Goal: Task Accomplishment & Management: Use online tool/utility

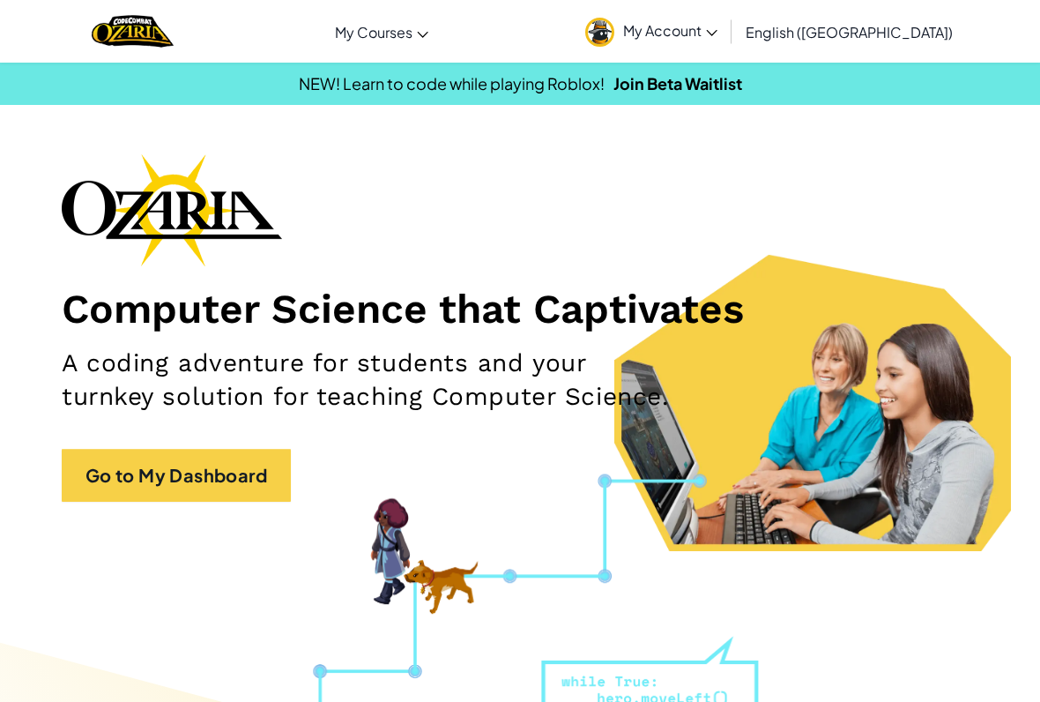
click at [614, 33] on img at bounding box center [599, 32] width 29 height 29
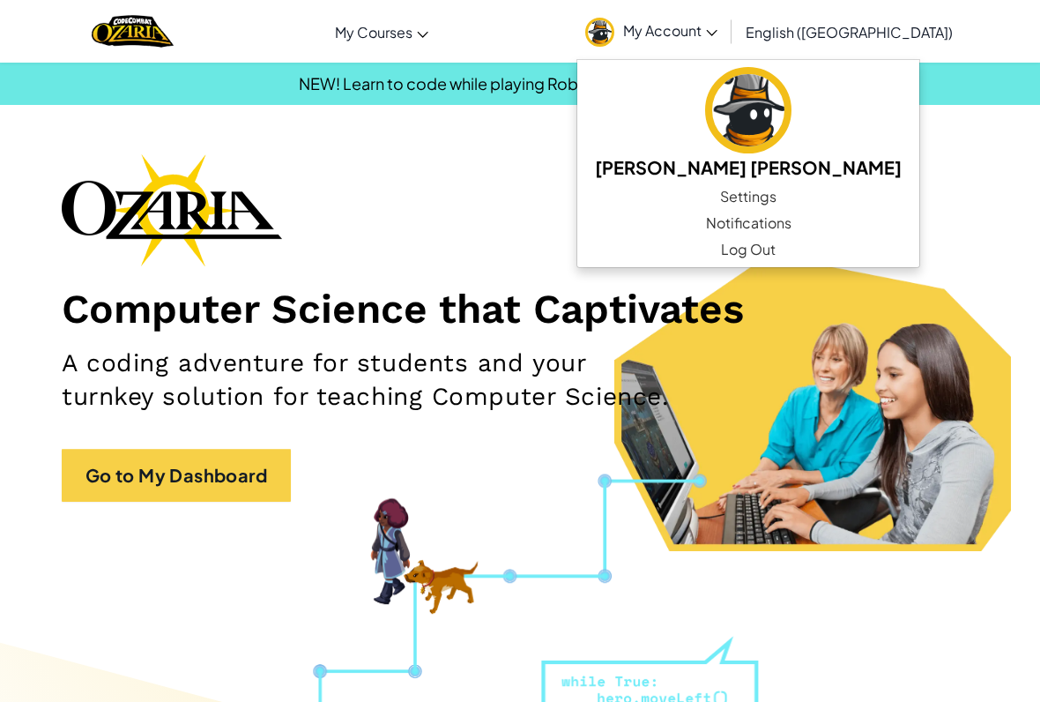
click at [942, 163] on div "Computer Science that Captivates A coding adventure for students and your turnk…" at bounding box center [520, 336] width 917 height 366
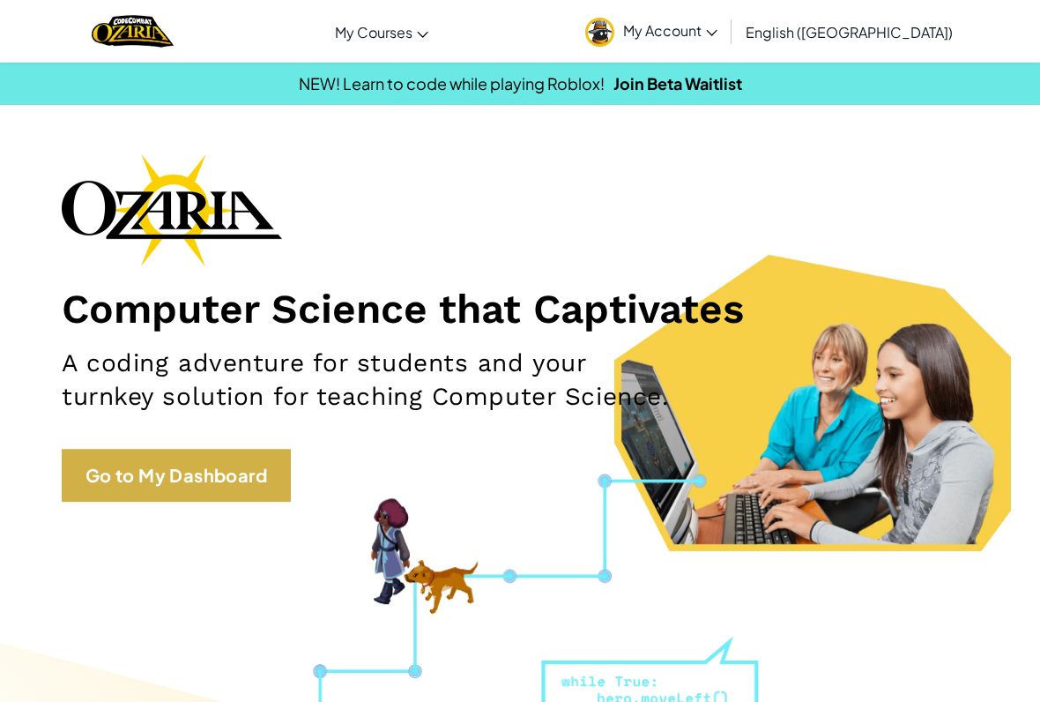
click at [119, 481] on link "Go to My Dashboard" at bounding box center [176, 475] width 229 height 53
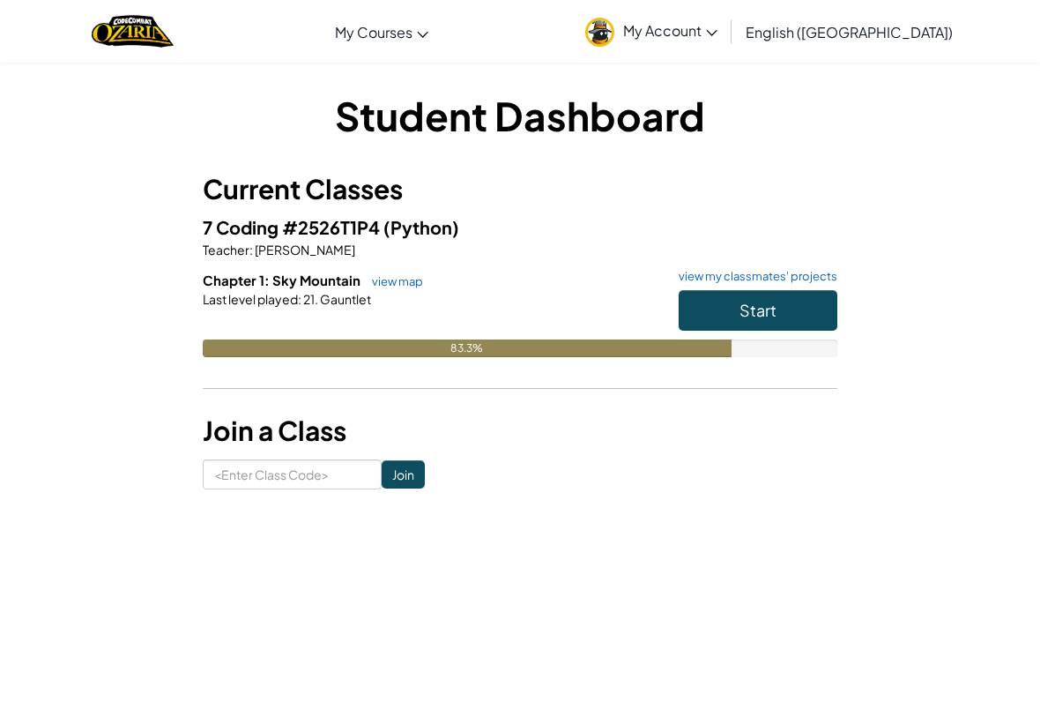
click at [780, 313] on button "Start" at bounding box center [758, 310] width 159 height 41
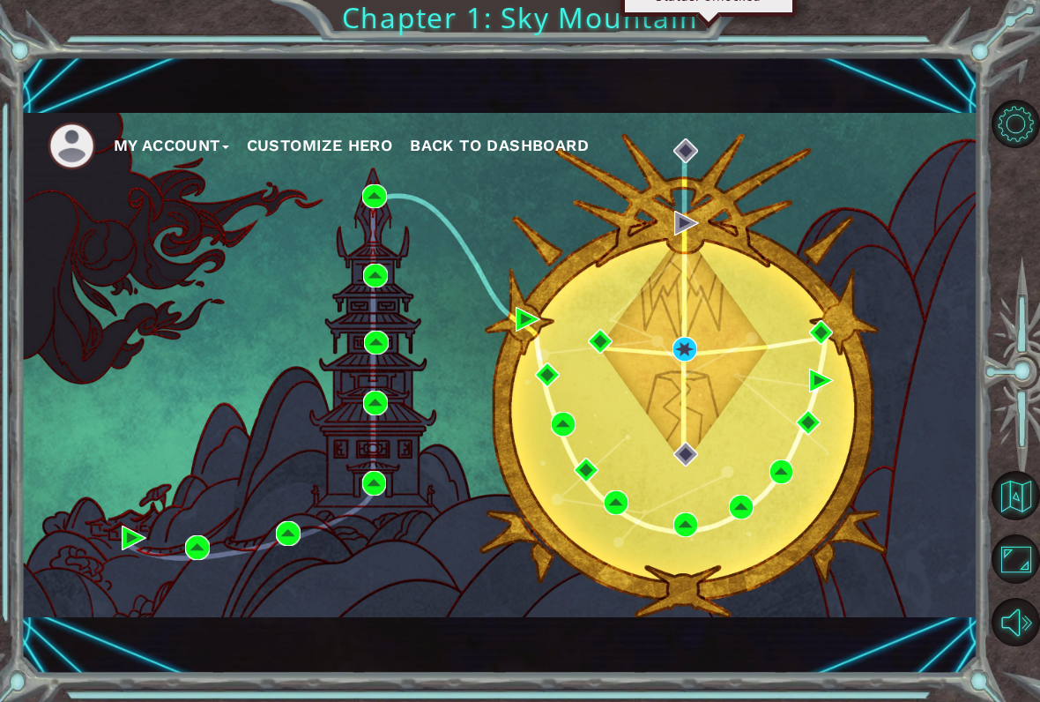
click at [692, 331] on div "My Account Customize Hero Back to Dashboard" at bounding box center [499, 365] width 957 height 505
click at [697, 345] on img at bounding box center [684, 349] width 25 height 25
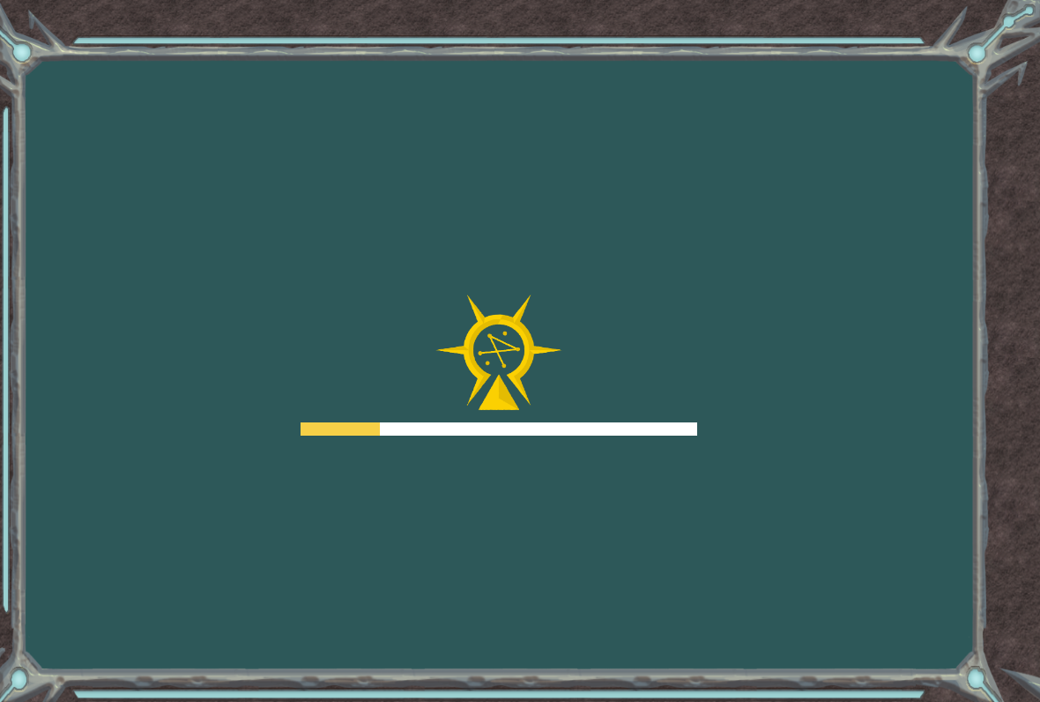
click at [687, 355] on div at bounding box center [499, 364] width 397 height 141
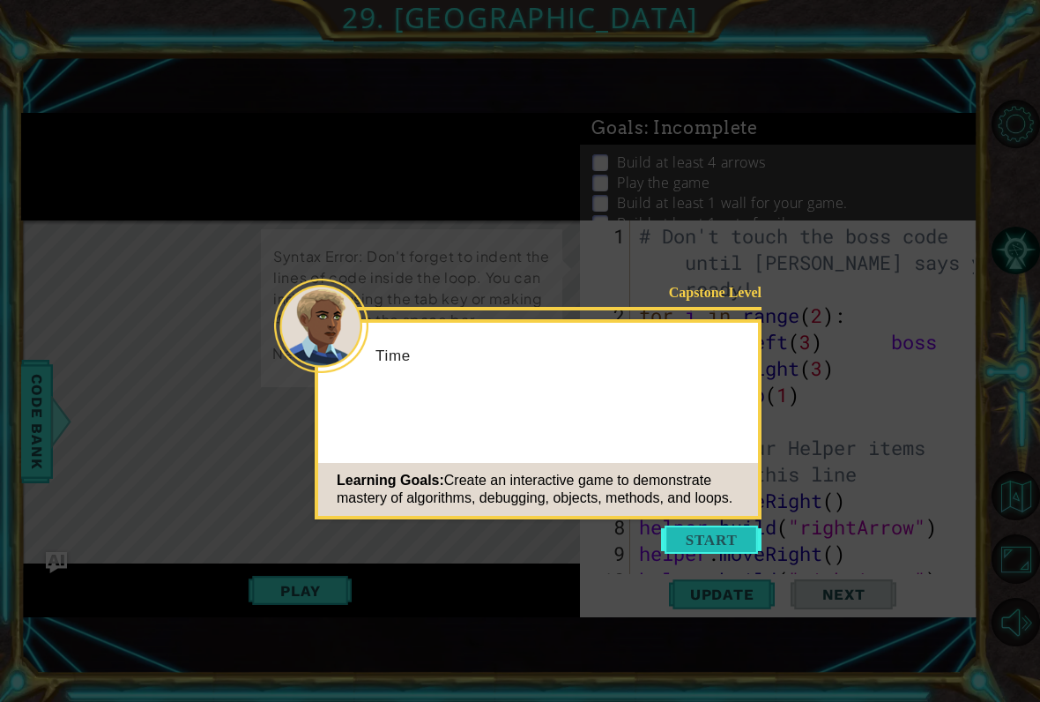
click at [731, 538] on button "Start" at bounding box center [711, 539] width 100 height 28
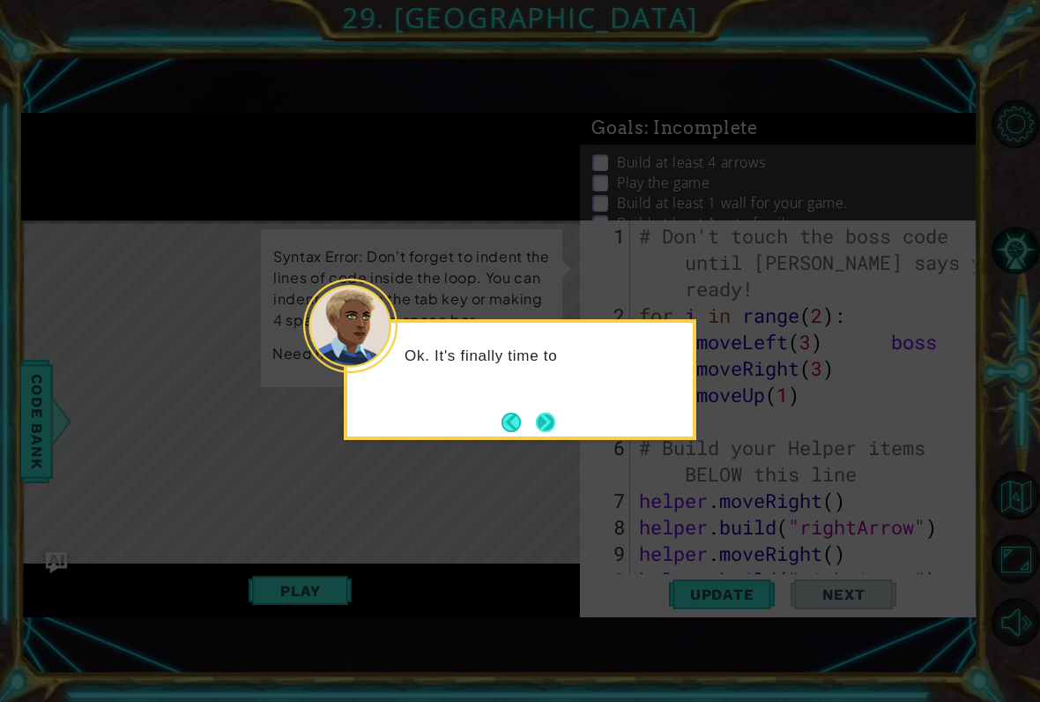
click at [551, 425] on button "Next" at bounding box center [545, 421] width 19 height 19
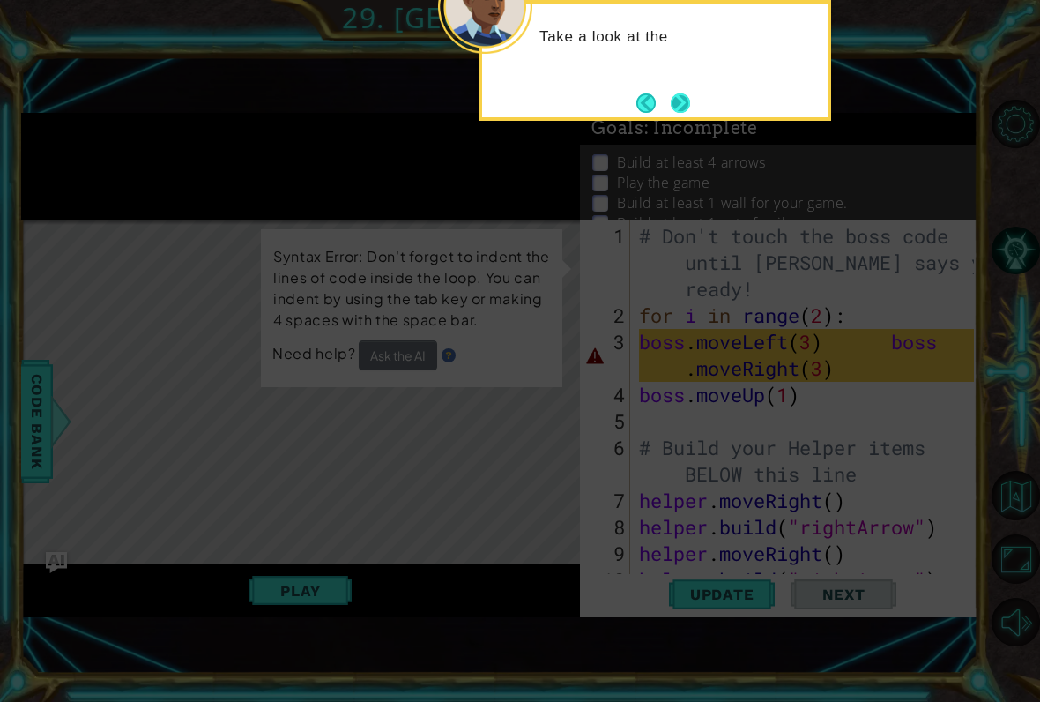
click at [683, 97] on button "Next" at bounding box center [680, 102] width 19 height 19
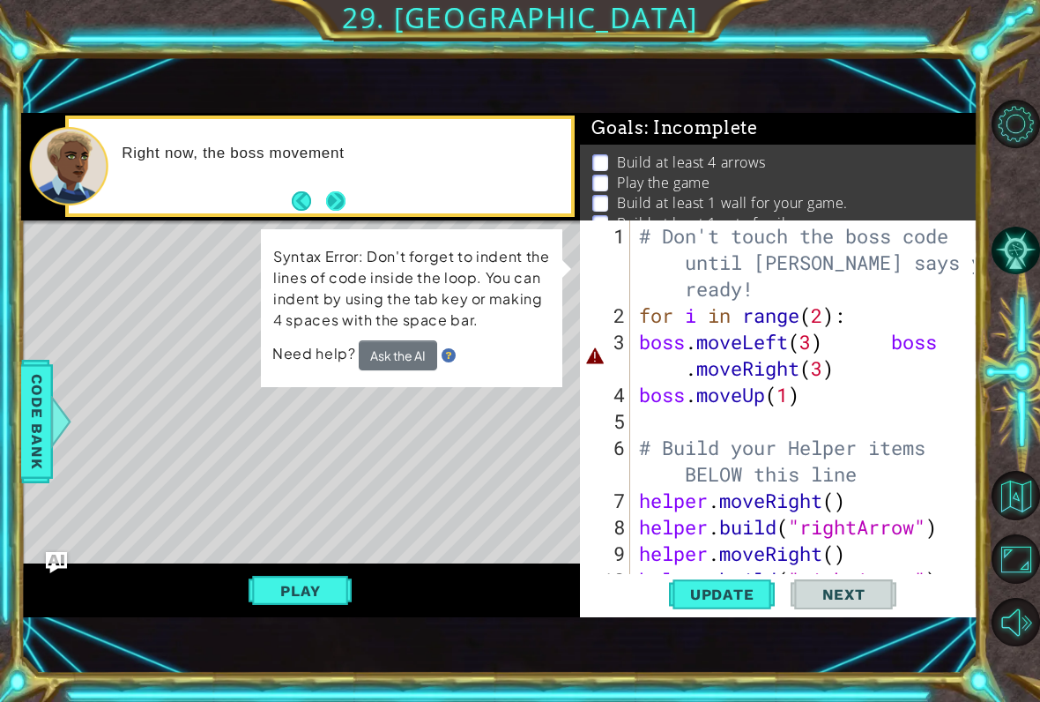
click at [328, 197] on button "Next" at bounding box center [335, 200] width 19 height 19
click at [304, 204] on button "Back" at bounding box center [309, 200] width 34 height 19
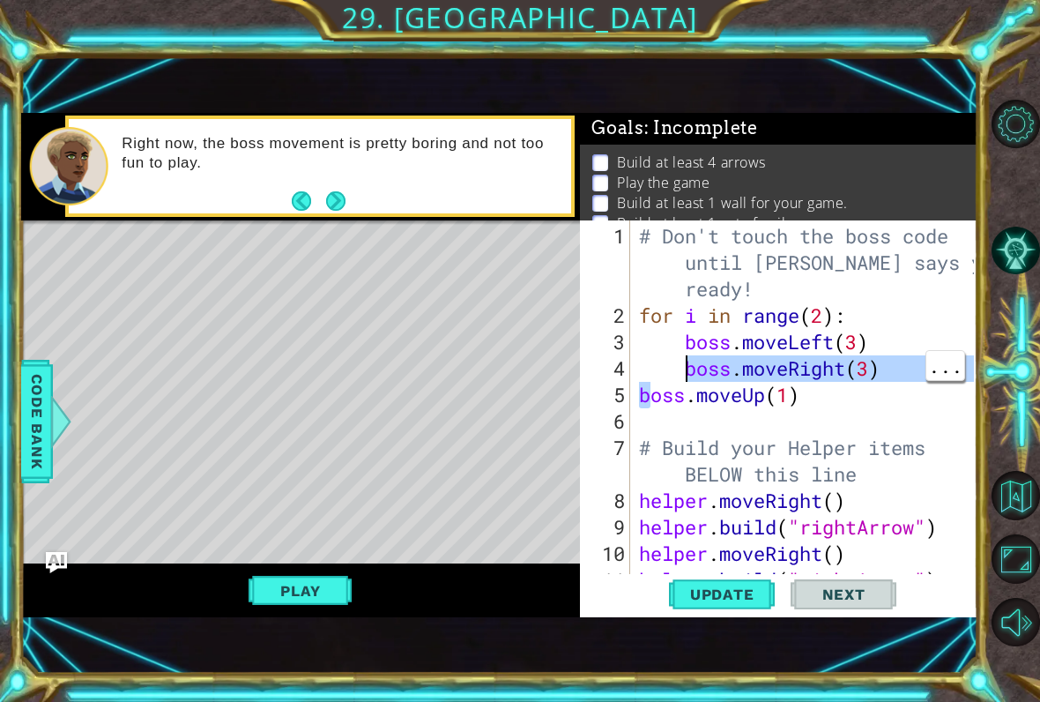
scroll to position [0, 6]
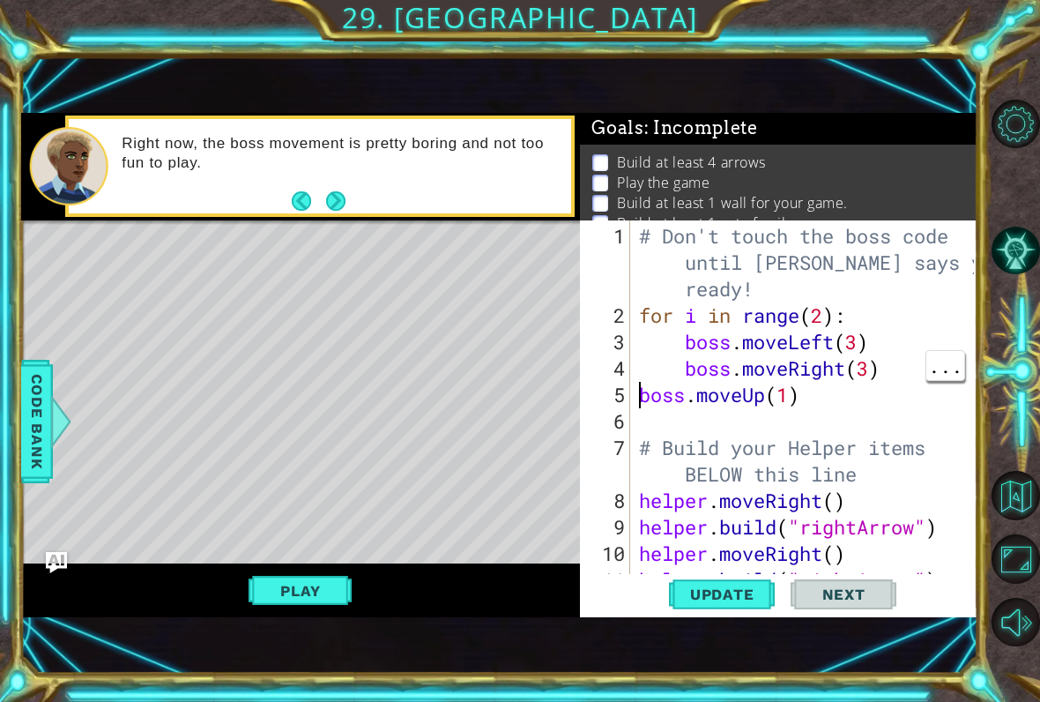
type textarea "boss.moveUp(1)"
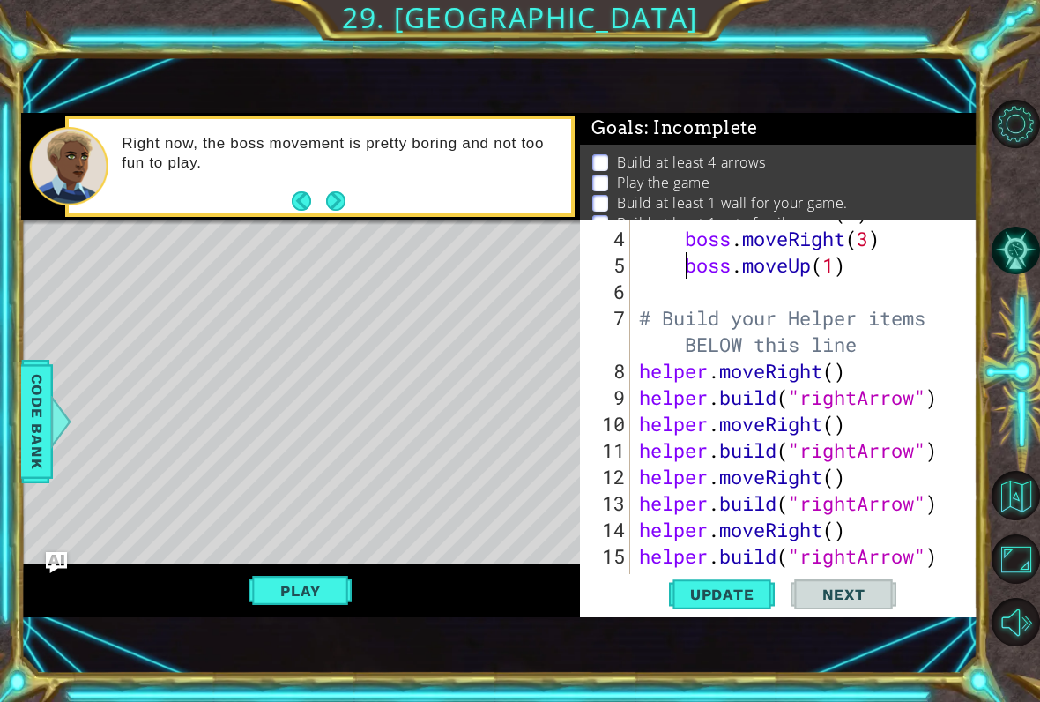
scroll to position [143, 0]
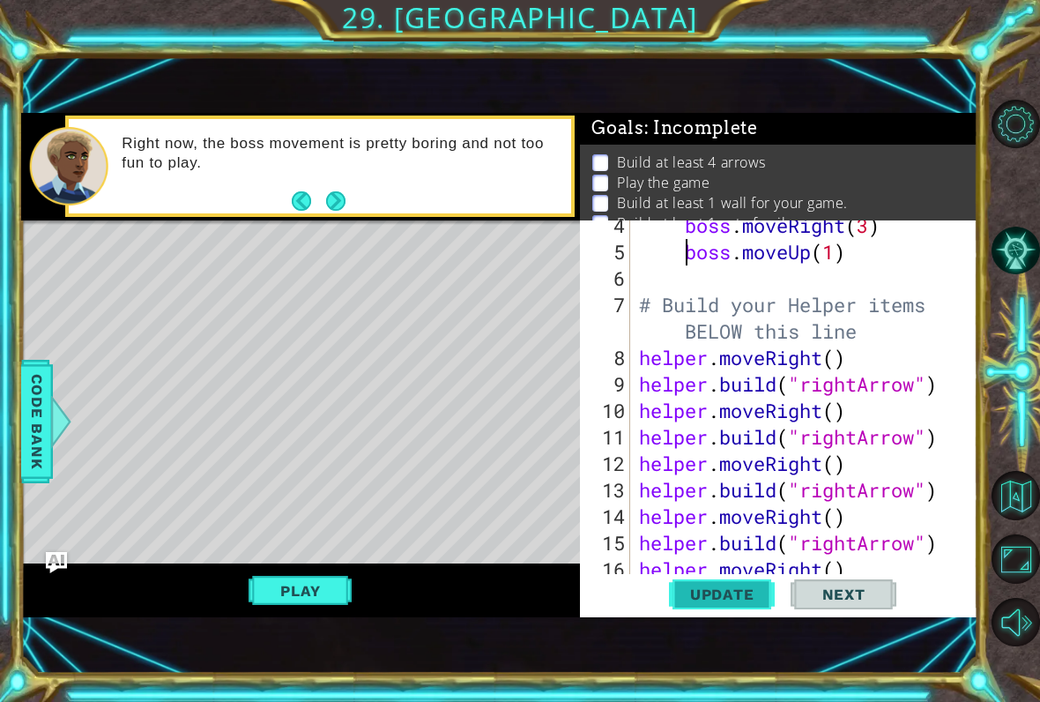
click at [743, 604] on button "Update" at bounding box center [722, 594] width 106 height 40
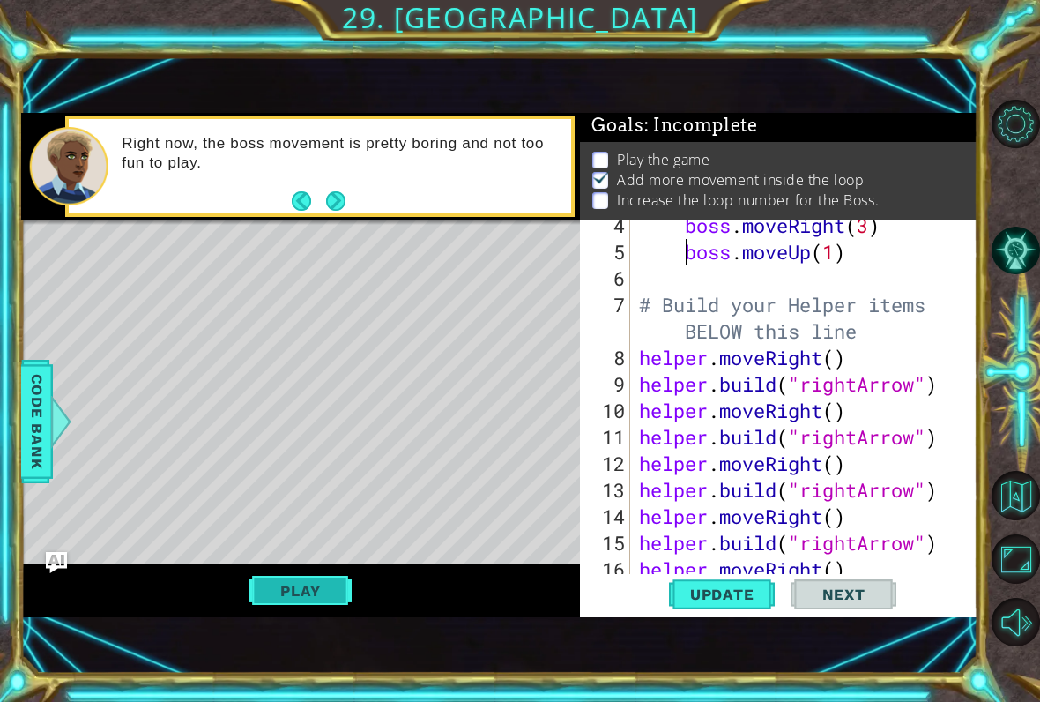
click at [352, 592] on button "Play" at bounding box center [300, 590] width 103 height 33
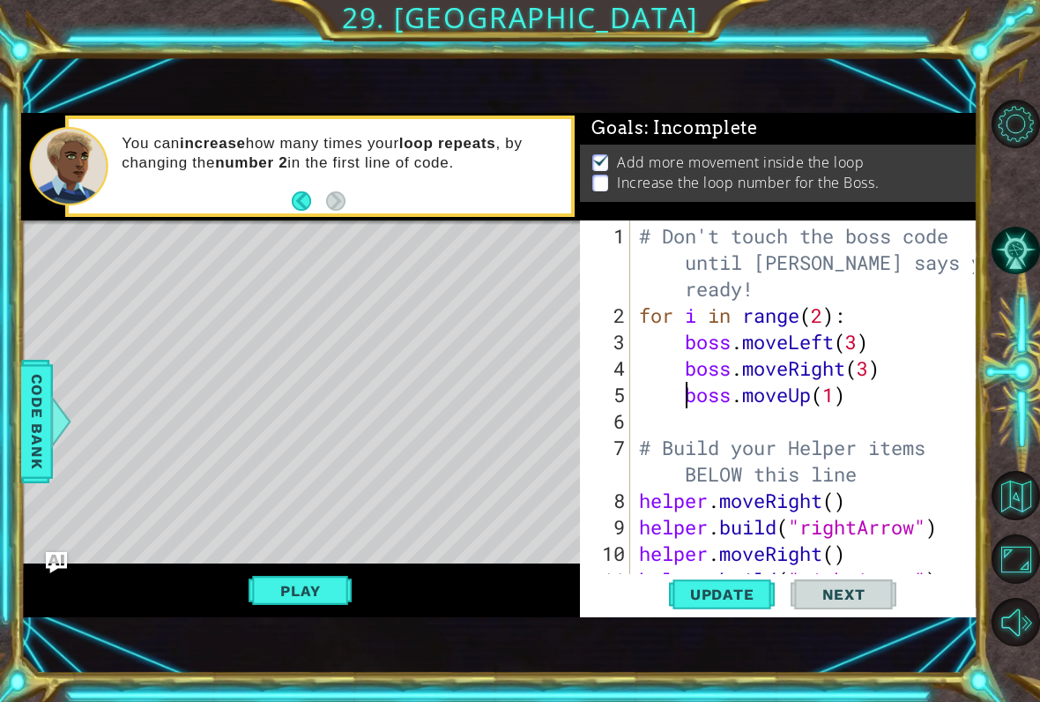
scroll to position [0, 0]
click at [829, 396] on div "# Don't touch the boss code until [PERSON_NAME] says you're ready! for i in ran…" at bounding box center [808, 461] width 347 height 476
click at [835, 396] on div "# Don't touch the boss code until [PERSON_NAME] says you're ready! for i in ran…" at bounding box center [808, 461] width 347 height 476
click at [864, 310] on div "# Don't touch the boss code until [PERSON_NAME] says you're ready! for i in ran…" at bounding box center [808, 461] width 347 height 476
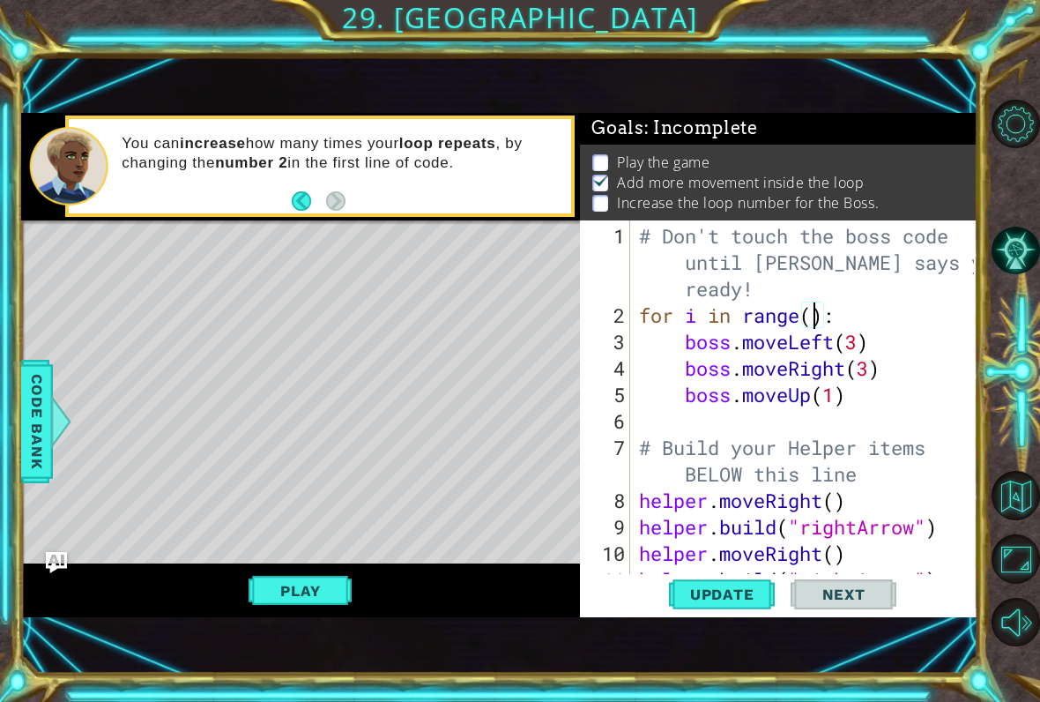
scroll to position [0, 9]
click at [732, 583] on button "Update" at bounding box center [722, 594] width 106 height 40
click at [311, 603] on button "Play" at bounding box center [300, 590] width 103 height 33
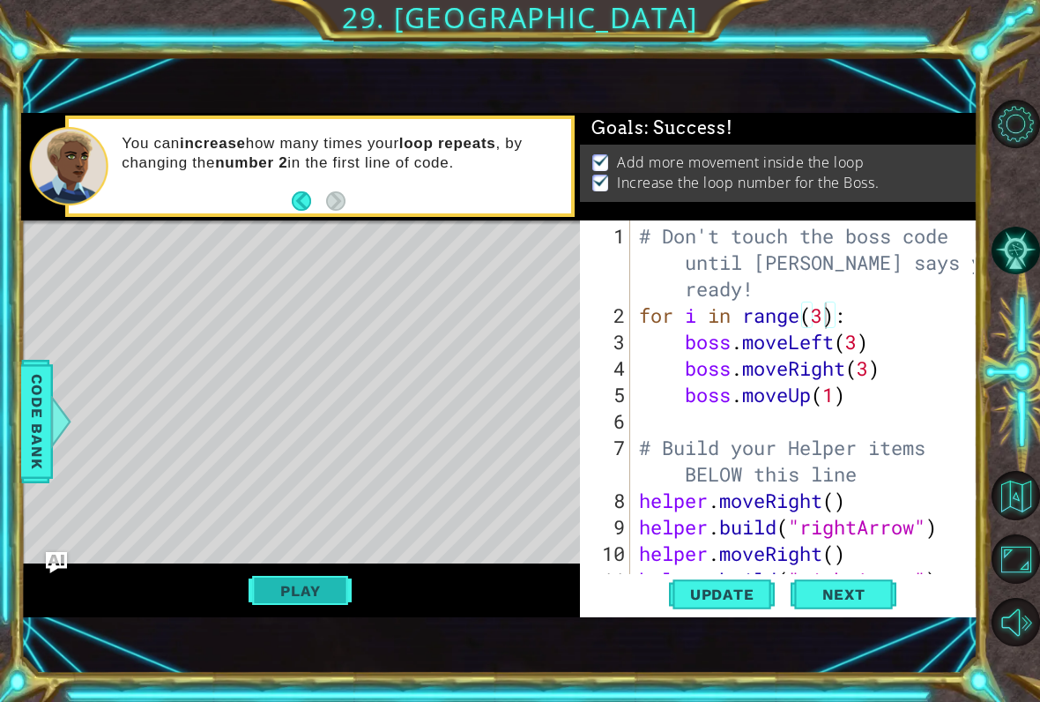
scroll to position [0, 0]
type textarea "boss.moveRight(3)"
click at [298, 587] on button "Play" at bounding box center [300, 590] width 103 height 33
click at [311, 584] on button "Play" at bounding box center [300, 590] width 103 height 33
click at [292, 588] on button "Play" at bounding box center [300, 590] width 103 height 33
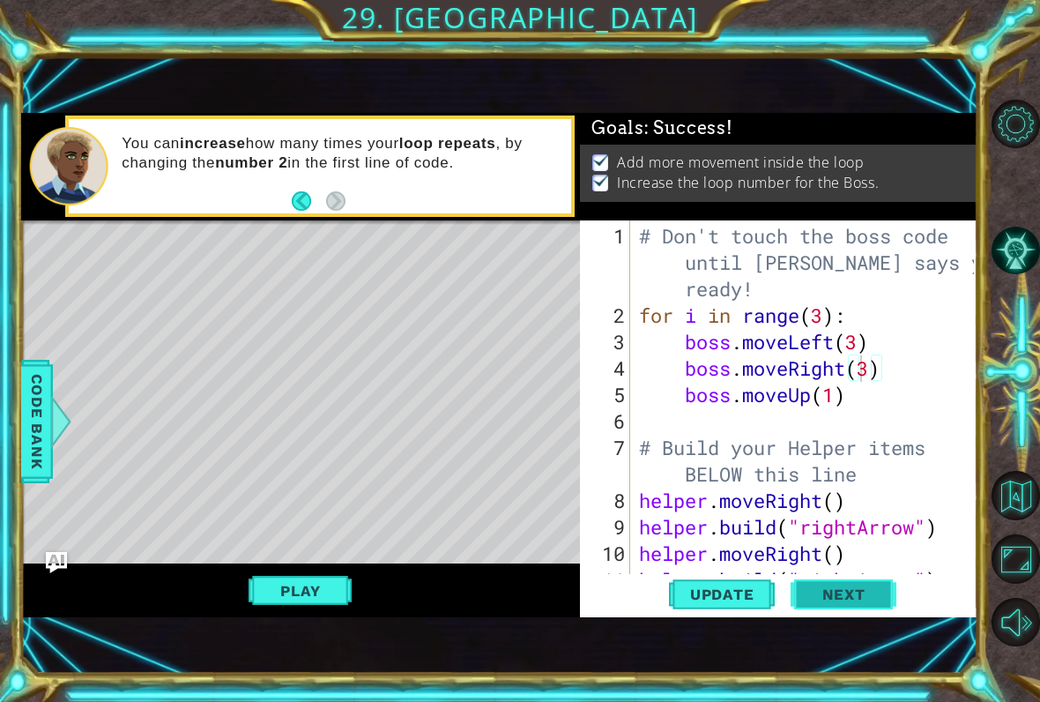
click at [855, 605] on button "Next" at bounding box center [844, 594] width 106 height 40
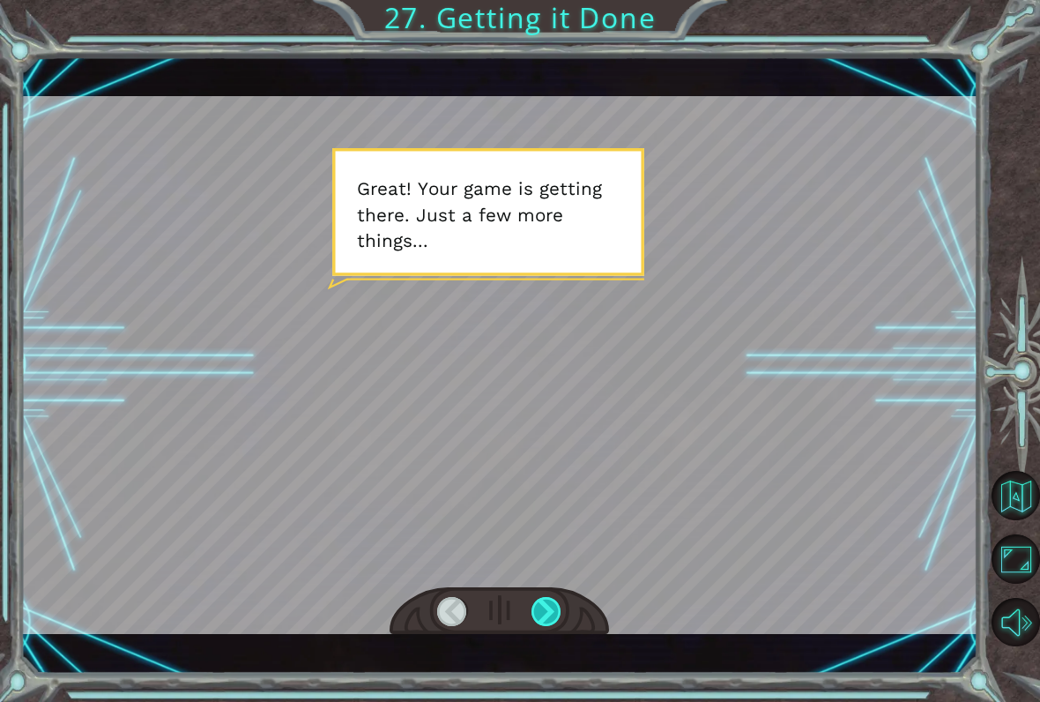
click at [537, 615] on div at bounding box center [546, 611] width 30 height 29
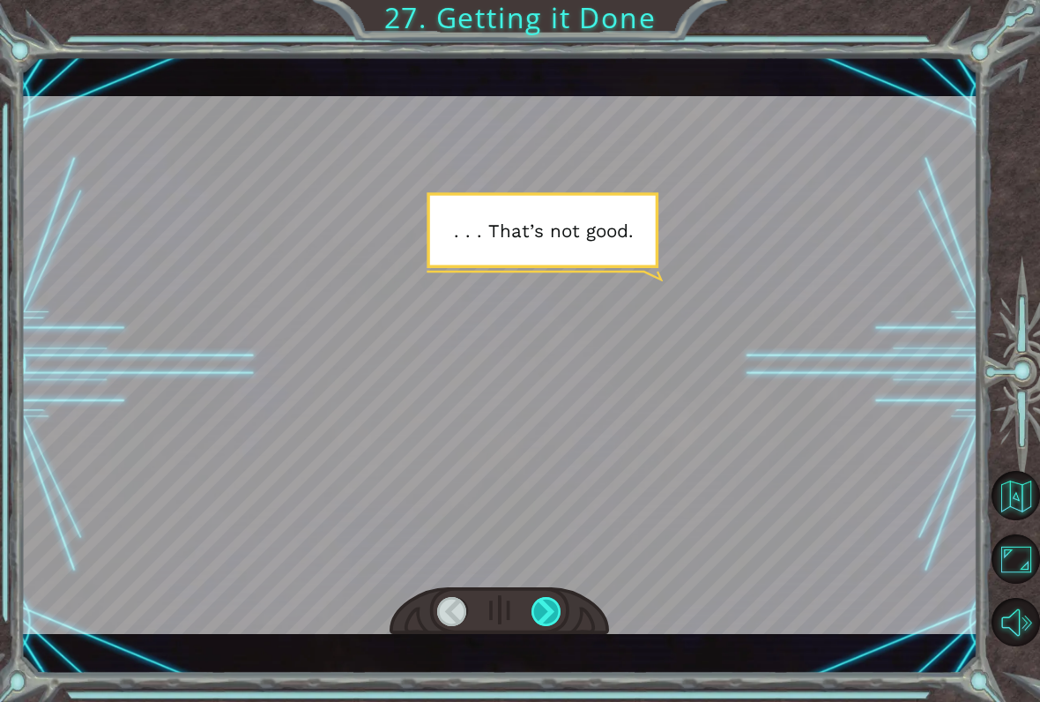
click at [555, 616] on div at bounding box center [546, 611] width 30 height 29
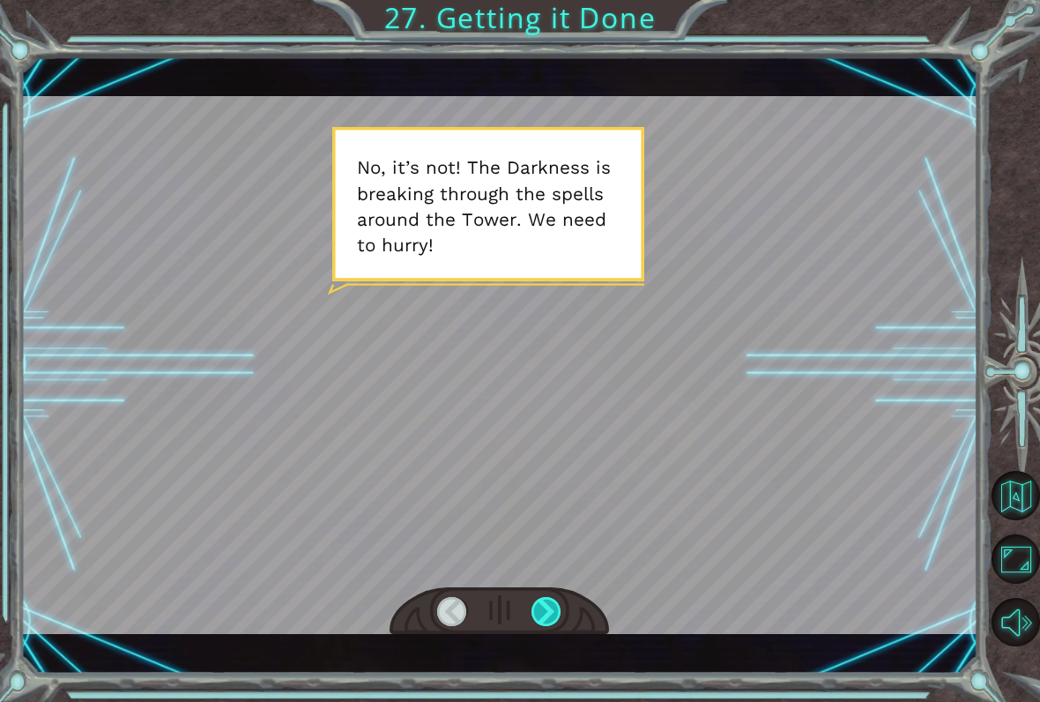
click at [558, 608] on div at bounding box center [546, 611] width 30 height 29
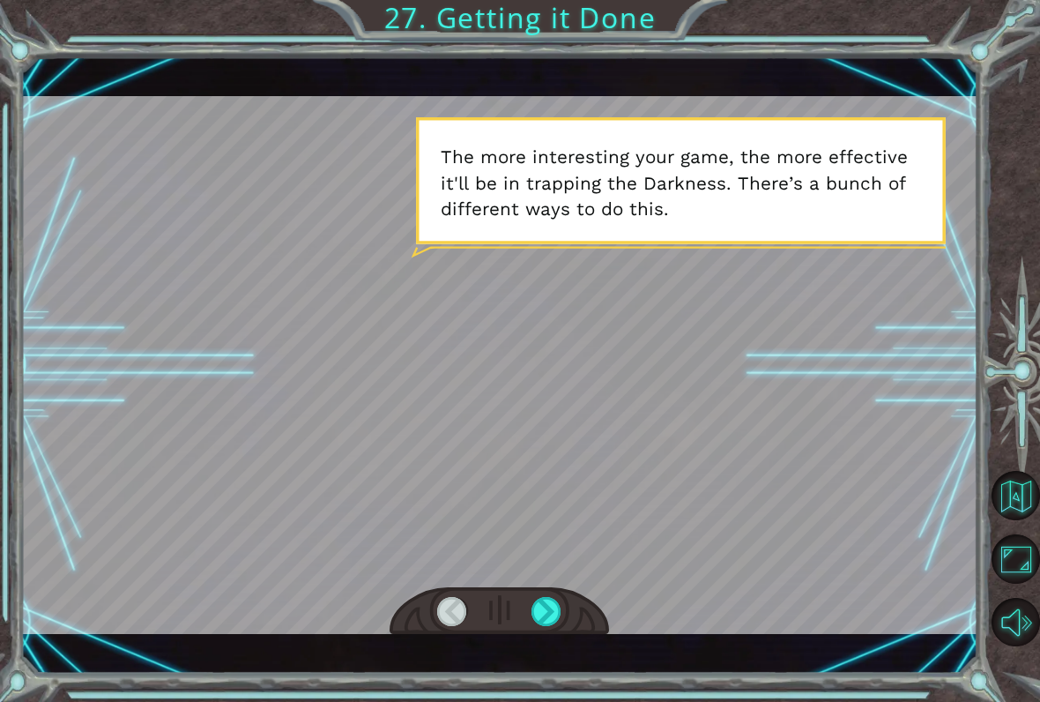
click at [571, 615] on div at bounding box center [500, 611] width 220 height 48
click at [559, 607] on div at bounding box center [546, 611] width 30 height 29
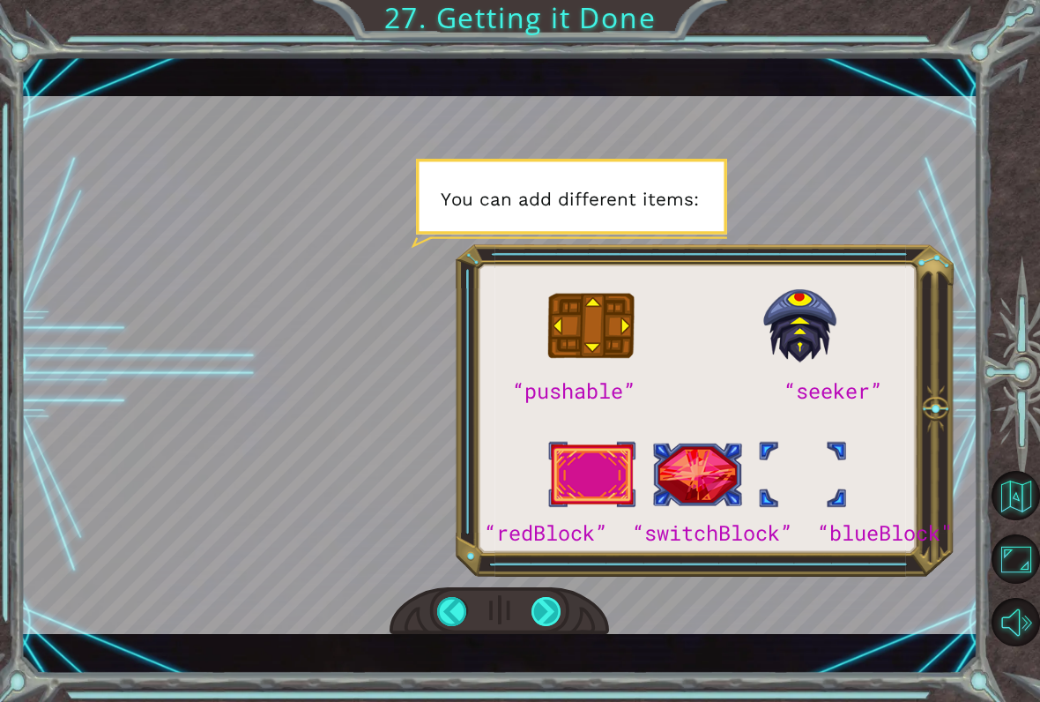
click at [545, 612] on div at bounding box center [546, 611] width 30 height 29
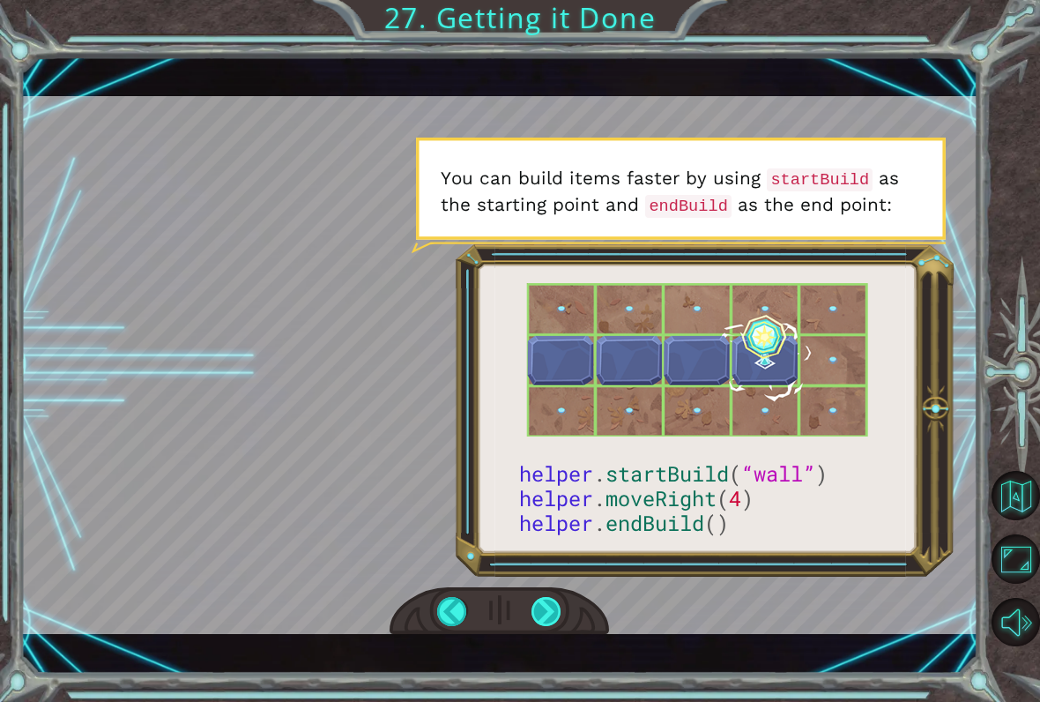
click at [538, 598] on div at bounding box center [546, 611] width 30 height 29
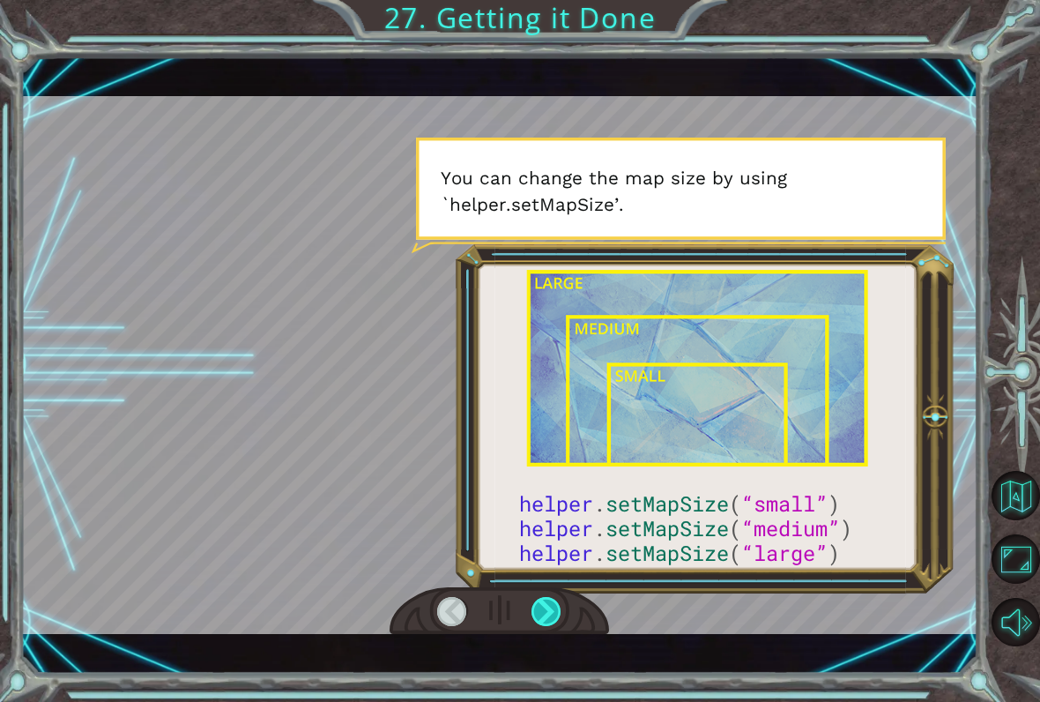
click at [554, 612] on div at bounding box center [546, 611] width 30 height 29
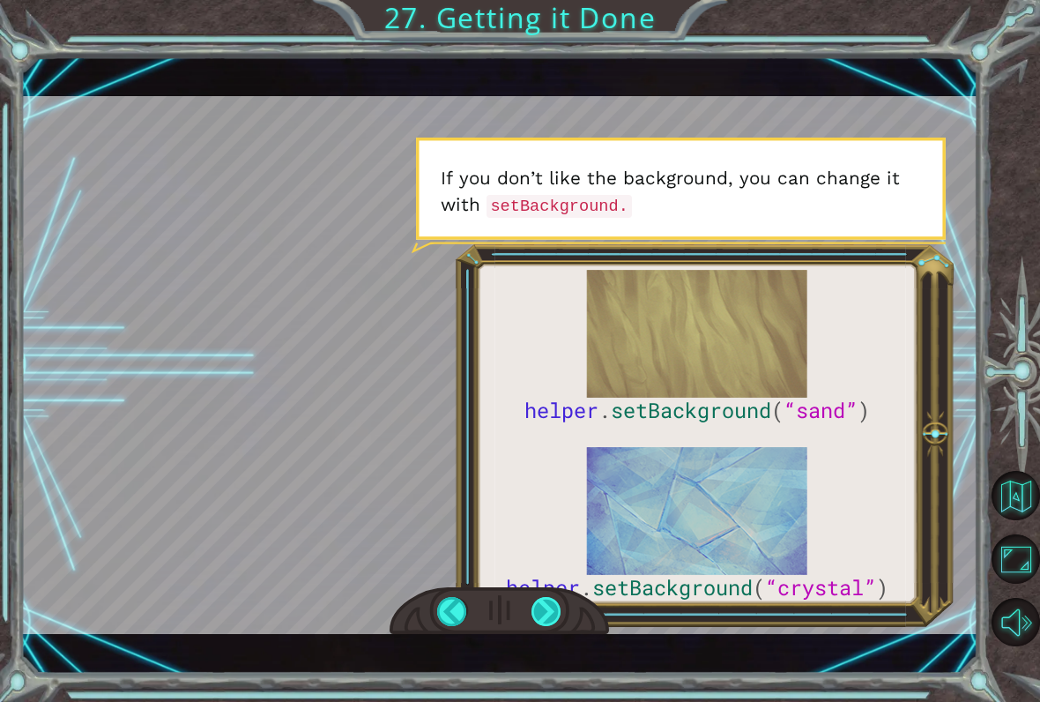
click at [561, 620] on div at bounding box center [546, 611] width 30 height 29
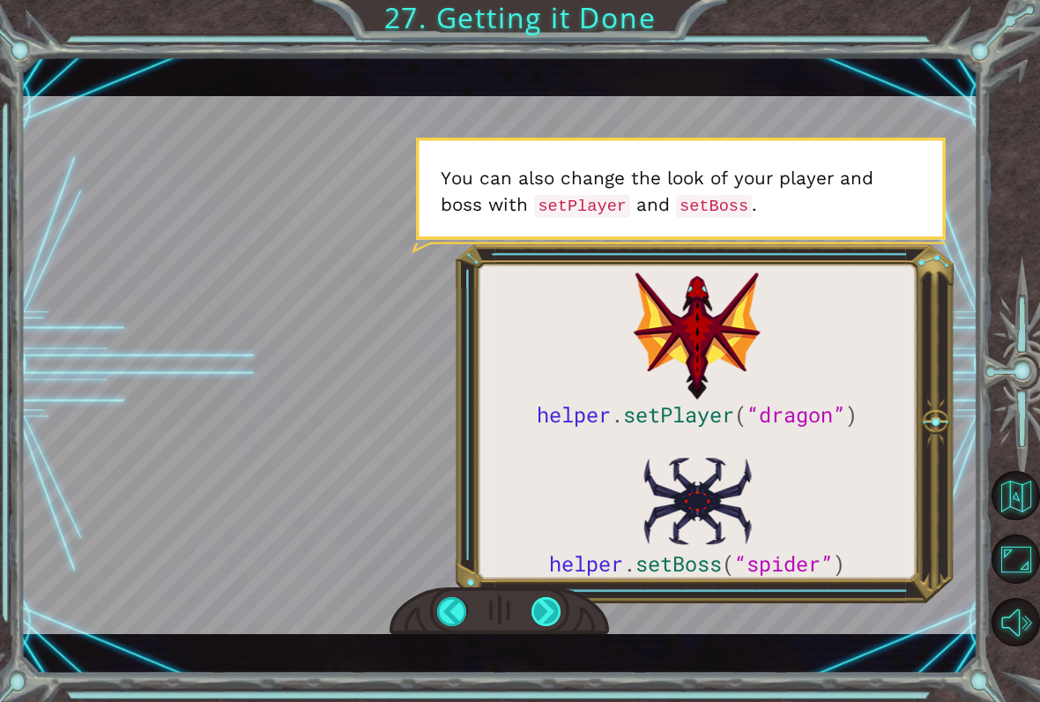
click at [543, 619] on div at bounding box center [546, 611] width 30 height 29
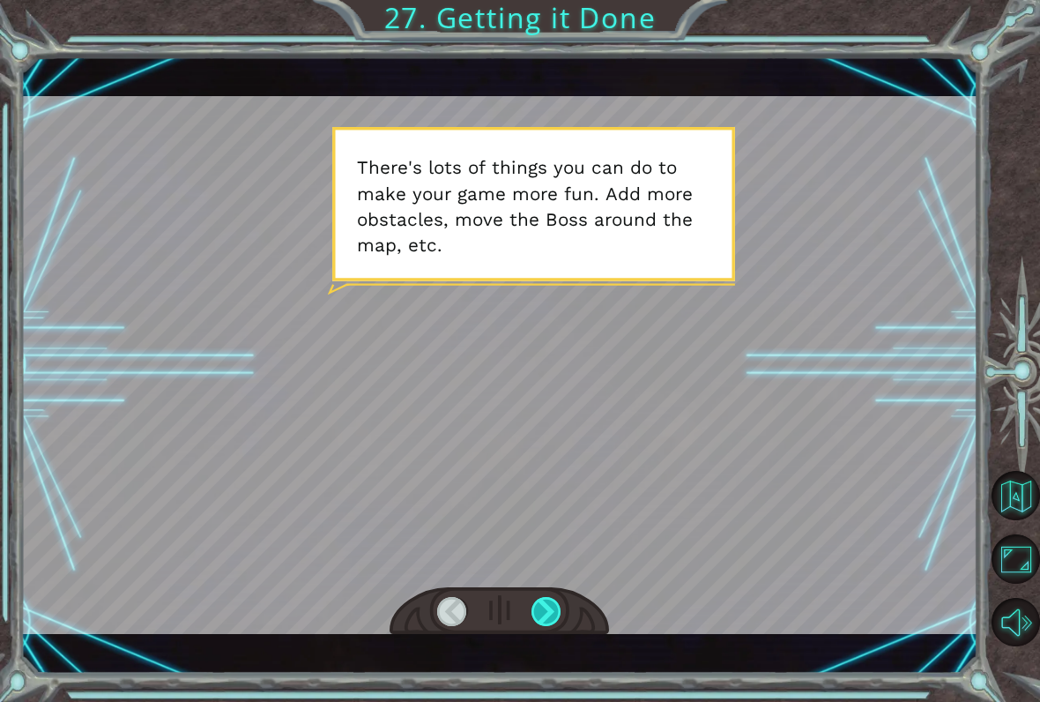
click at [553, 624] on div at bounding box center [546, 611] width 30 height 29
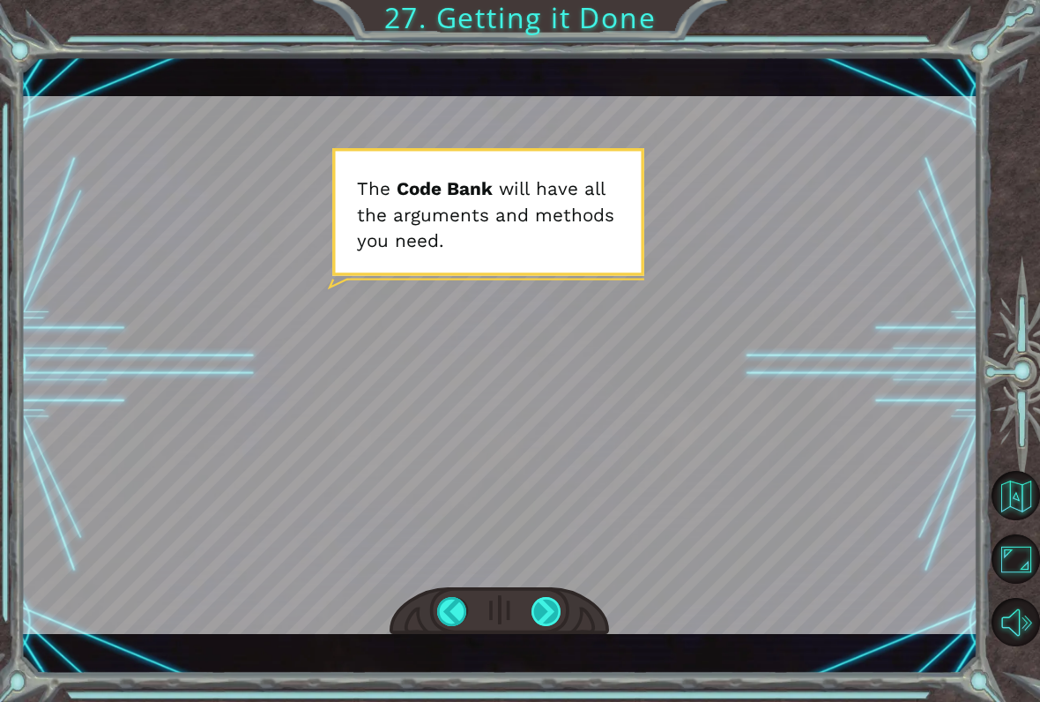
click at [555, 613] on div at bounding box center [546, 611] width 30 height 29
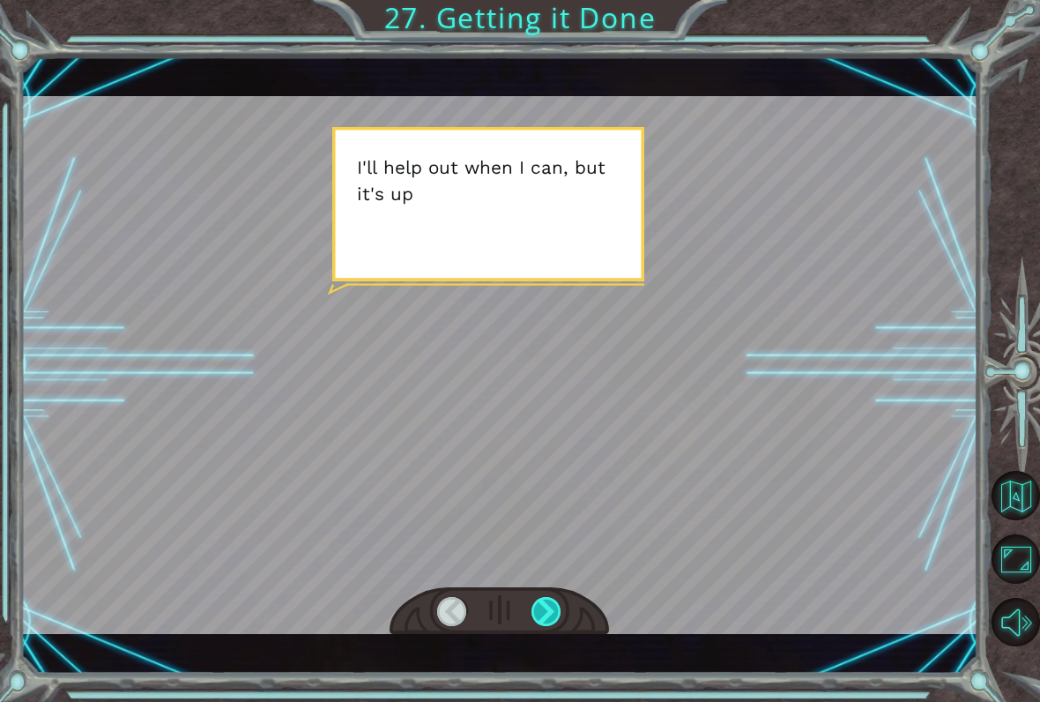
click at [548, 619] on div at bounding box center [546, 611] width 30 height 29
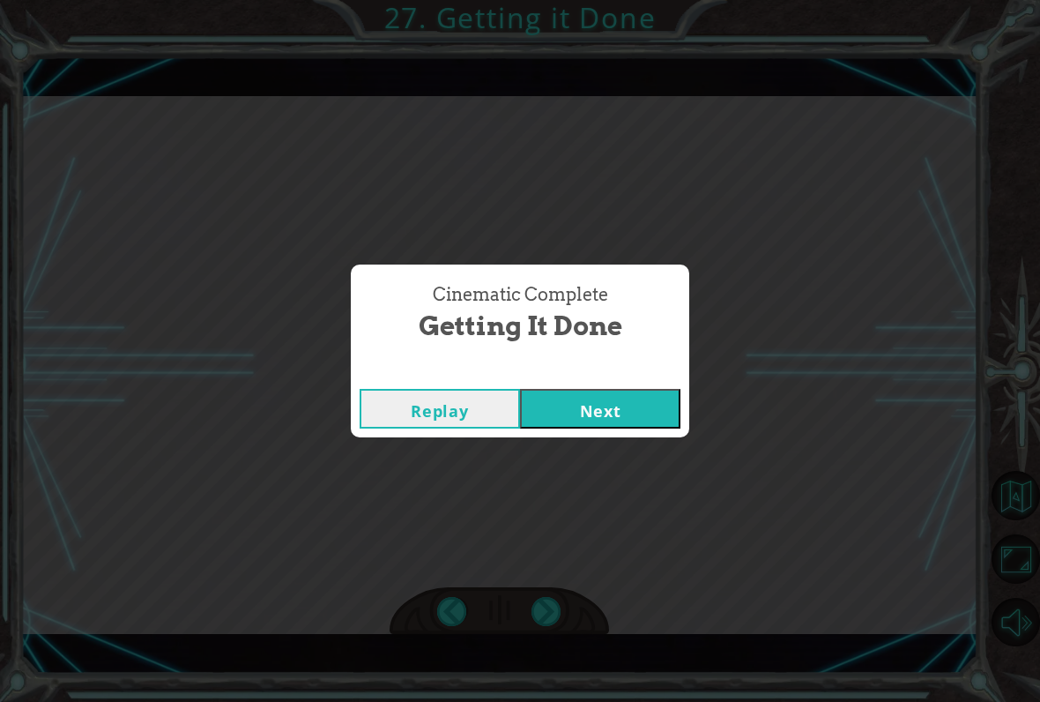
click at [628, 445] on div "Cinematic Complete Getting it Done Replay Next" at bounding box center [520, 351] width 1040 height 702
click at [620, 407] on button "Next" at bounding box center [600, 409] width 160 height 40
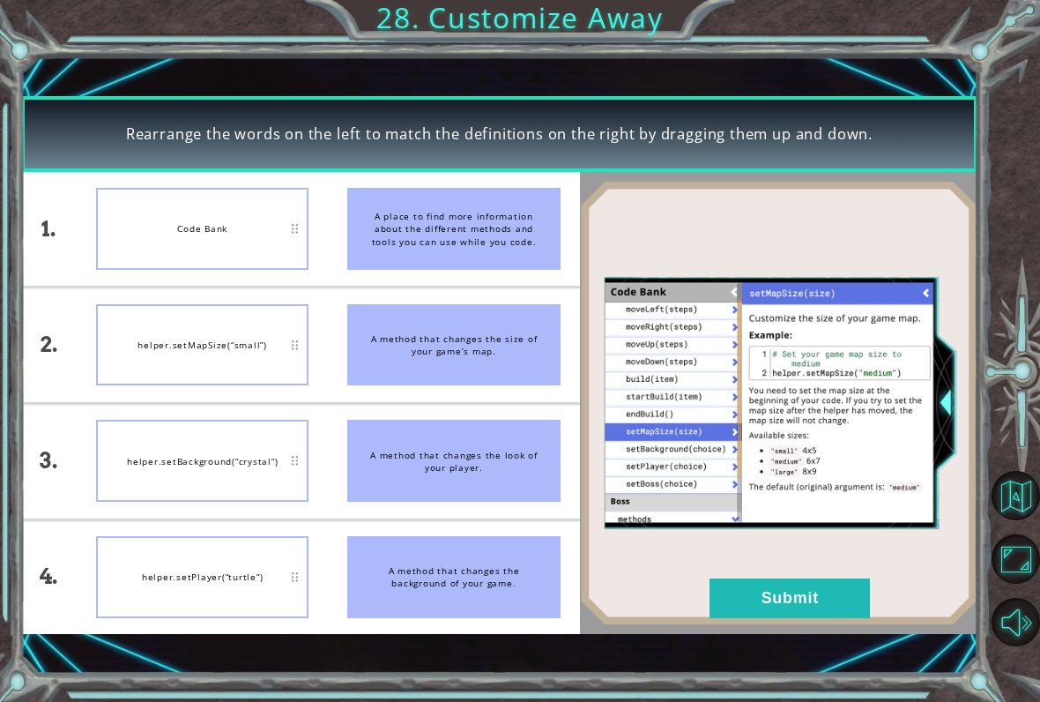
scroll to position [21, 0]
click at [822, 598] on button "Submit" at bounding box center [789, 598] width 160 height 40
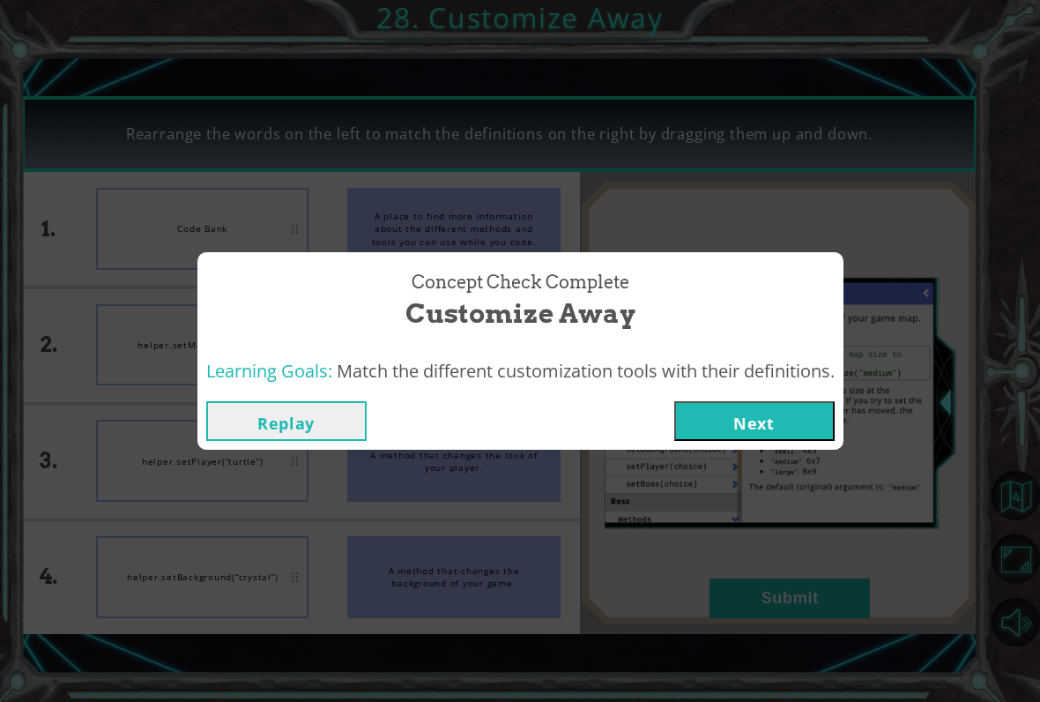
click at [779, 427] on button "Next" at bounding box center [754, 421] width 160 height 40
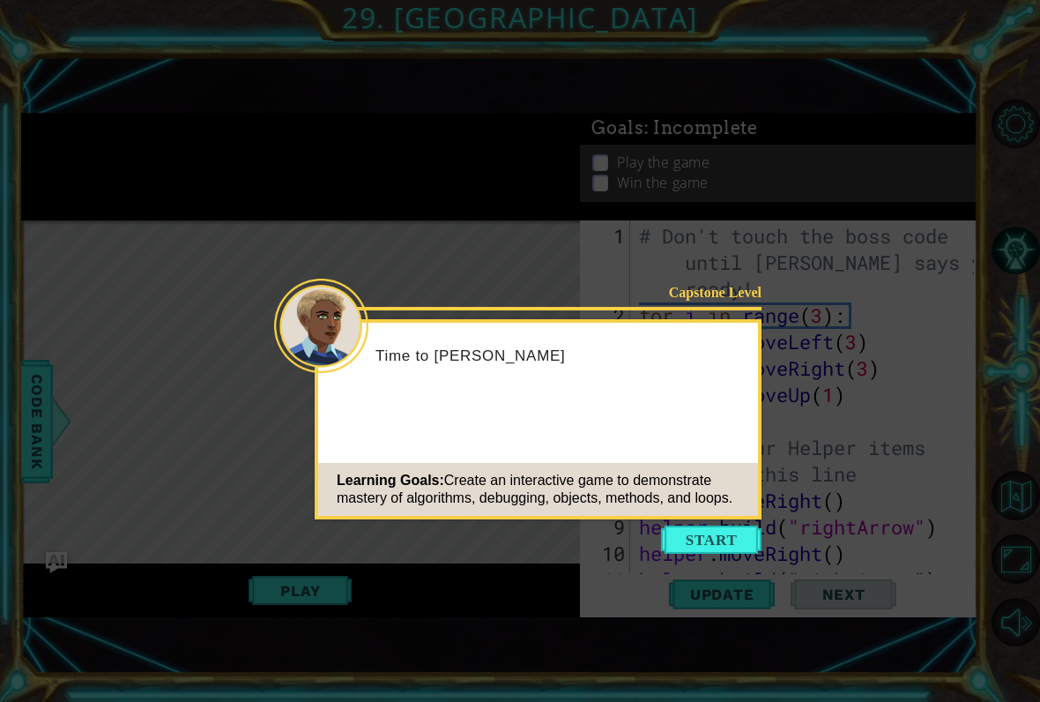
scroll to position [238, 0]
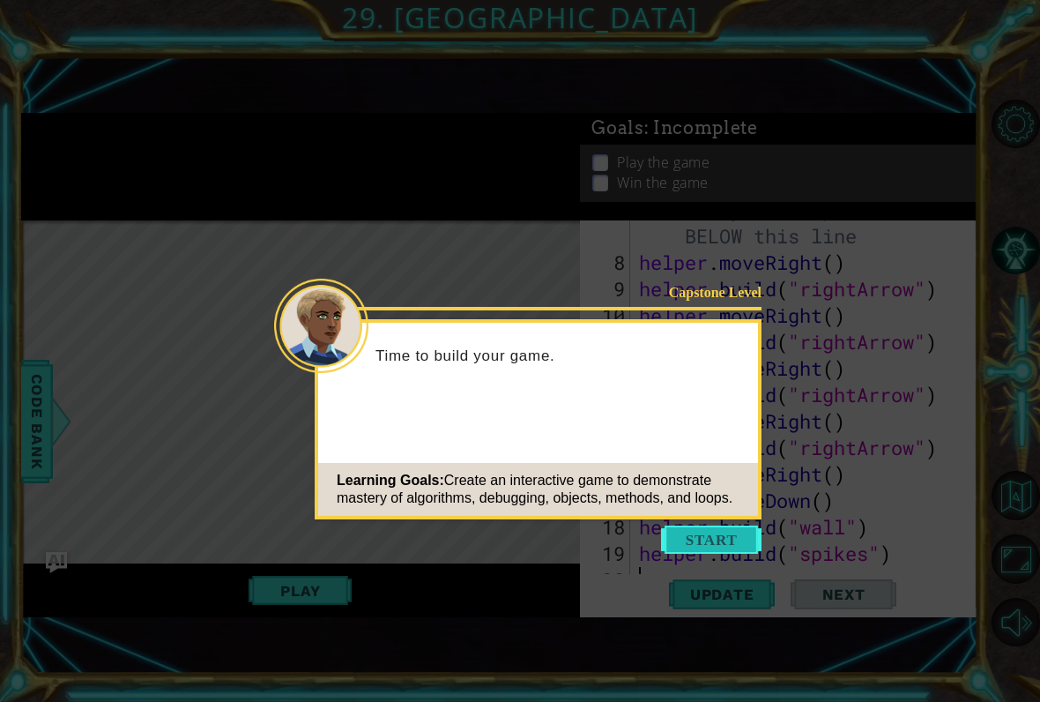
click at [724, 536] on button "Start" at bounding box center [711, 539] width 100 height 28
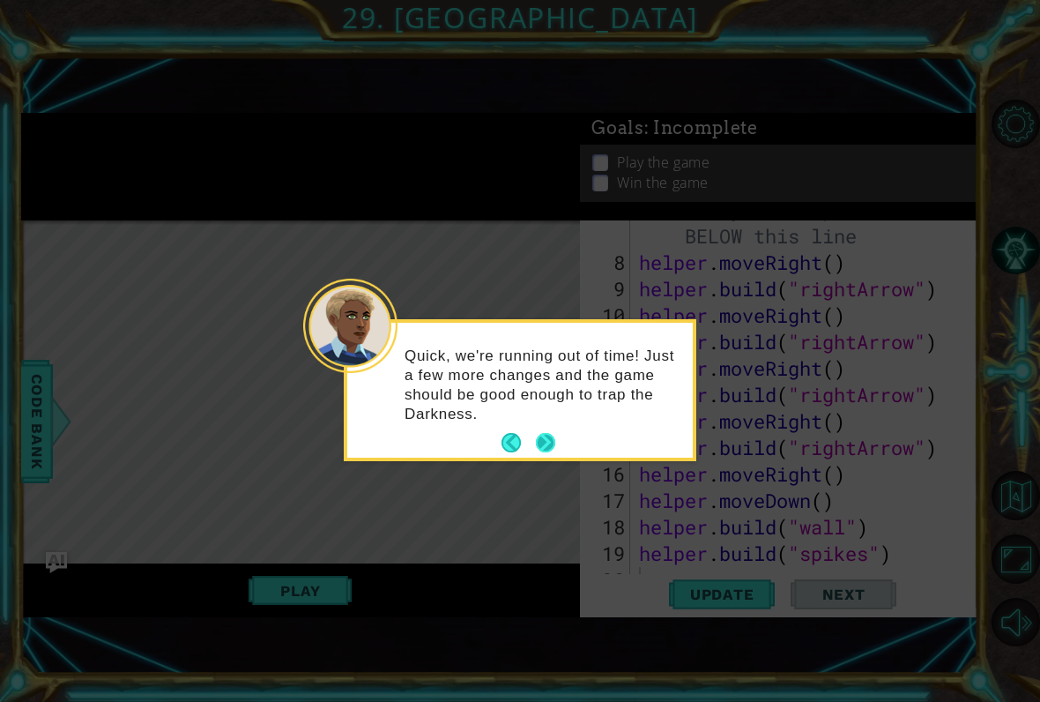
click at [546, 438] on button "Next" at bounding box center [545, 442] width 19 height 19
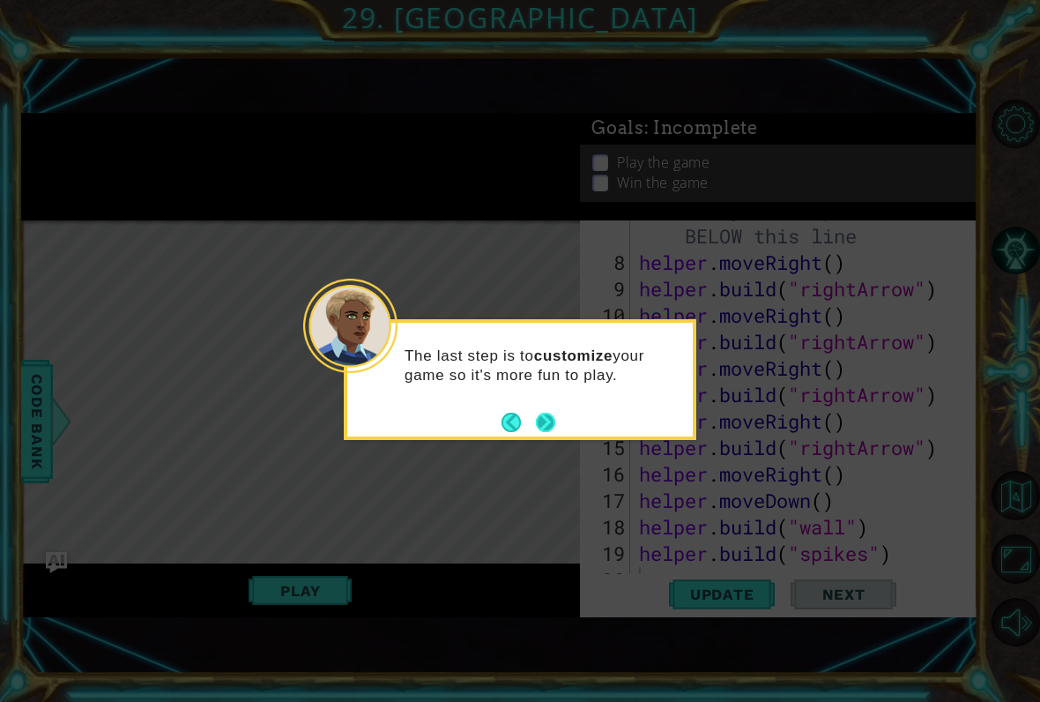
click at [550, 430] on button "Next" at bounding box center [545, 421] width 19 height 19
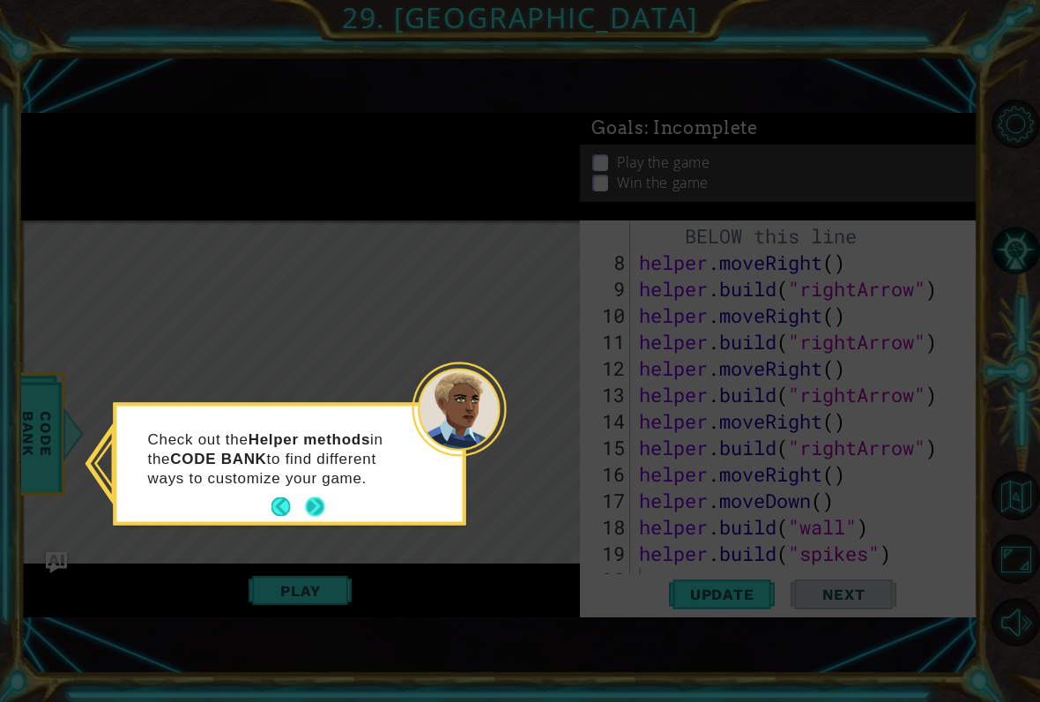
click at [316, 511] on button "Next" at bounding box center [315, 507] width 20 height 20
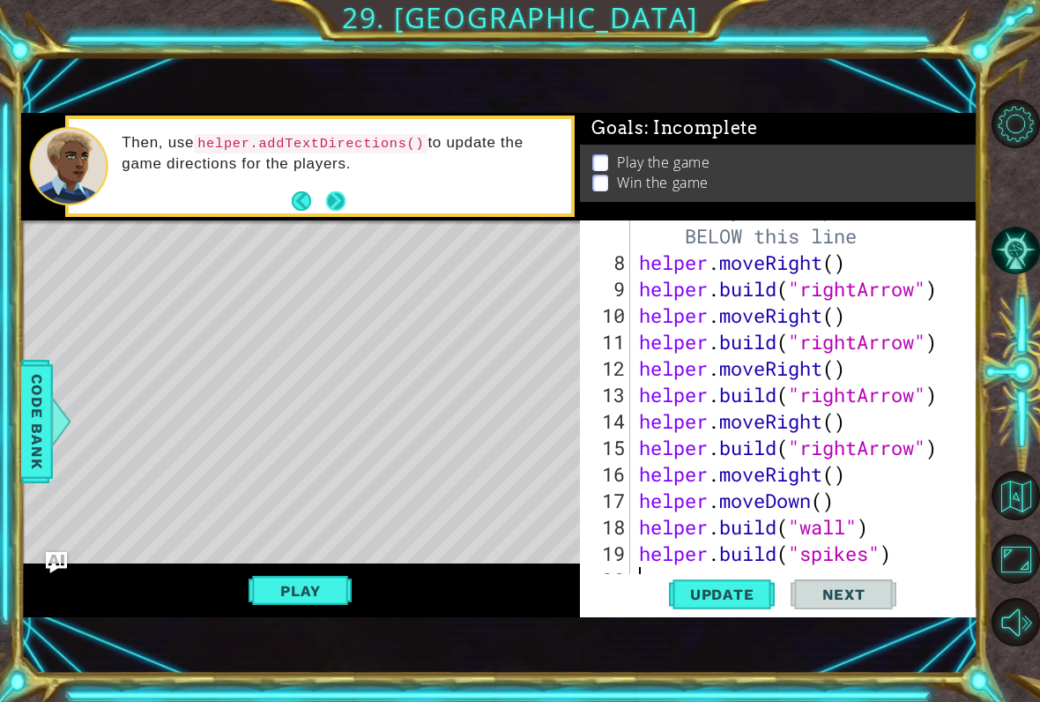
click at [338, 208] on button "Next" at bounding box center [335, 200] width 19 height 19
click at [334, 199] on button "Next" at bounding box center [335, 200] width 19 height 19
click at [726, 598] on span "Update" at bounding box center [722, 594] width 100 height 18
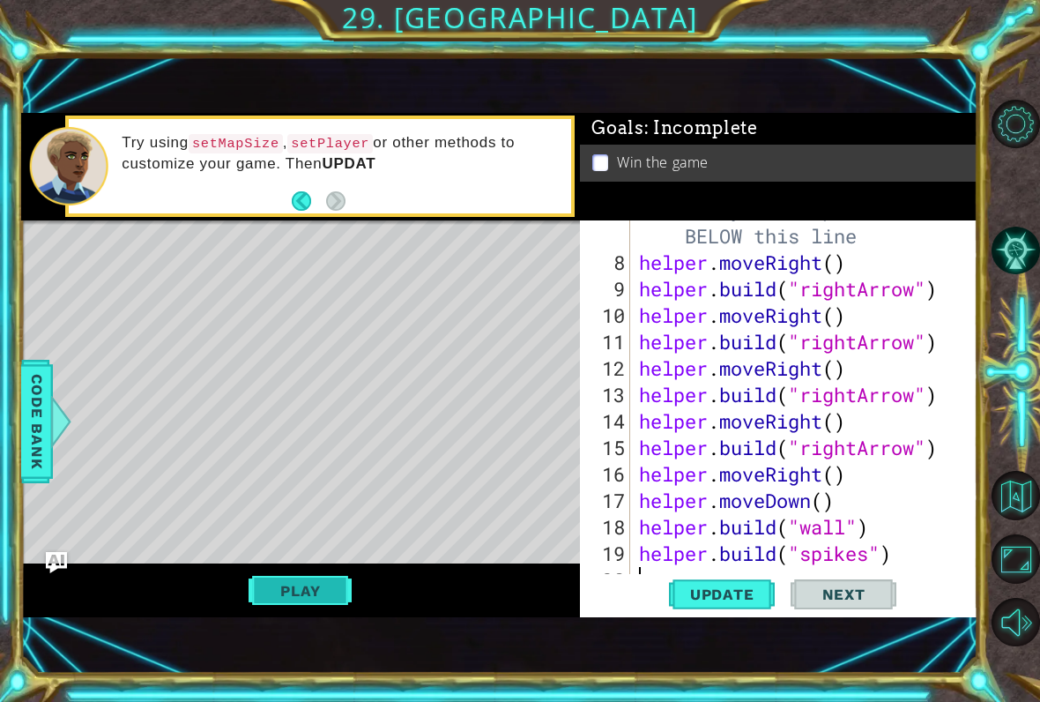
click at [301, 583] on button "Play" at bounding box center [300, 590] width 103 height 33
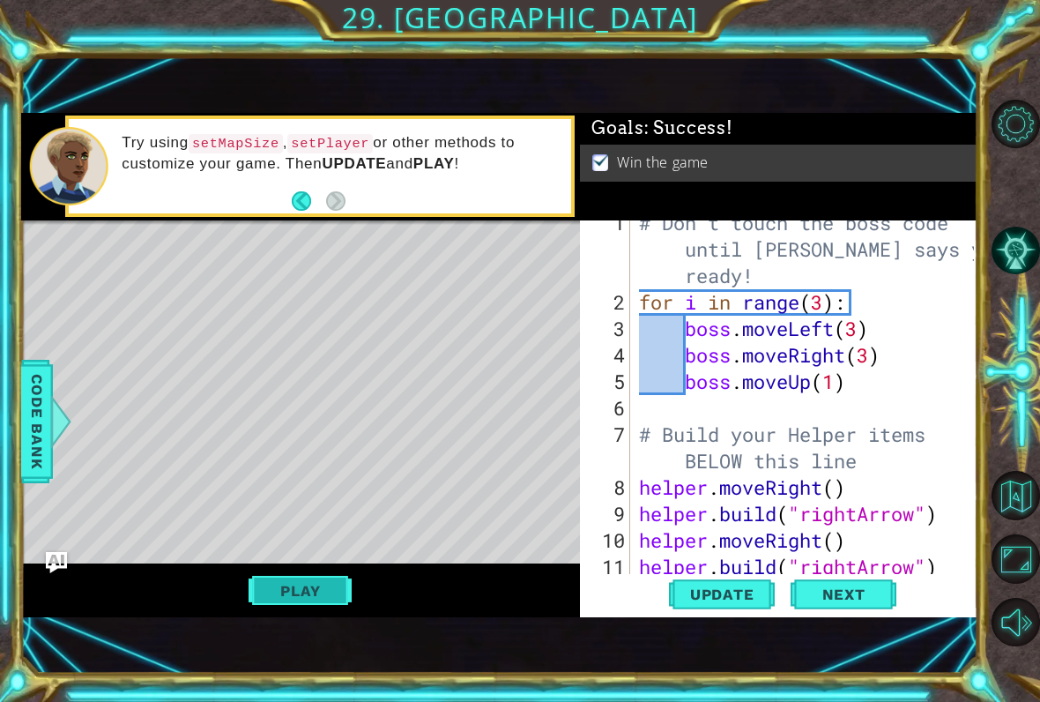
scroll to position [0, 0]
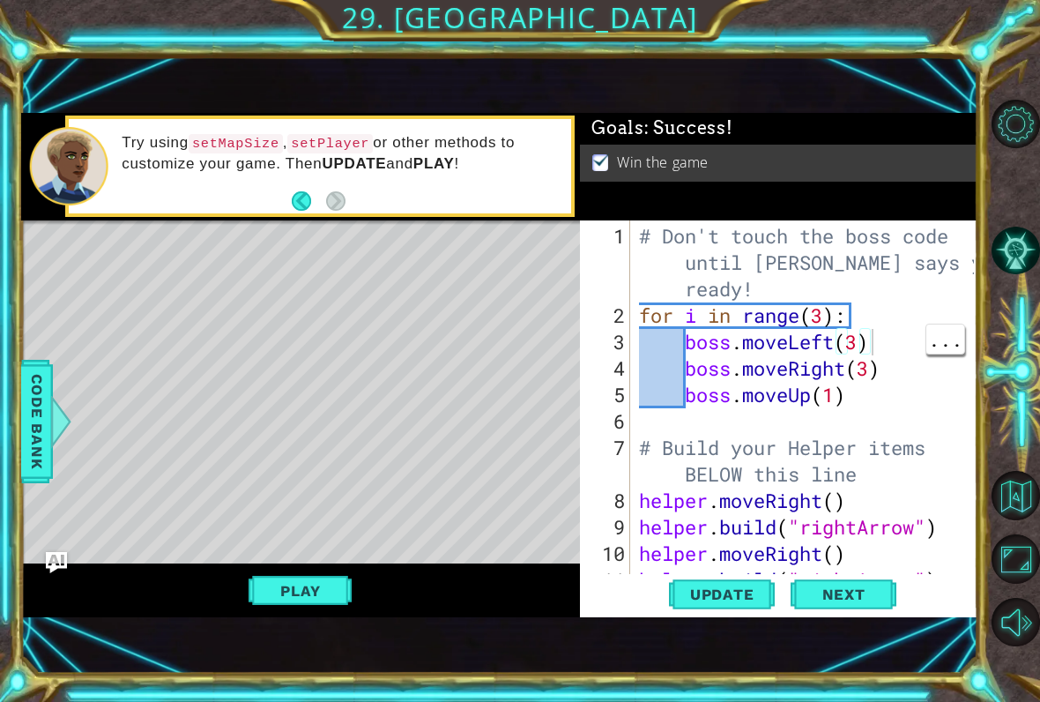
click at [882, 336] on div "# Don't touch the boss code until [PERSON_NAME] says you're ready! for i in ran…" at bounding box center [808, 461] width 347 height 476
type textarea "boss.moveLeft(3)"
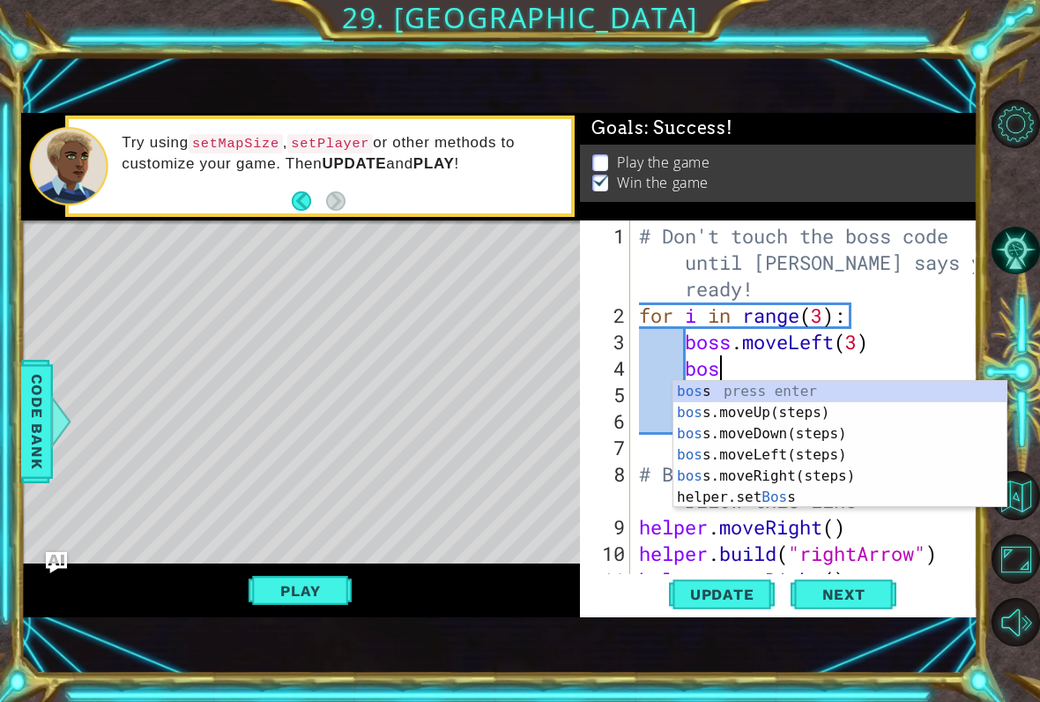
type textarea "boss"
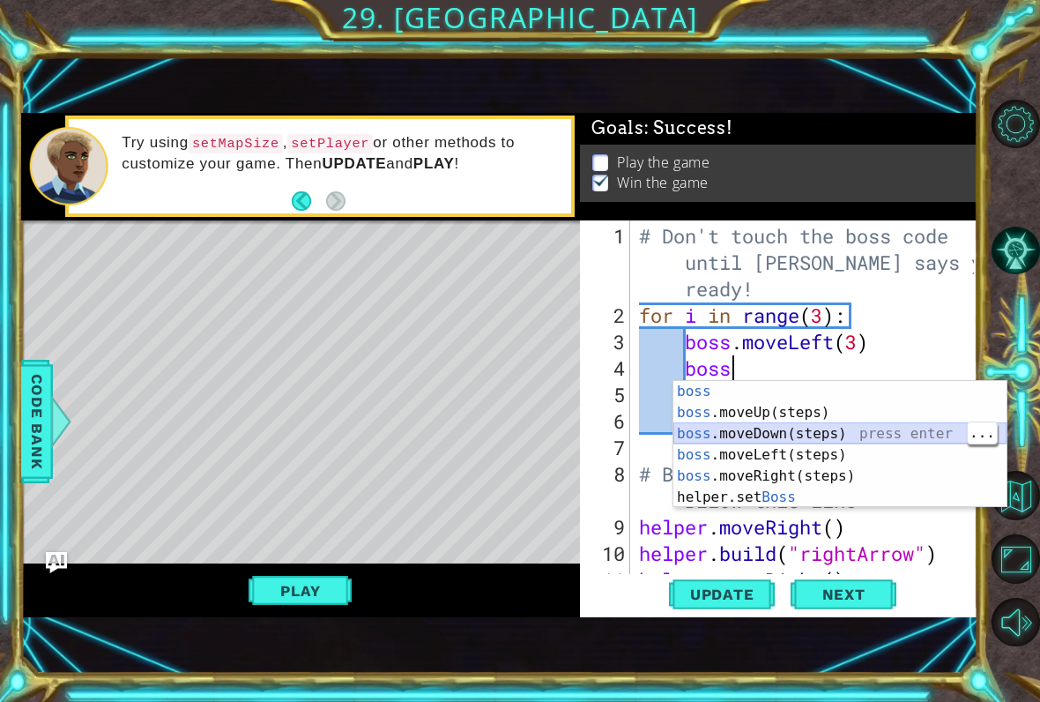
click at [851, 435] on div "boss press enter boss .moveUp(steps) press enter boss .moveDown(steps) press en…" at bounding box center [839, 465] width 333 height 169
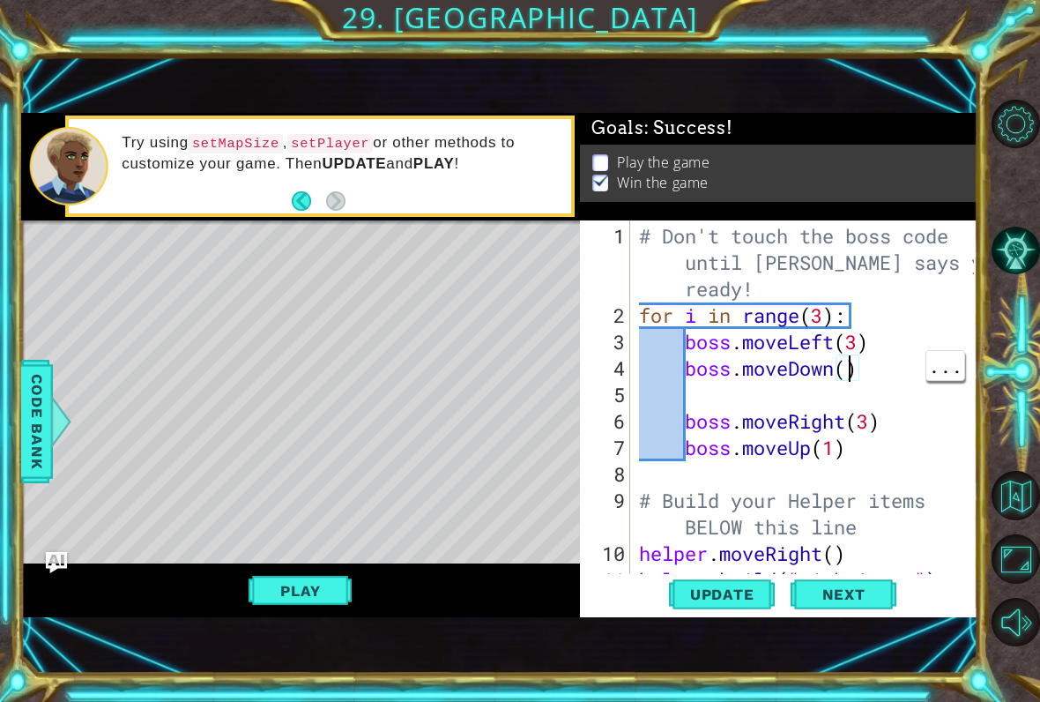
type textarea "boss.moveDown(1)"
click at [697, 385] on div "# Don't touch the boss code until [PERSON_NAME] says you're ready! for i in ran…" at bounding box center [808, 461] width 347 height 476
click at [742, 601] on span "Update" at bounding box center [722, 594] width 100 height 18
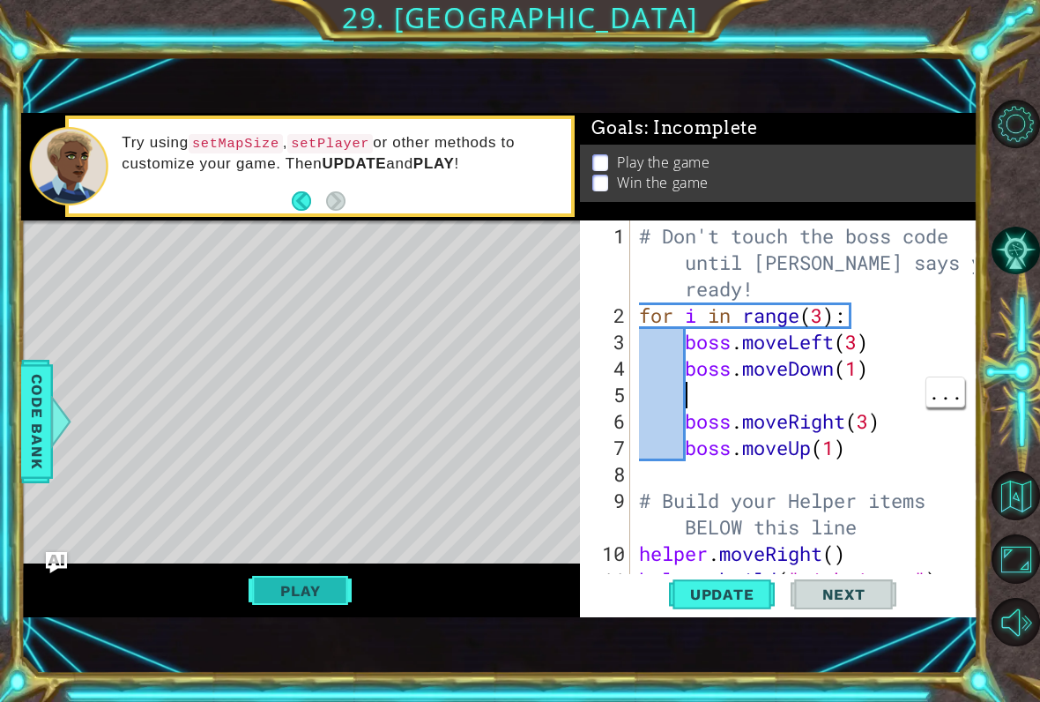
click at [333, 582] on button "Play" at bounding box center [300, 590] width 103 height 33
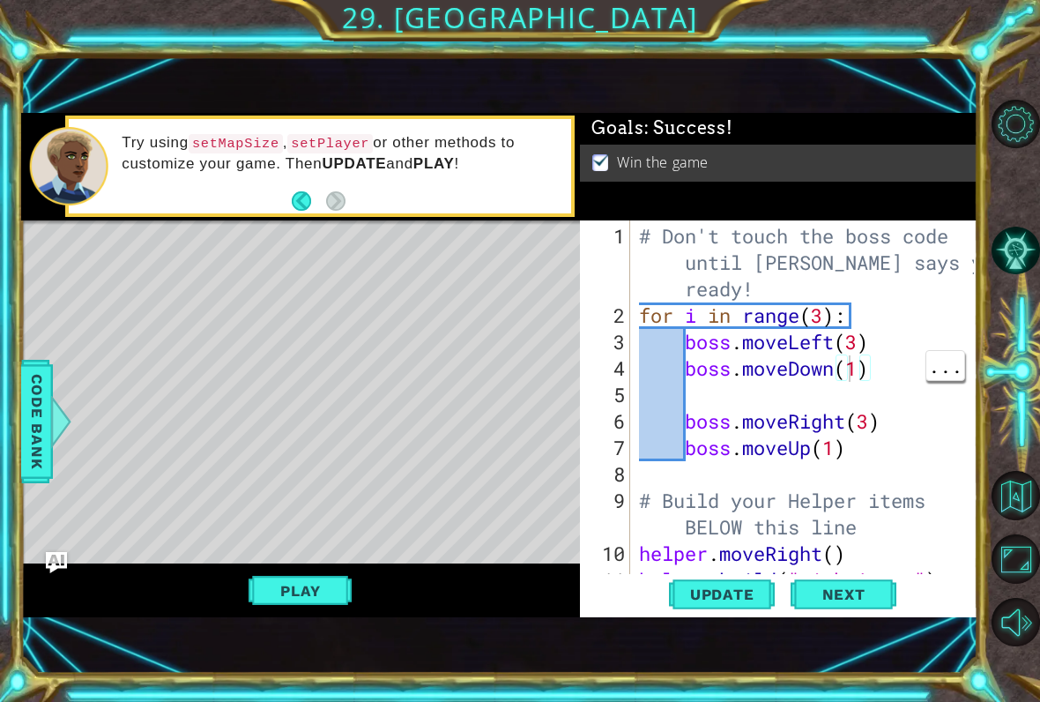
click at [851, 353] on div "# Don't touch the boss code until [PERSON_NAME] says you're ready! for i in ran…" at bounding box center [808, 461] width 347 height 476
click at [857, 344] on div "# Don't touch the boss code until [PERSON_NAME] says you're ready! for i in ran…" at bounding box center [808, 461] width 347 height 476
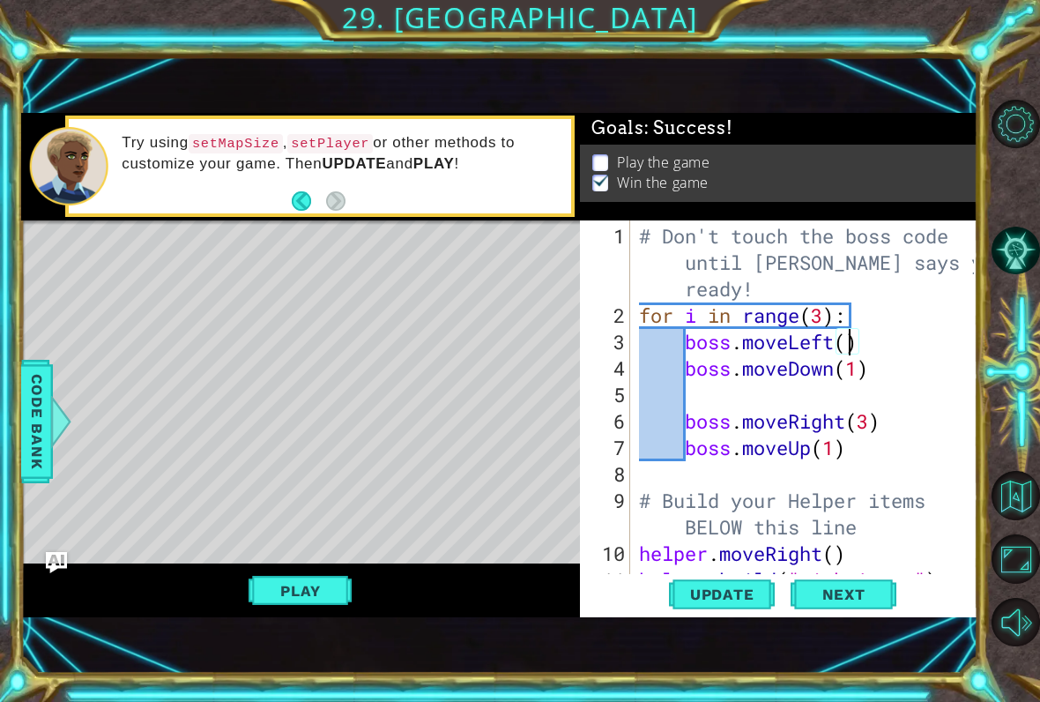
scroll to position [0, 10]
click at [746, 586] on span "Update" at bounding box center [722, 594] width 100 height 18
click at [312, 576] on button "Play" at bounding box center [300, 590] width 103 height 33
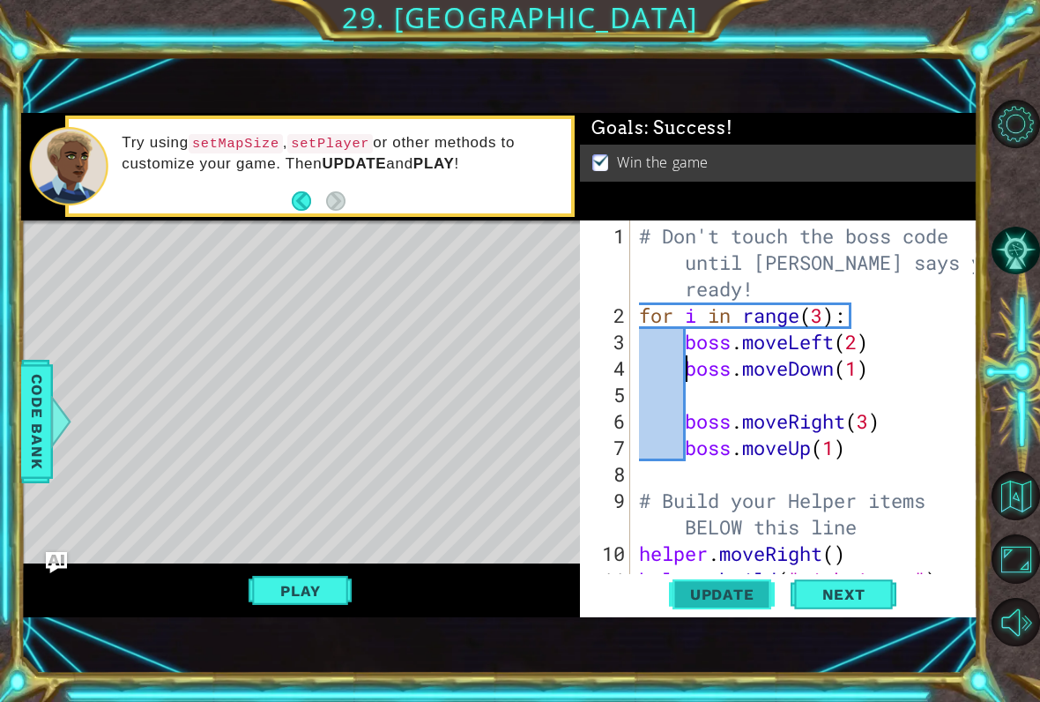
click at [736, 596] on span "Update" at bounding box center [722, 594] width 100 height 18
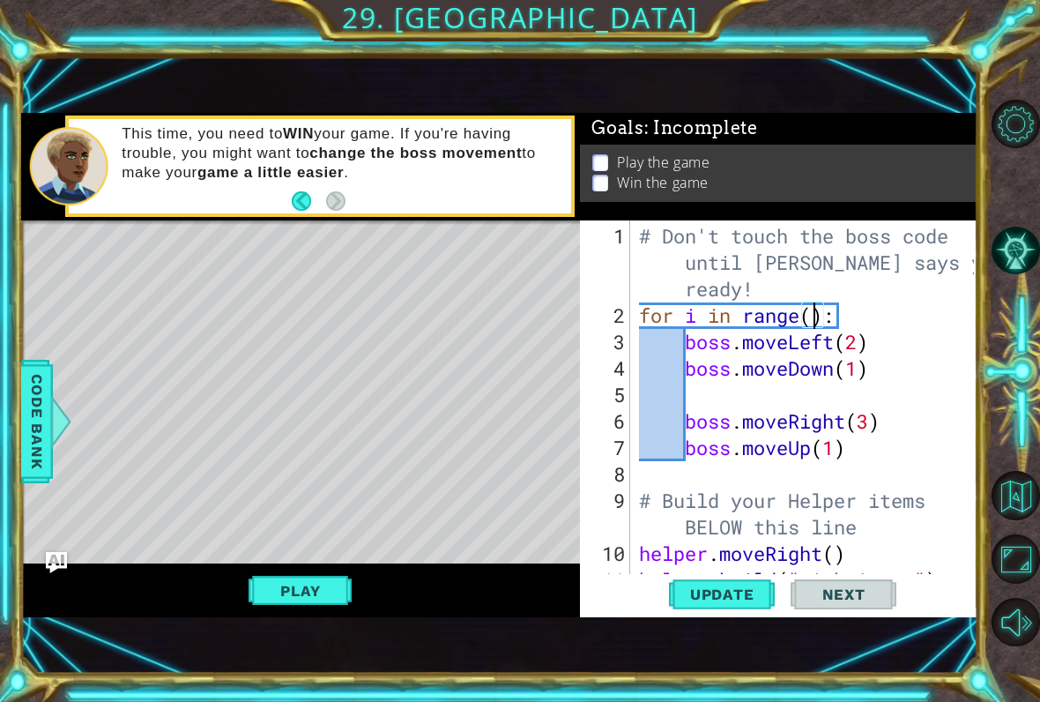
scroll to position [0, 9]
type textarea "for i in range(50):"
click at [692, 604] on button "Update" at bounding box center [722, 594] width 106 height 40
click at [712, 594] on span "Update" at bounding box center [722, 594] width 100 height 18
click at [721, 605] on button "Update" at bounding box center [722, 594] width 106 height 40
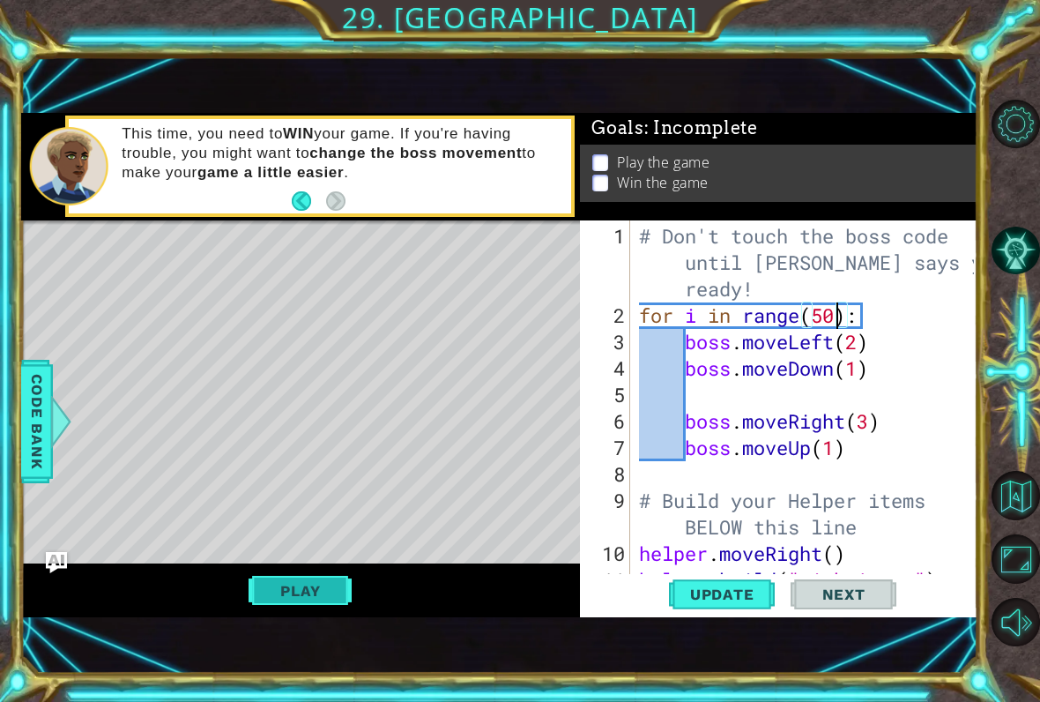
click at [321, 586] on button "Play" at bounding box center [300, 590] width 103 height 33
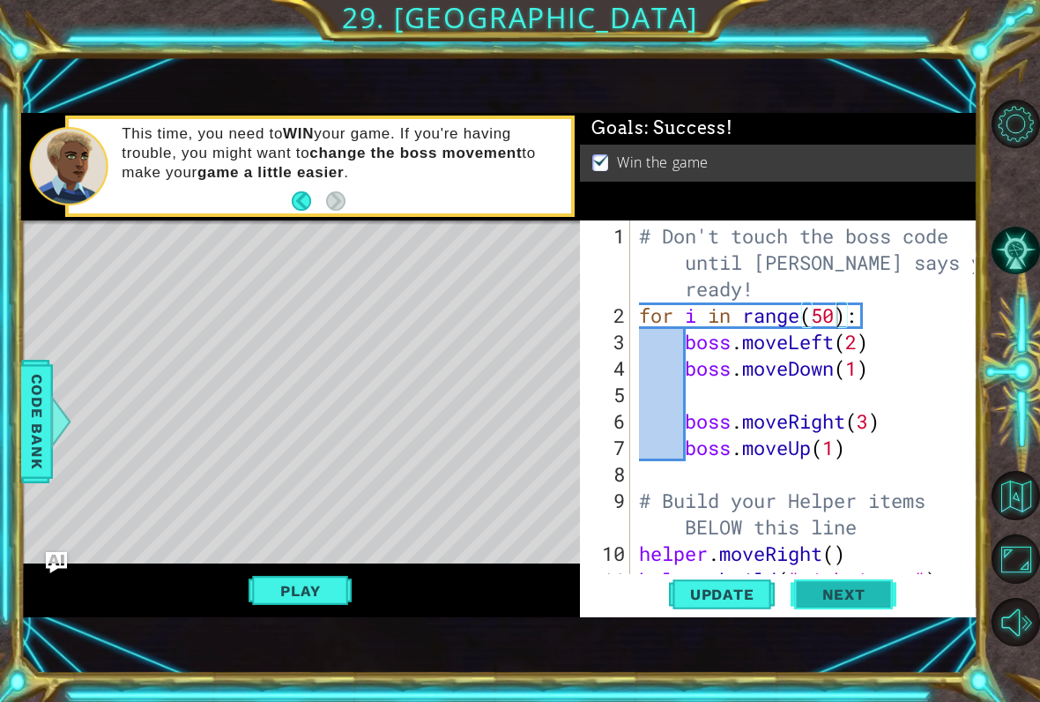
click at [850, 605] on button "Next" at bounding box center [844, 594] width 106 height 40
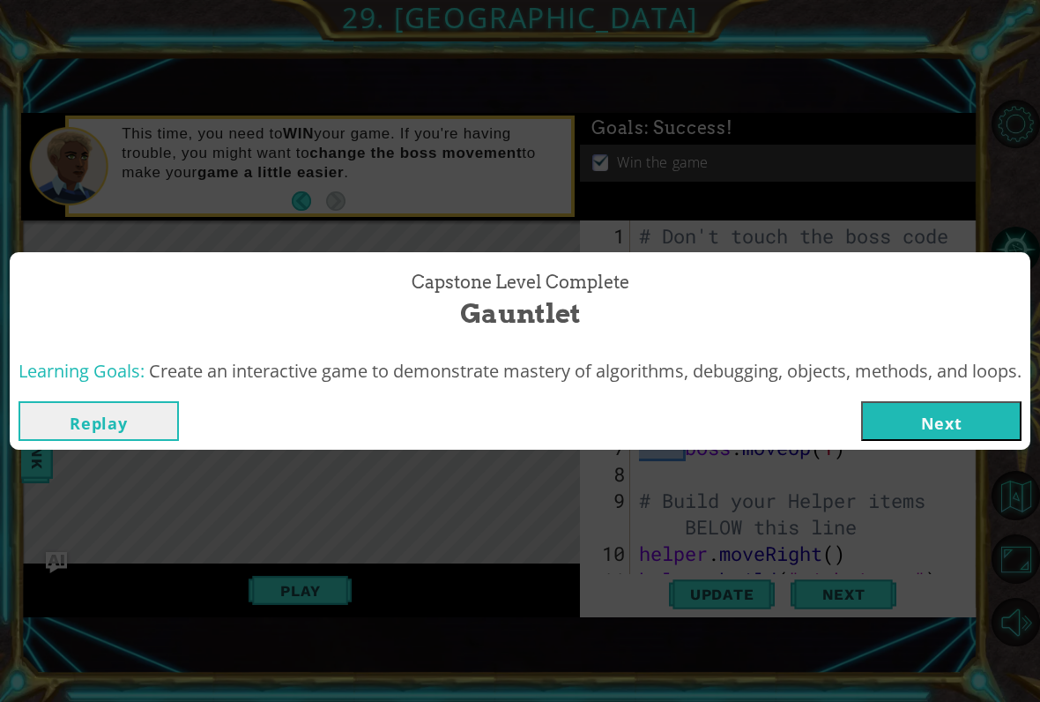
click at [927, 413] on button "Next" at bounding box center [941, 421] width 160 height 40
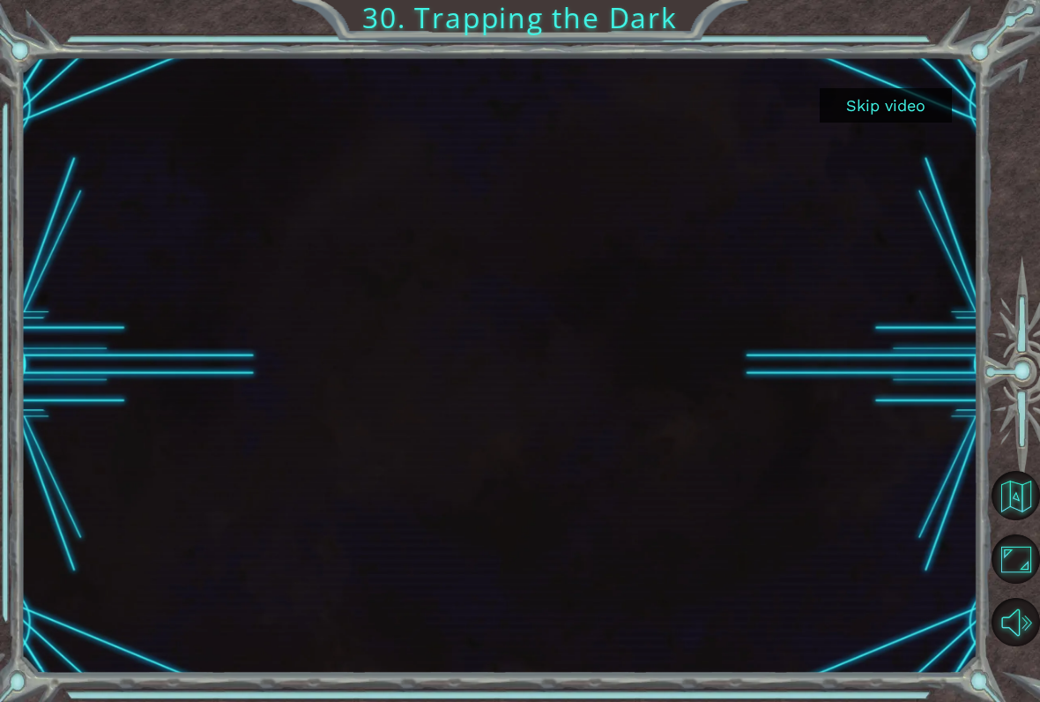
click at [887, 119] on button "Skip video" at bounding box center [886, 105] width 132 height 34
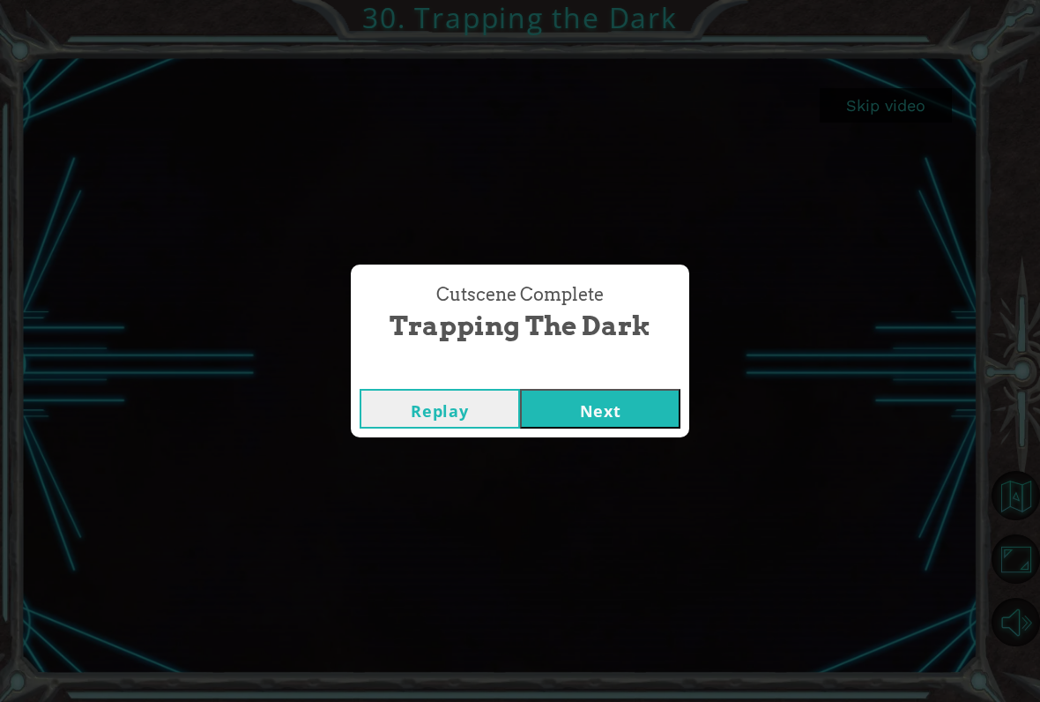
click at [604, 414] on button "Next" at bounding box center [600, 409] width 160 height 40
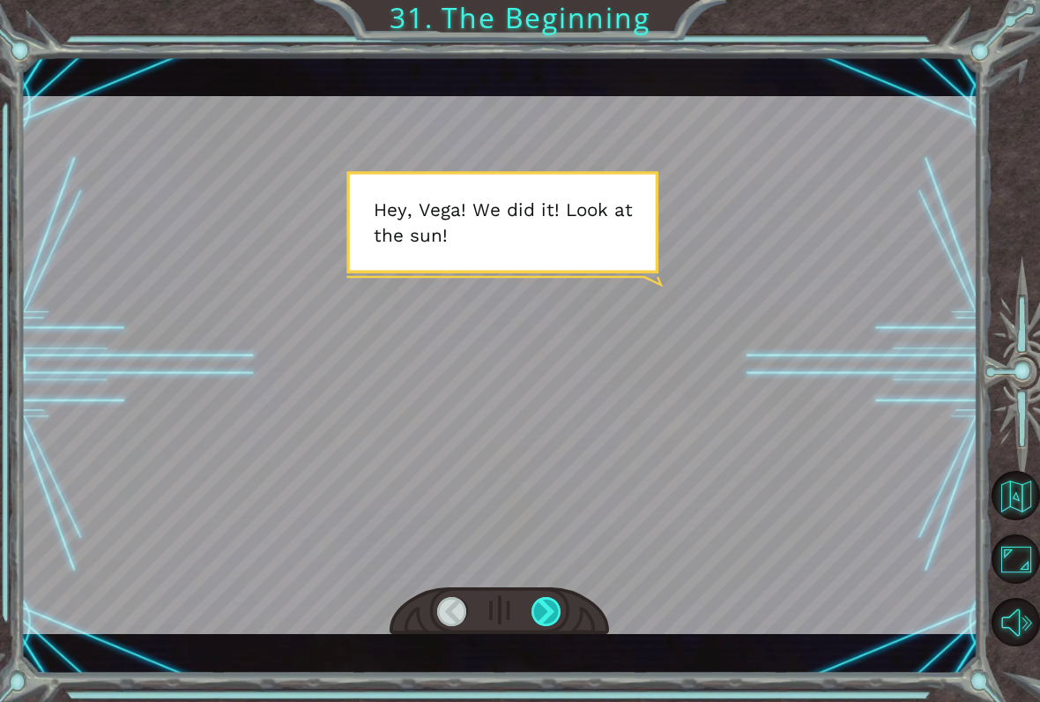
click at [540, 619] on div at bounding box center [546, 611] width 30 height 29
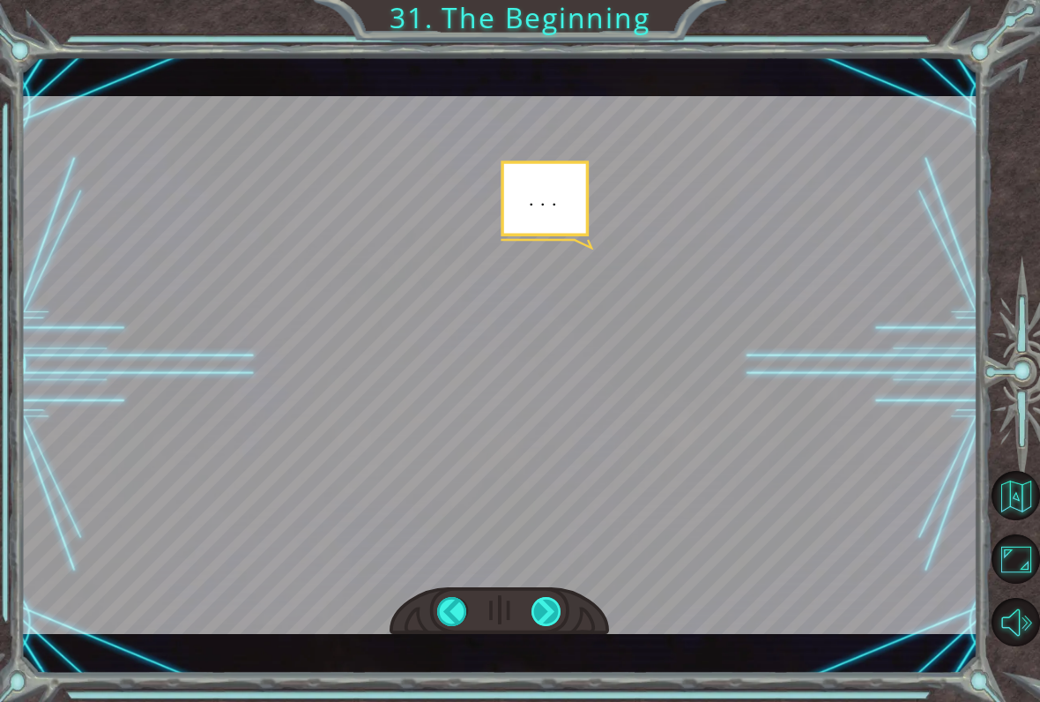
click at [552, 620] on div at bounding box center [546, 611] width 30 height 29
click at [555, 619] on div at bounding box center [546, 611] width 30 height 29
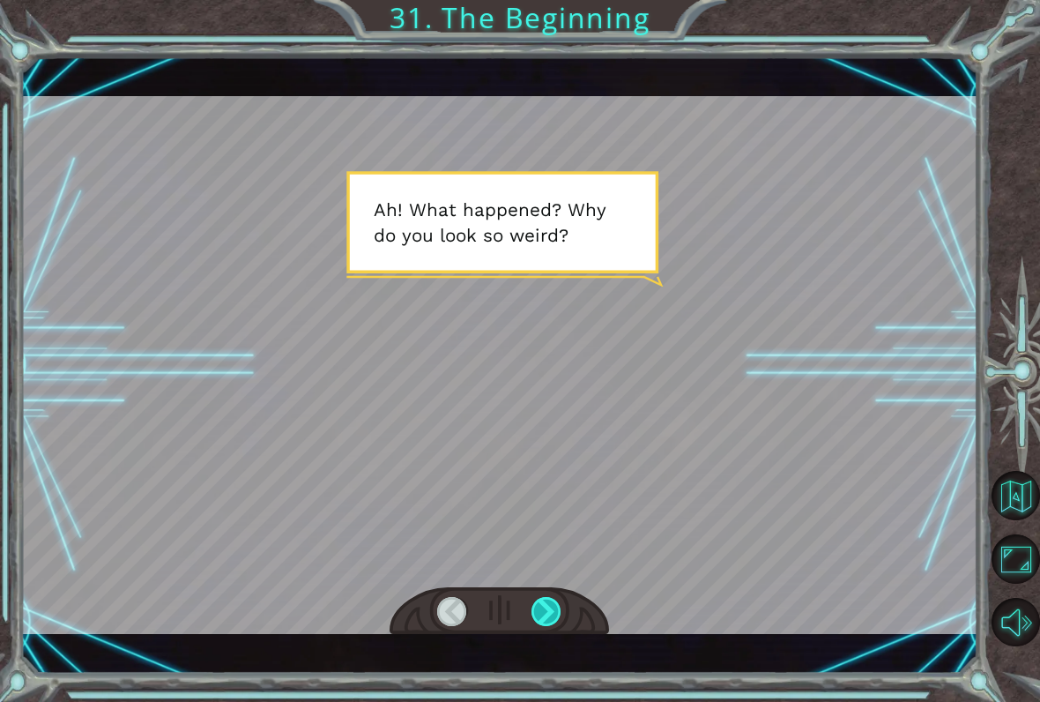
click at [559, 609] on div at bounding box center [546, 611] width 30 height 29
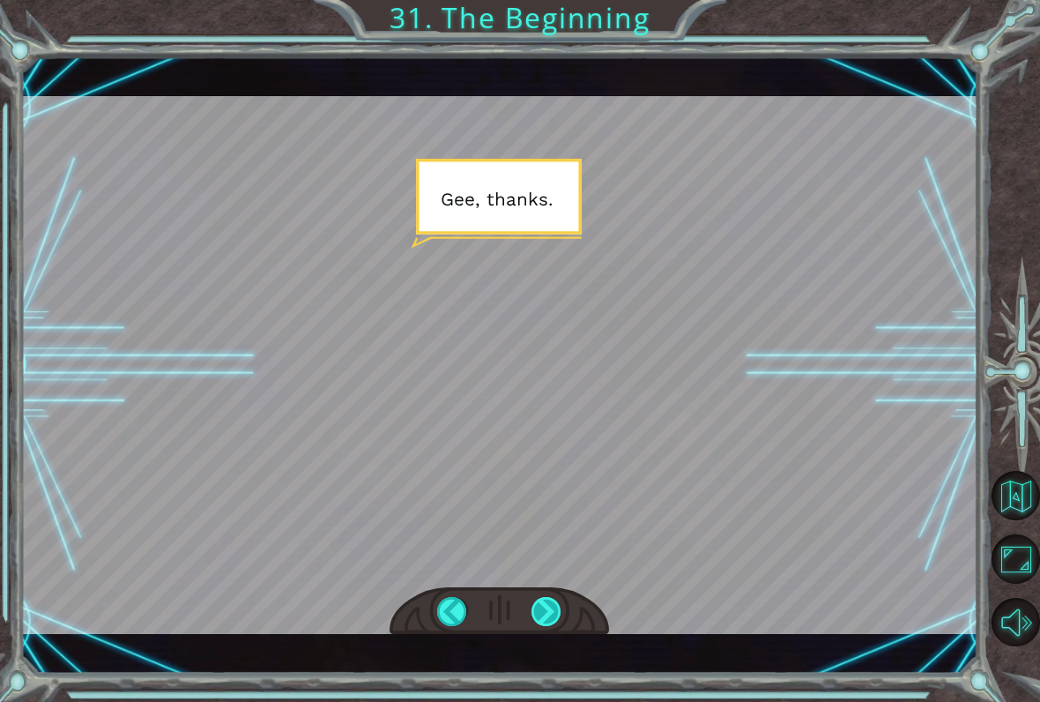
click at [556, 616] on div at bounding box center [546, 611] width 30 height 29
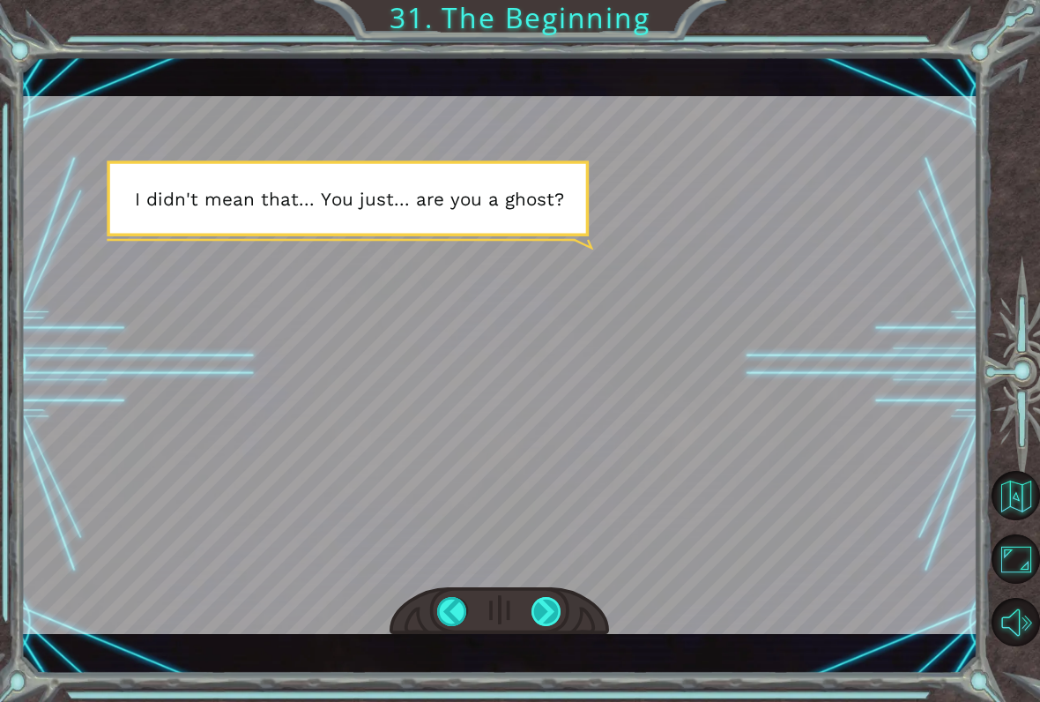
click at [553, 607] on div at bounding box center [546, 611] width 30 height 29
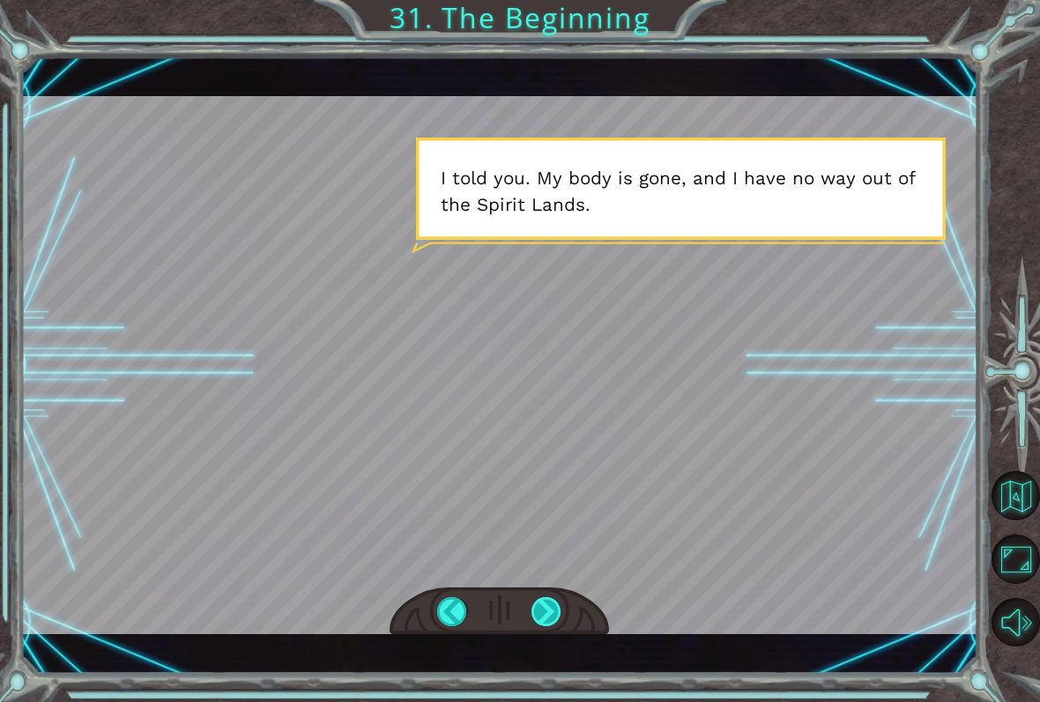
click at [547, 606] on div at bounding box center [546, 611] width 30 height 29
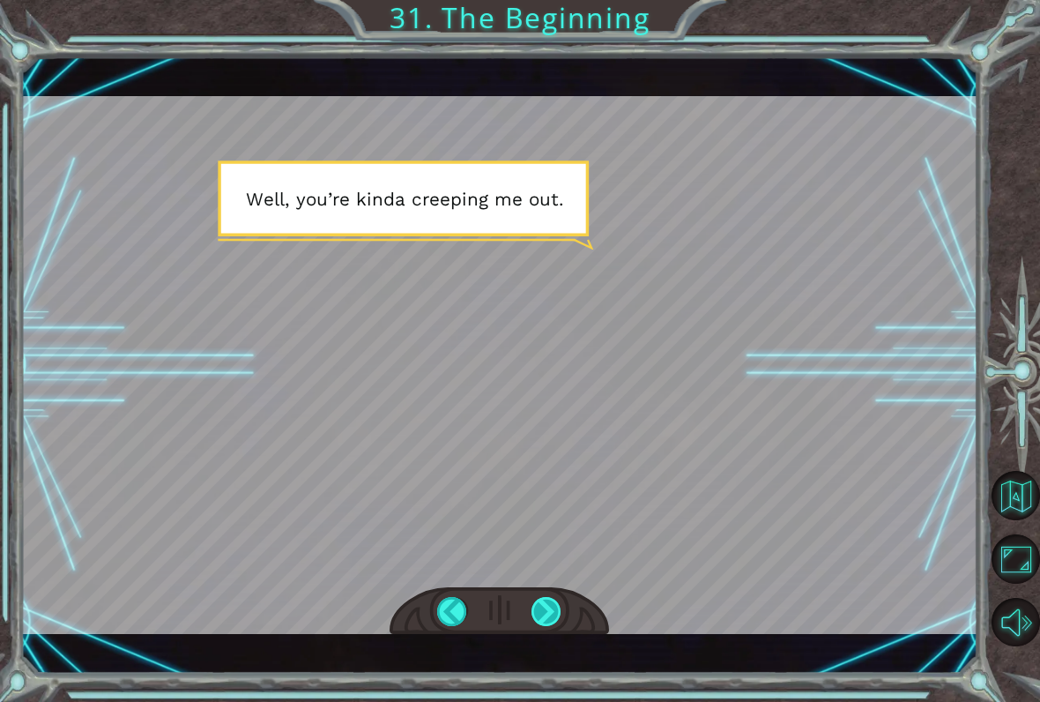
click at [552, 604] on div at bounding box center [546, 611] width 30 height 29
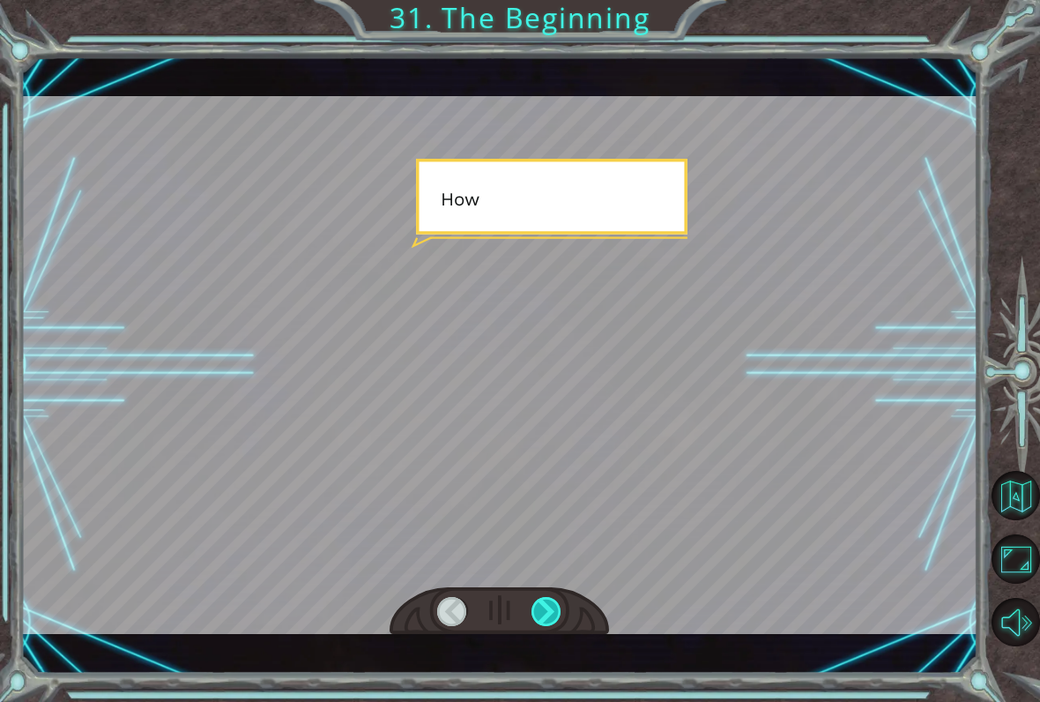
click at [546, 620] on div at bounding box center [546, 611] width 30 height 29
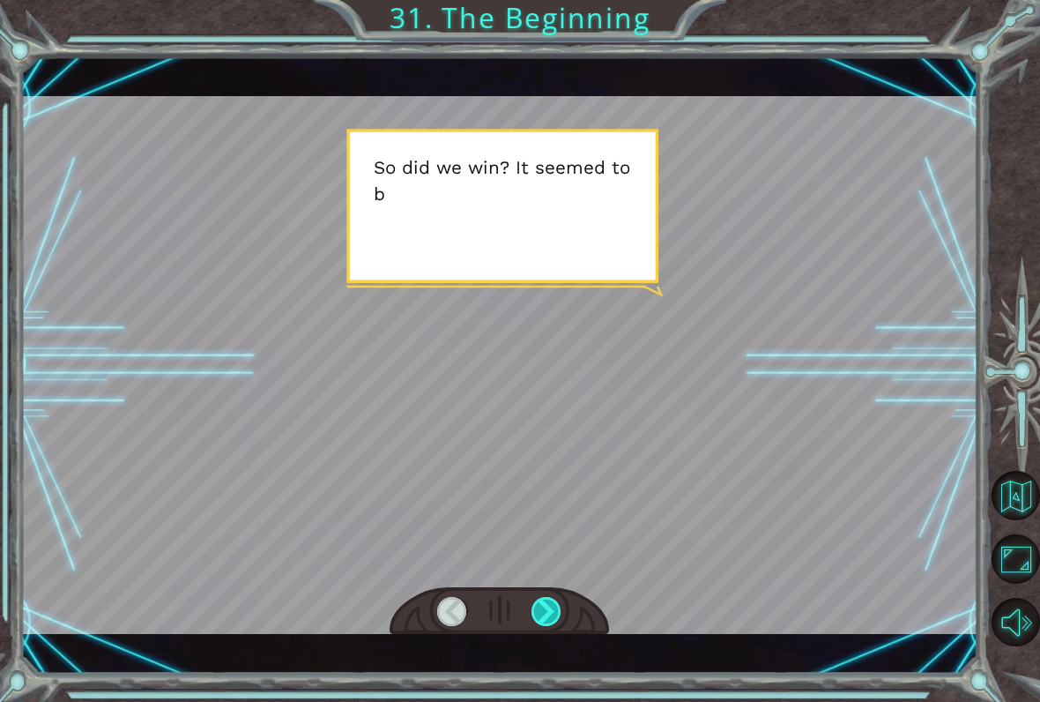
click at [543, 624] on div at bounding box center [546, 611] width 30 height 29
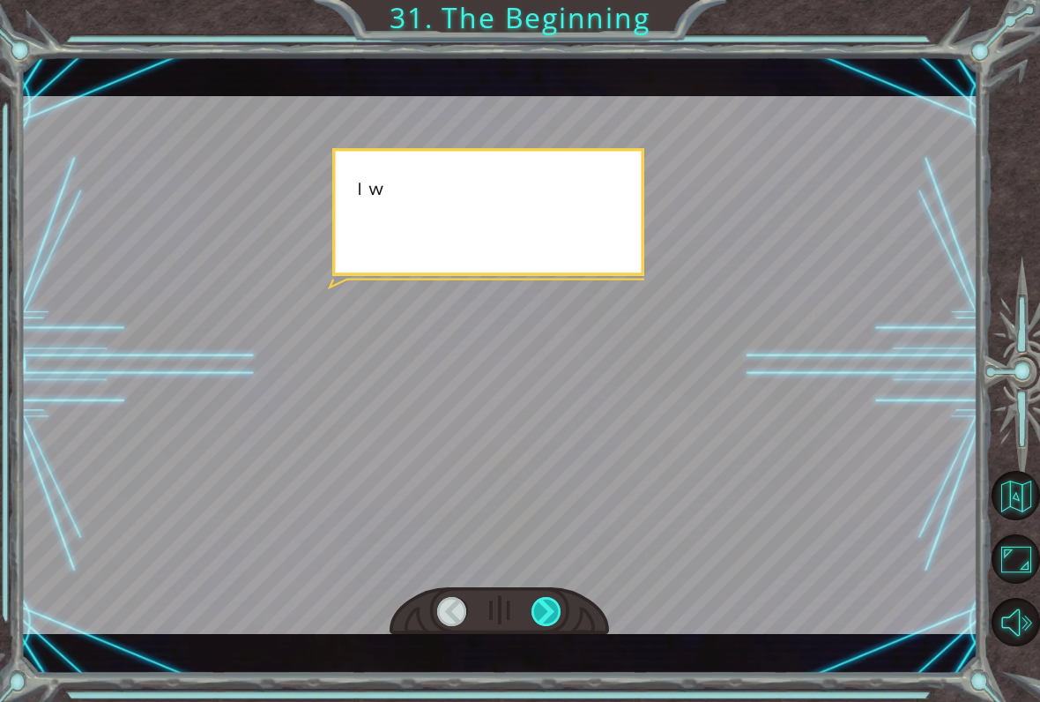
click at [546, 620] on div at bounding box center [546, 611] width 30 height 29
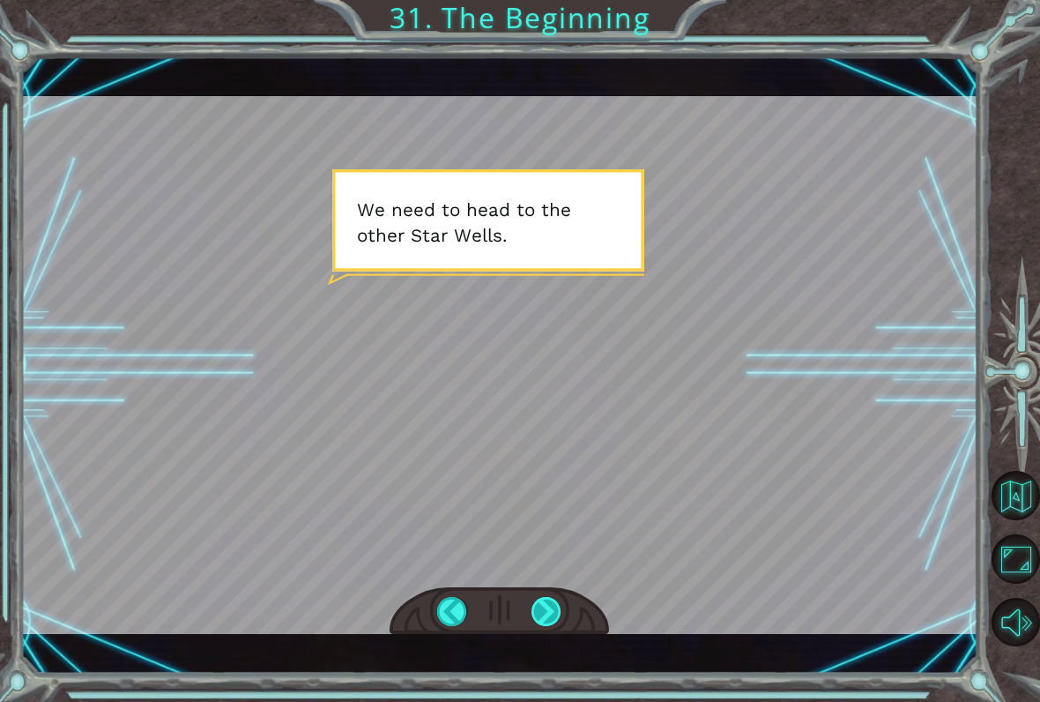
click at [548, 605] on div at bounding box center [546, 611] width 30 height 29
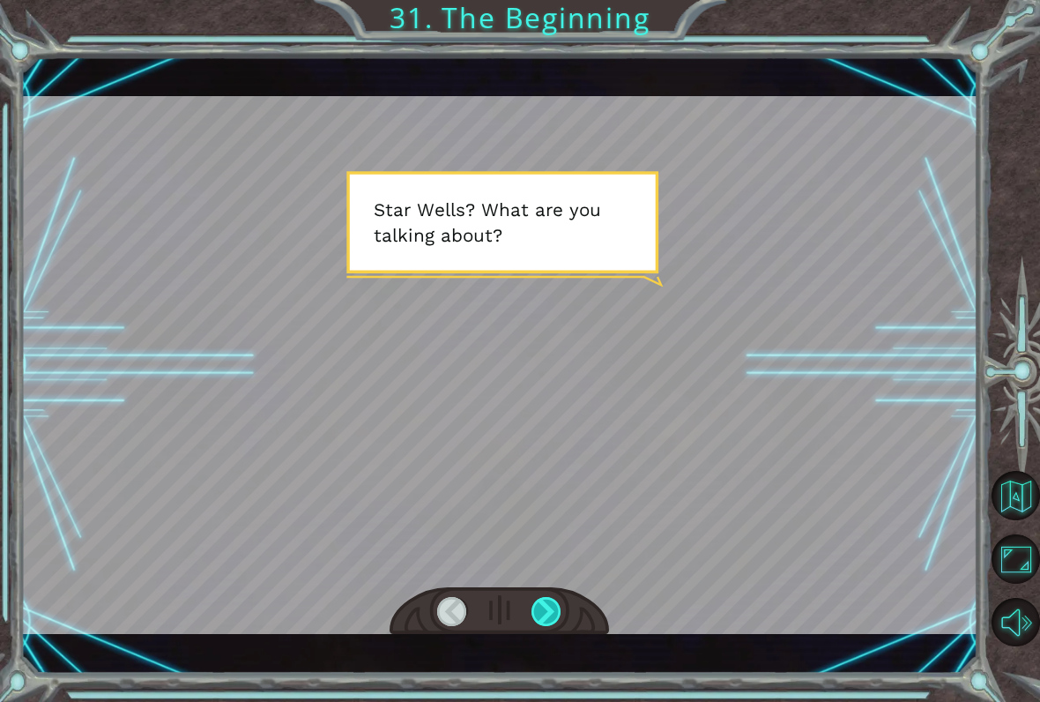
click at [561, 612] on div at bounding box center [546, 611] width 30 height 29
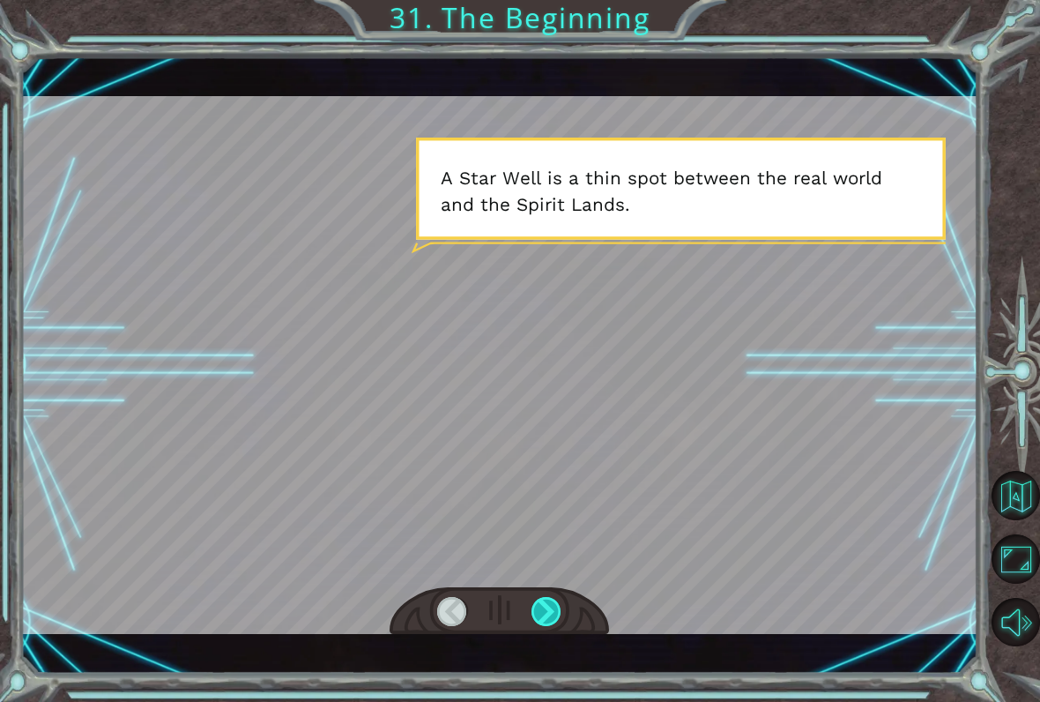
click at [547, 613] on div at bounding box center [546, 611] width 30 height 29
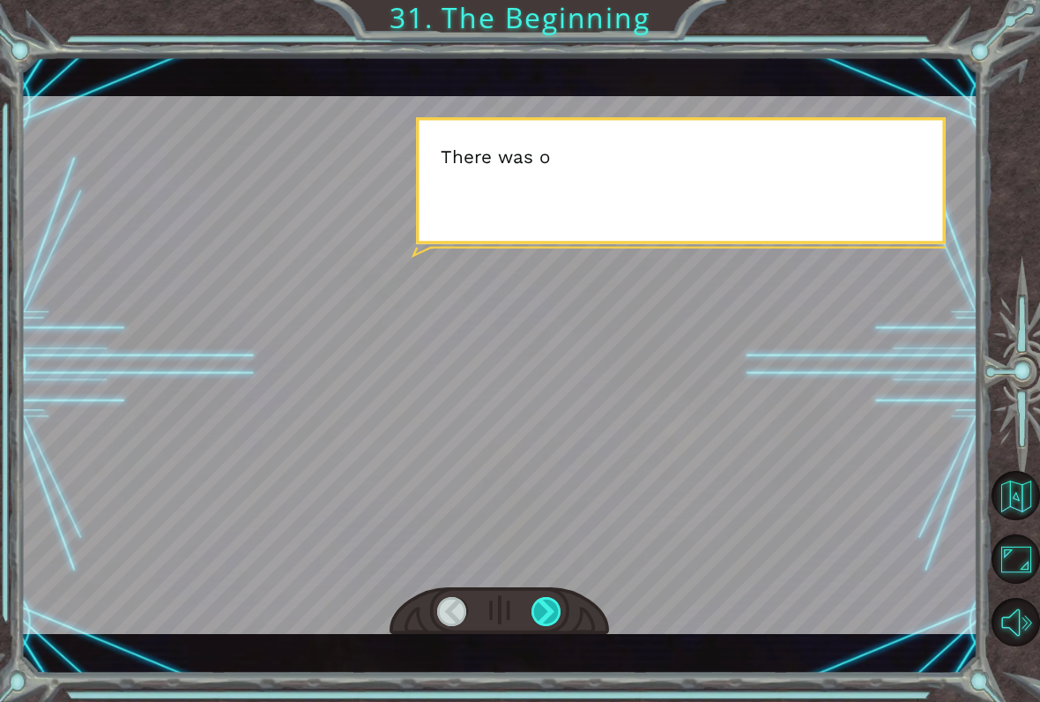
click at [553, 613] on div at bounding box center [546, 611] width 30 height 29
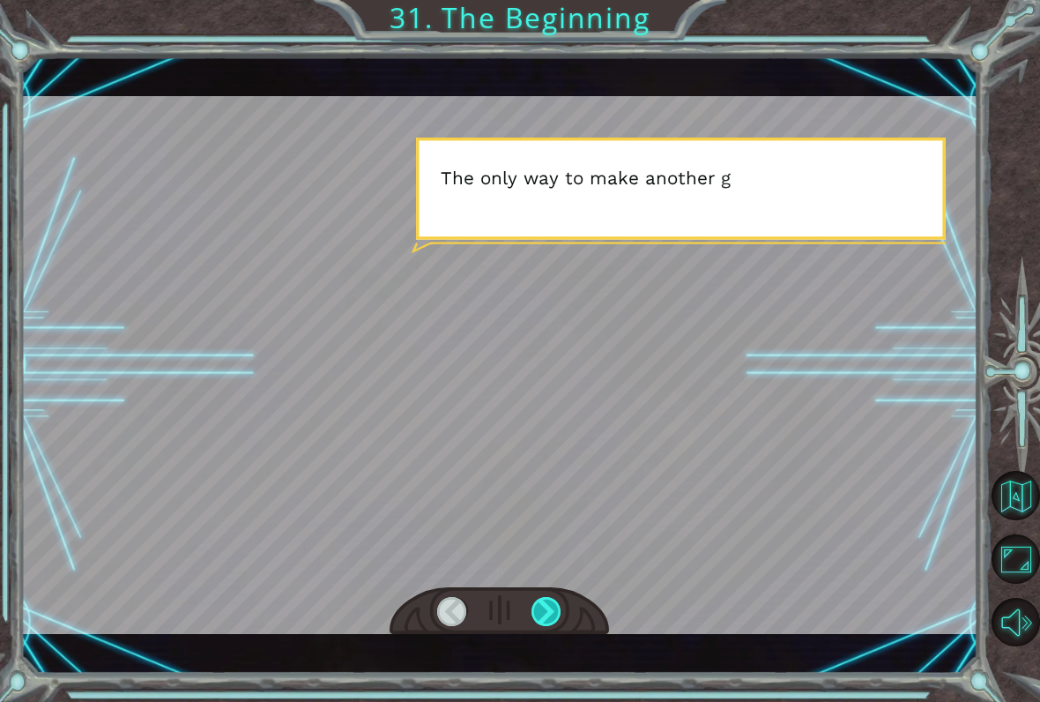
click at [552, 604] on div at bounding box center [546, 611] width 30 height 29
click at [553, 610] on div at bounding box center [546, 611] width 30 height 29
click at [550, 614] on div at bounding box center [546, 611] width 30 height 29
click at [552, 618] on div at bounding box center [546, 611] width 30 height 29
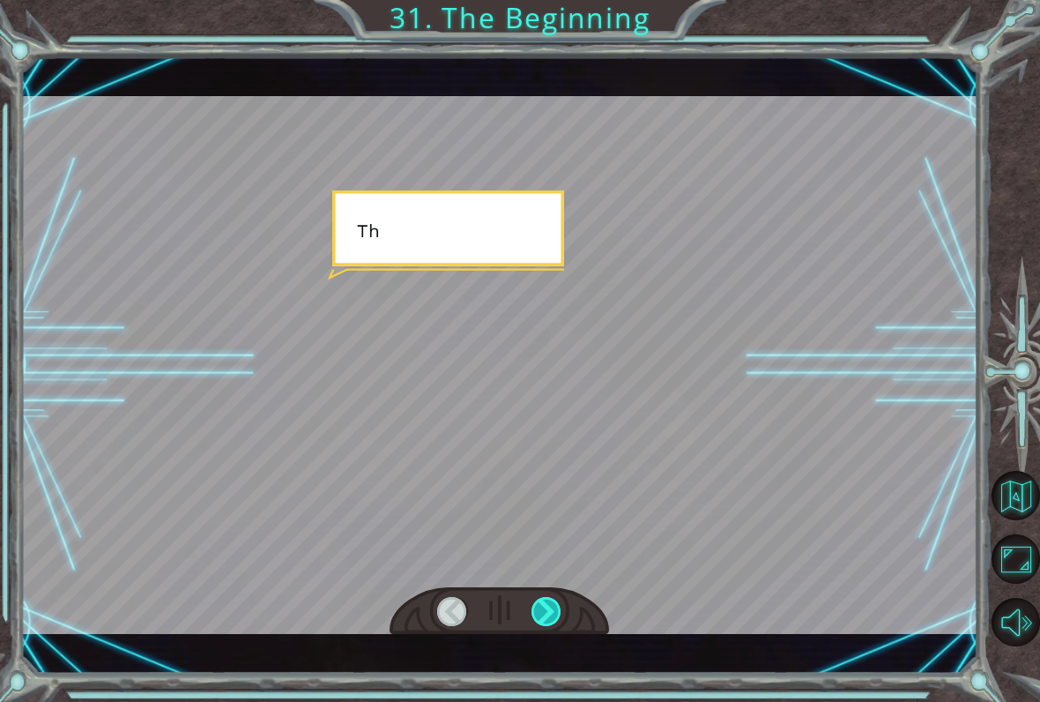
click at [549, 619] on div at bounding box center [546, 611] width 30 height 29
click at [550, 618] on div at bounding box center [546, 611] width 30 height 29
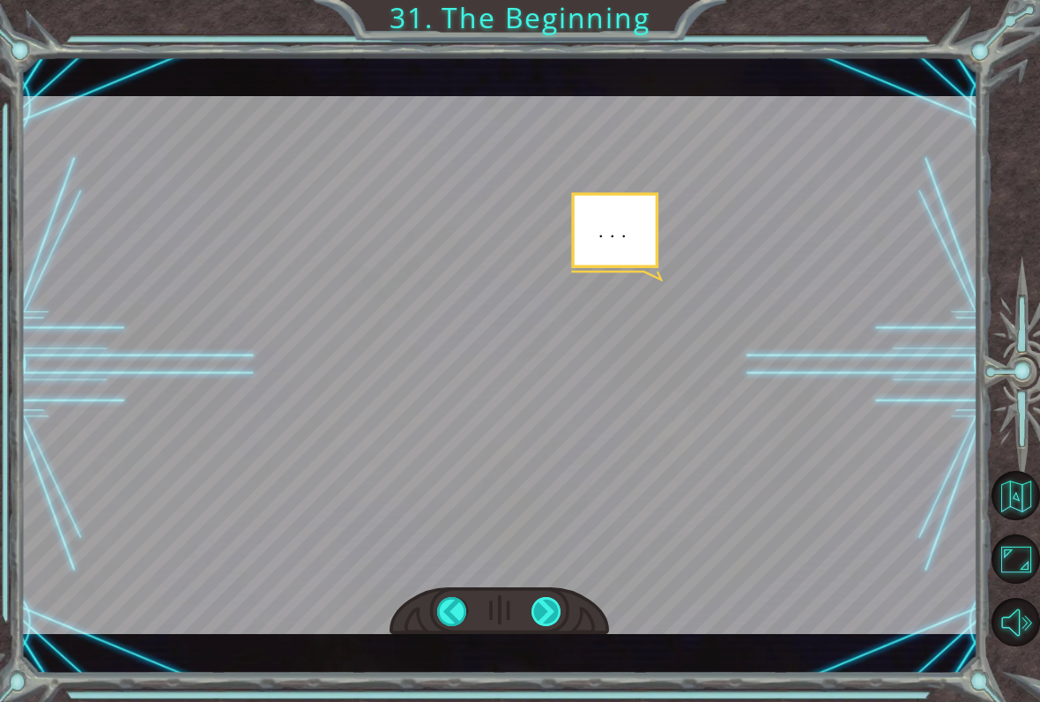
click at [556, 607] on div at bounding box center [546, 611] width 30 height 29
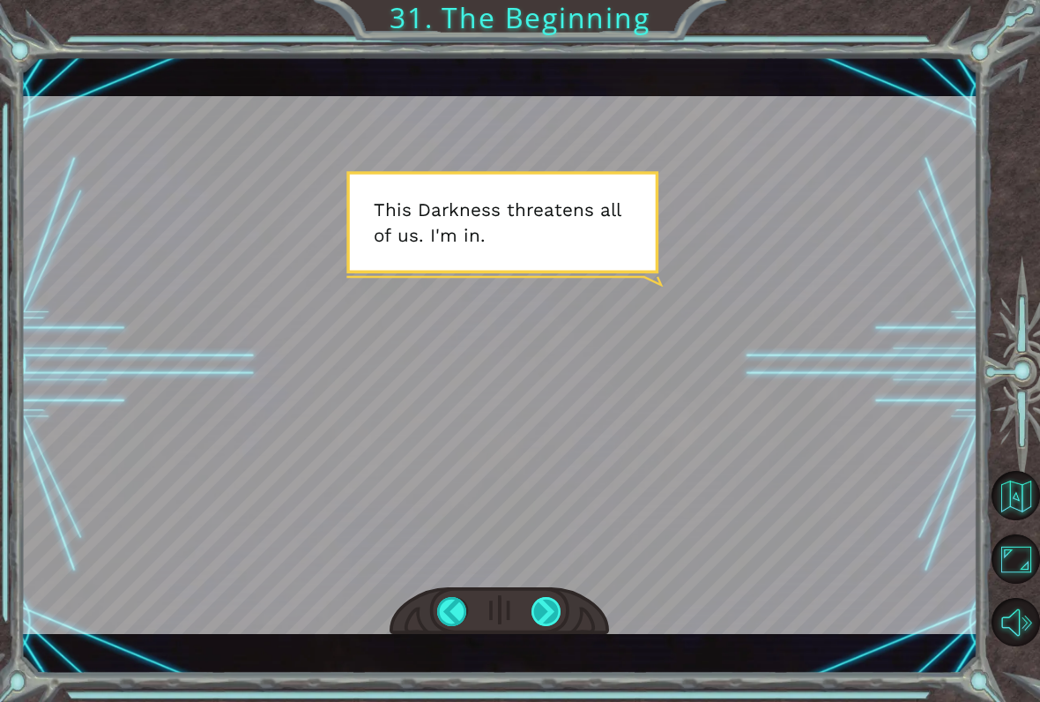
click at [537, 625] on div at bounding box center [546, 611] width 30 height 29
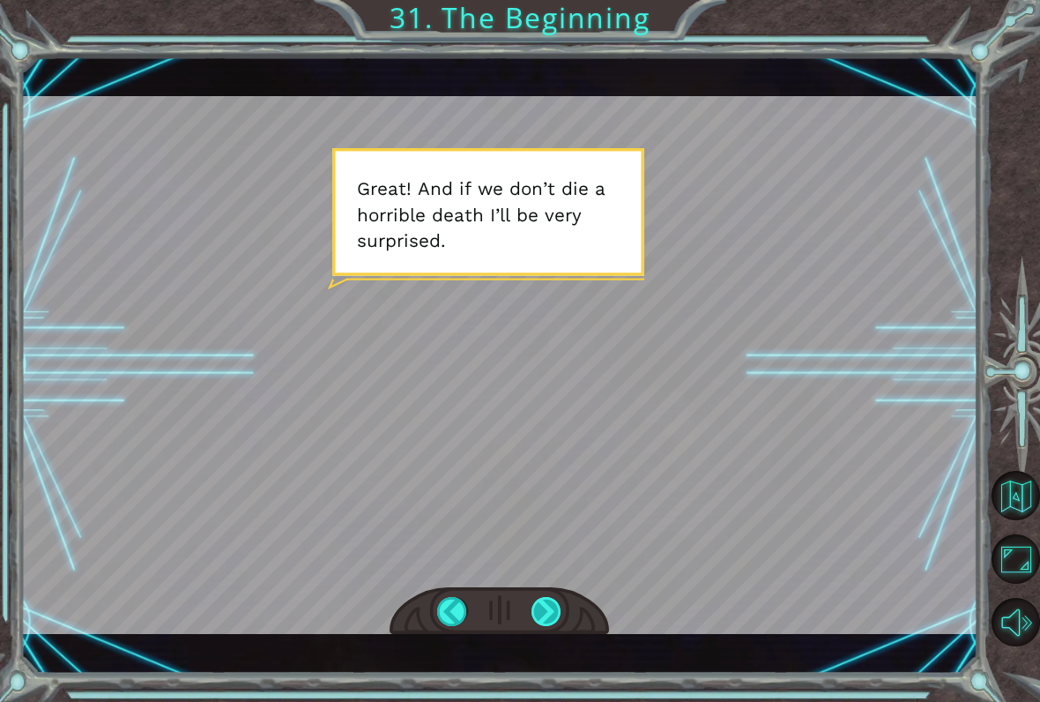
click at [552, 620] on div at bounding box center [546, 611] width 30 height 29
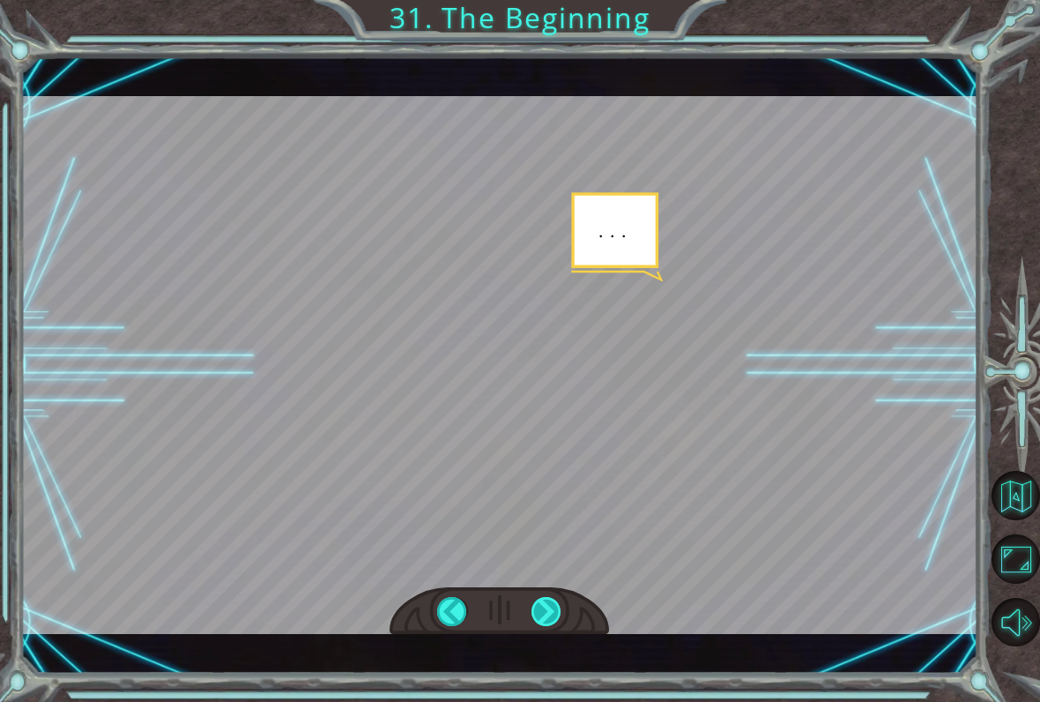
click at [559, 611] on div at bounding box center [546, 611] width 30 height 29
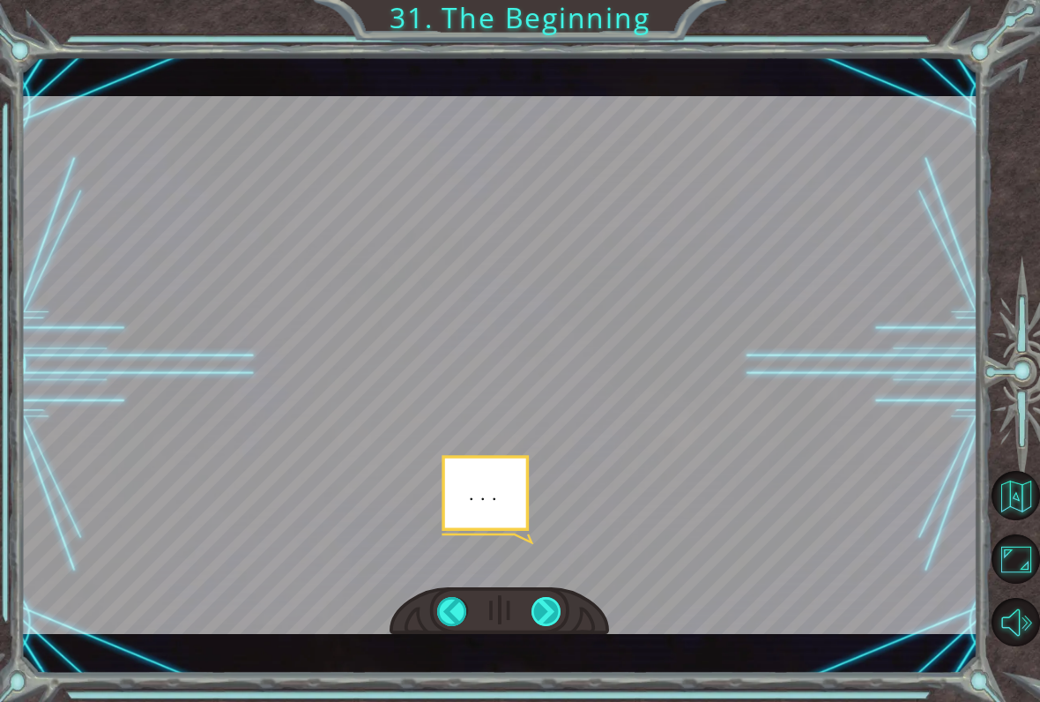
click at [551, 611] on div at bounding box center [546, 611] width 30 height 29
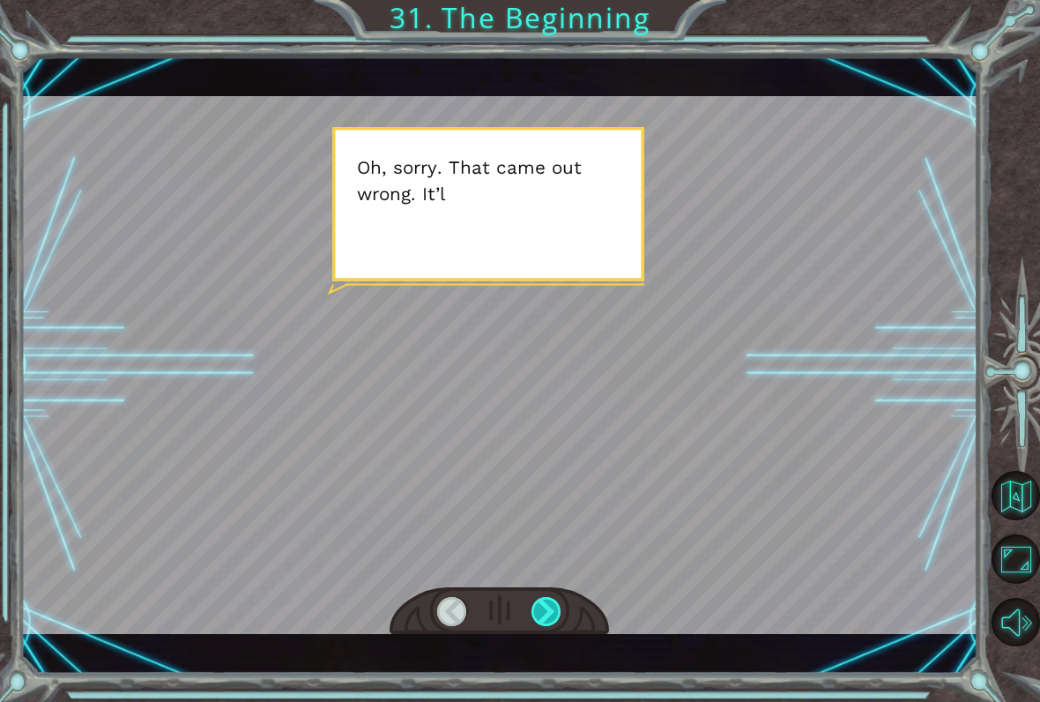
click at [560, 603] on div at bounding box center [546, 611] width 30 height 29
click at [558, 625] on div at bounding box center [546, 611] width 30 height 29
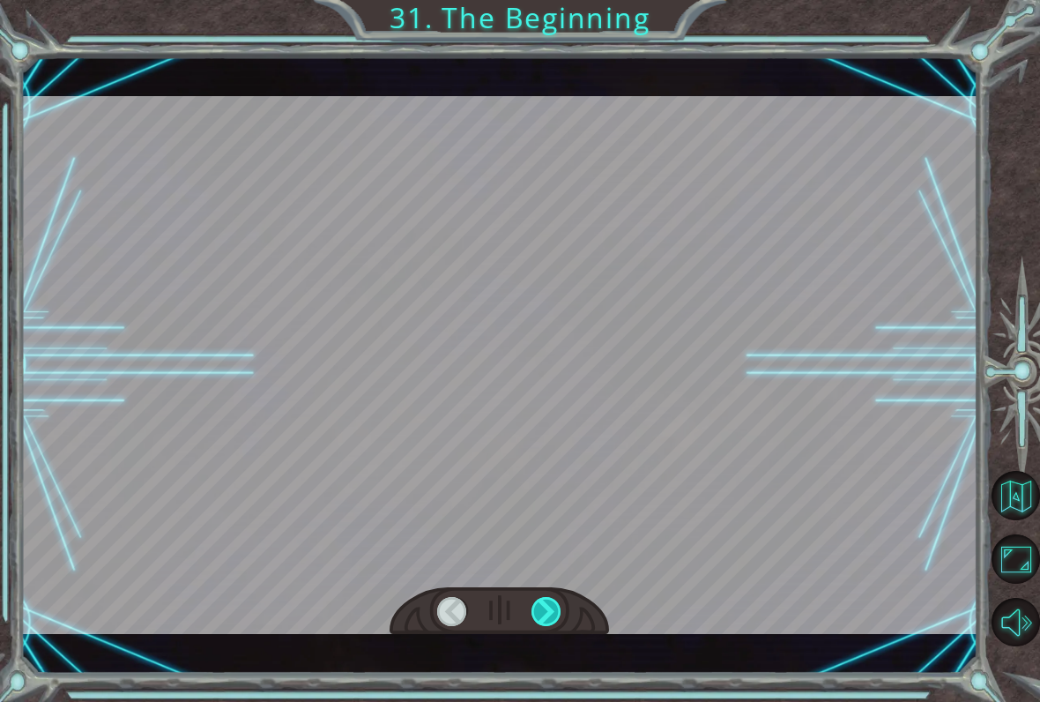
click at [556, 622] on div at bounding box center [546, 611] width 30 height 29
click at [548, 618] on div at bounding box center [546, 611] width 30 height 29
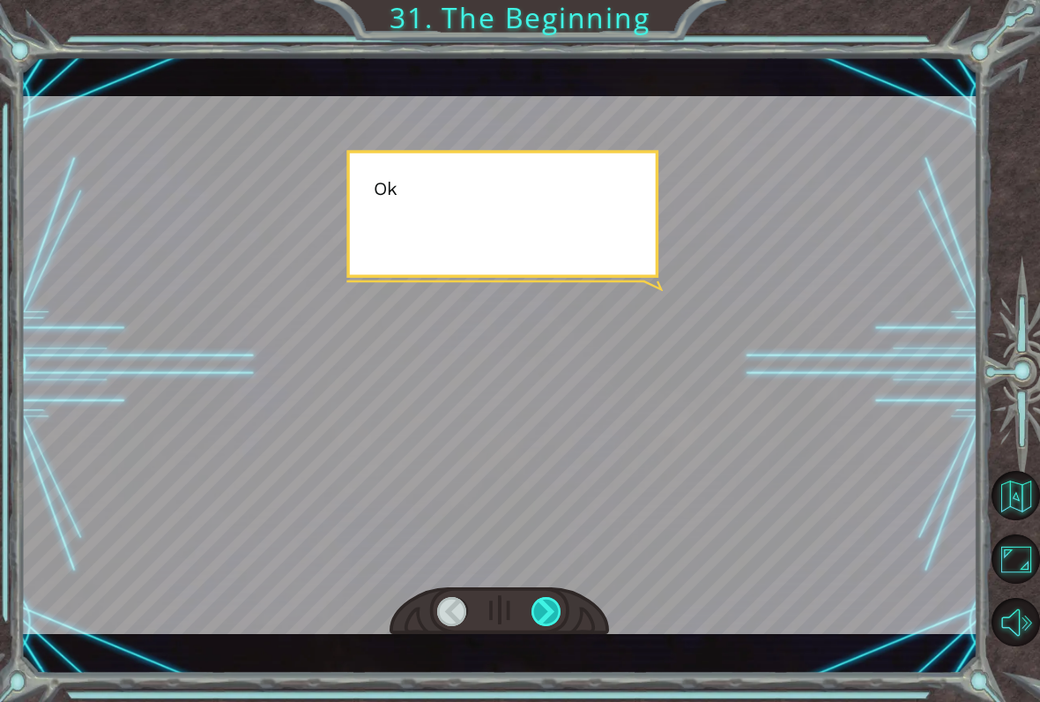
click at [554, 616] on div at bounding box center [546, 611] width 30 height 29
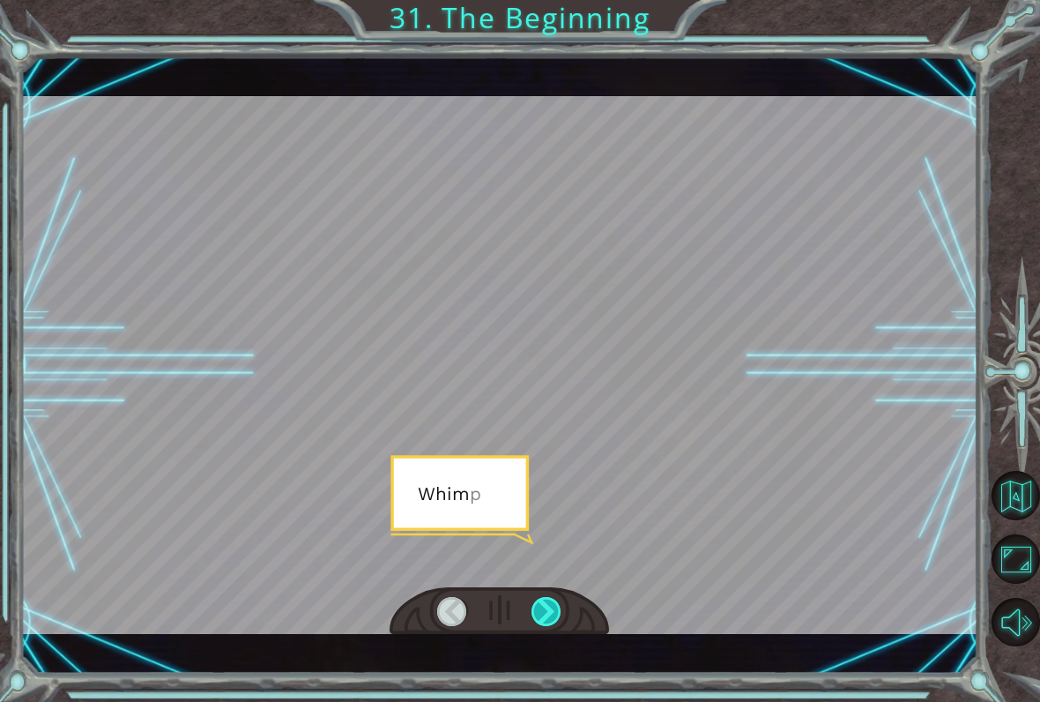
click at [561, 610] on div at bounding box center [546, 611] width 30 height 29
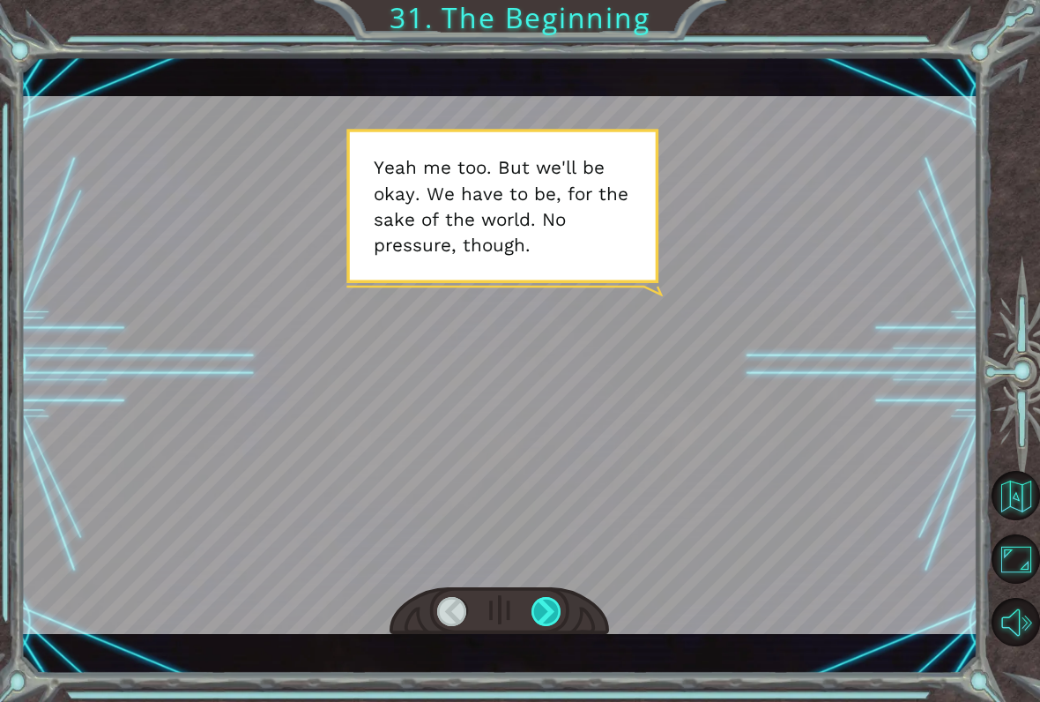
click at [557, 601] on div at bounding box center [546, 611] width 30 height 29
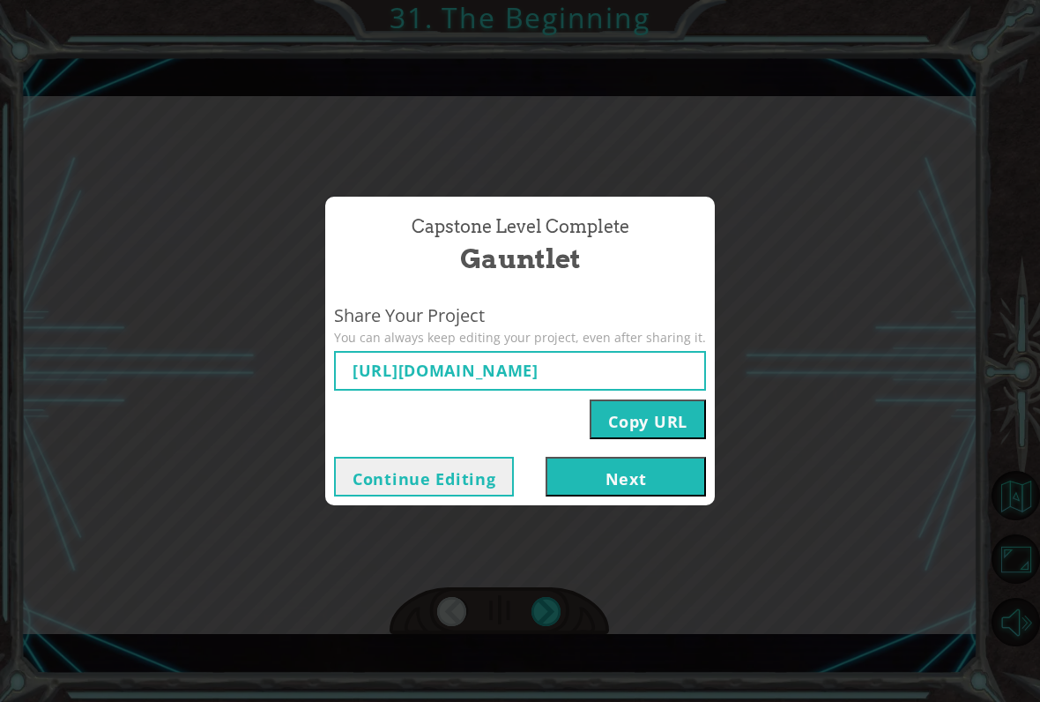
type input "[URL][DOMAIN_NAME]"
click at [552, 619] on div "Capstone Level Complete Gauntlet Share Your Project You can always keep editing…" at bounding box center [520, 351] width 1040 height 702
click at [660, 484] on button "Next" at bounding box center [626, 477] width 160 height 40
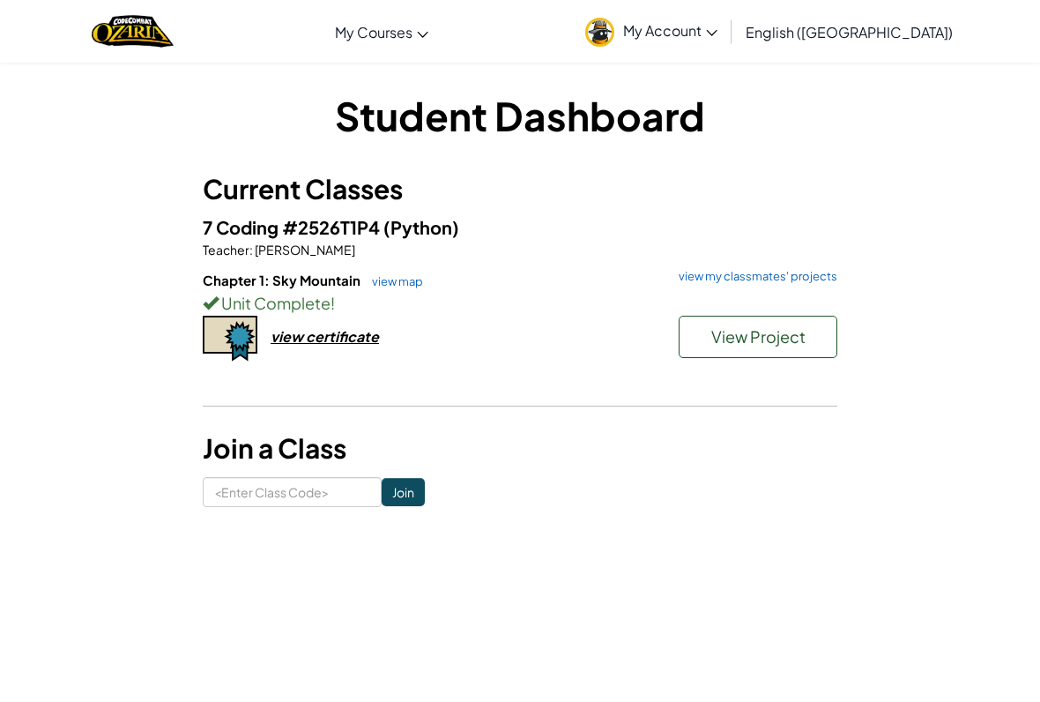
click at [769, 336] on span "View Project" at bounding box center [758, 336] width 94 height 20
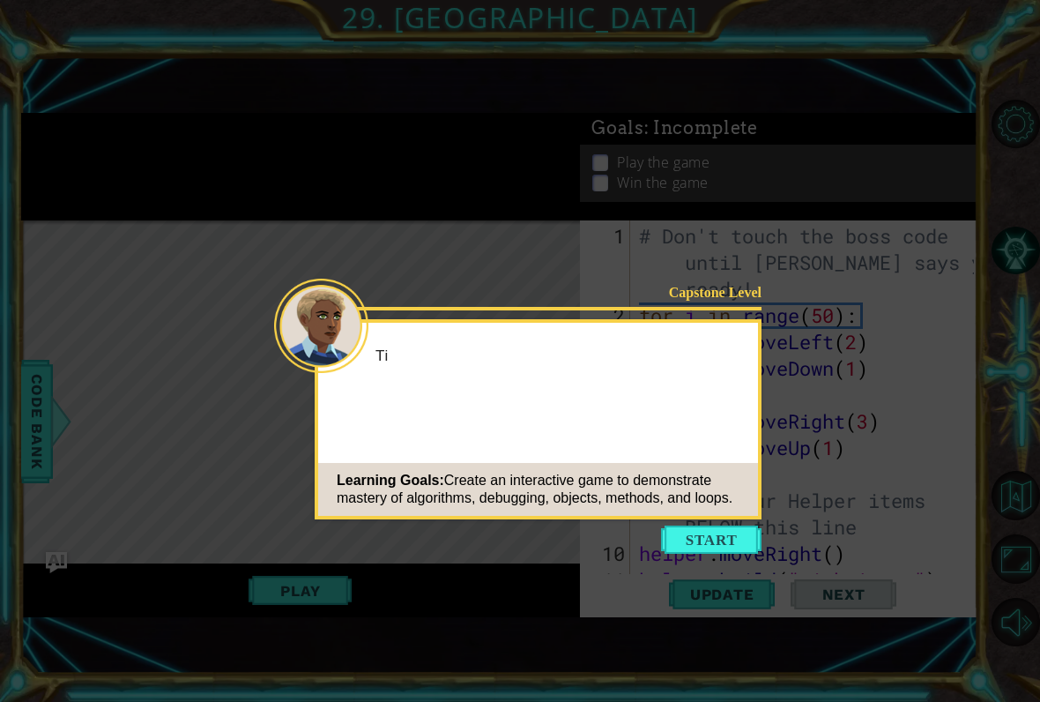
scroll to position [291, 0]
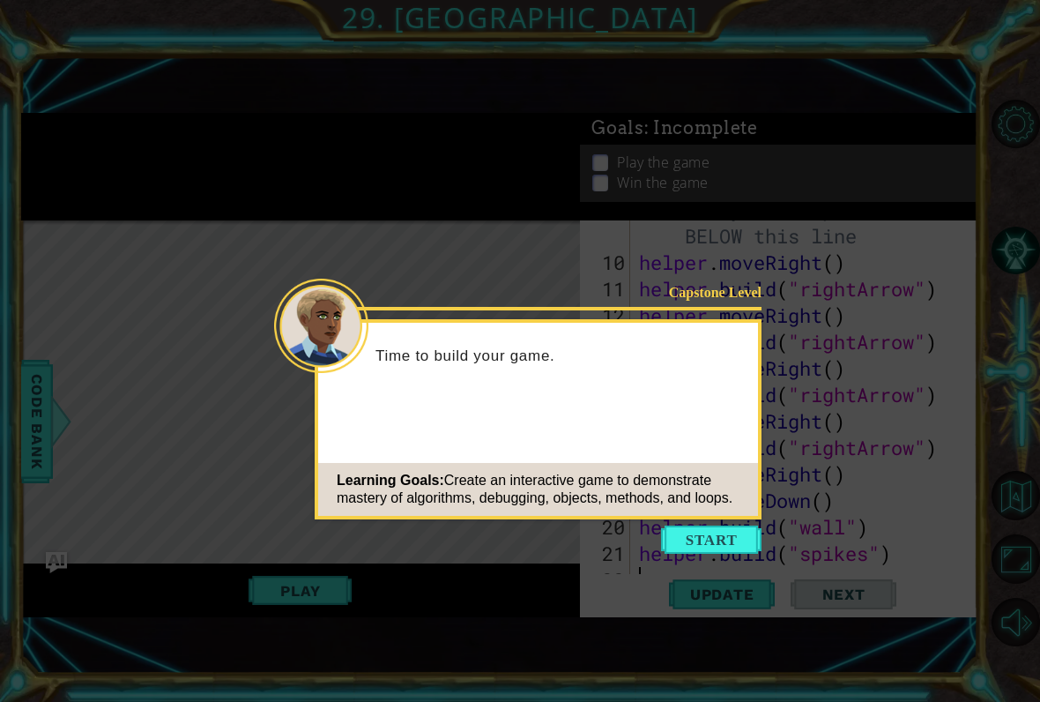
click at [720, 517] on div "Capstone Level Time to build your game. Learning Goals: Create an interactive g…" at bounding box center [538, 419] width 447 height 200
click at [695, 544] on button "Start" at bounding box center [711, 539] width 100 height 28
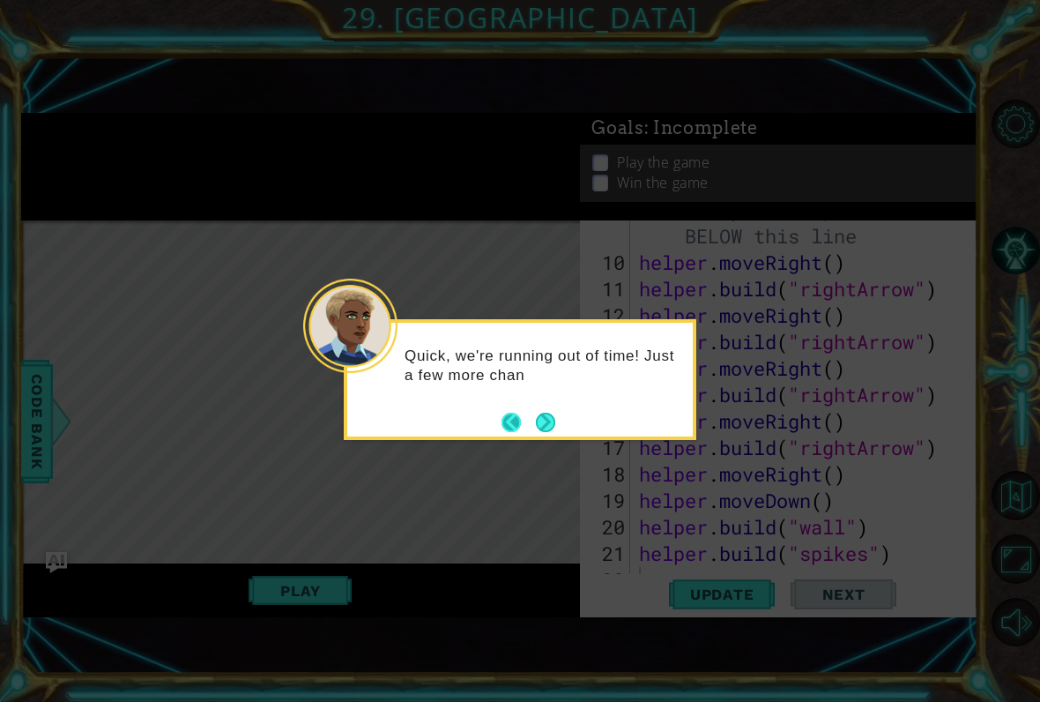
click at [531, 423] on button "Back" at bounding box center [518, 421] width 34 height 19
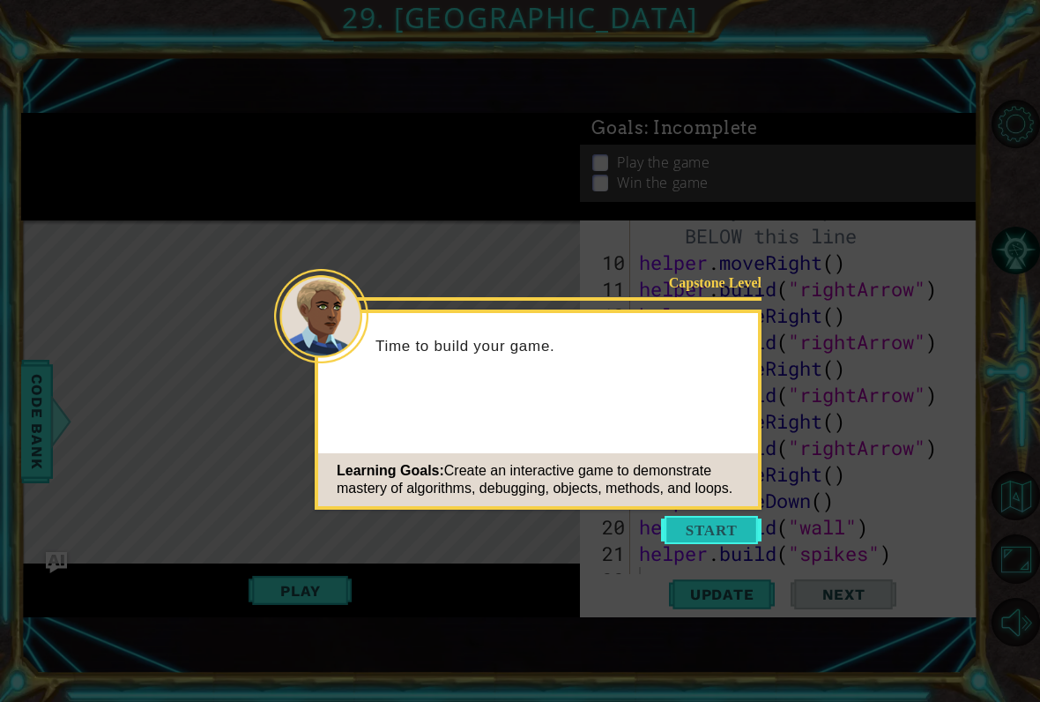
click at [663, 522] on button "Start" at bounding box center [711, 530] width 100 height 28
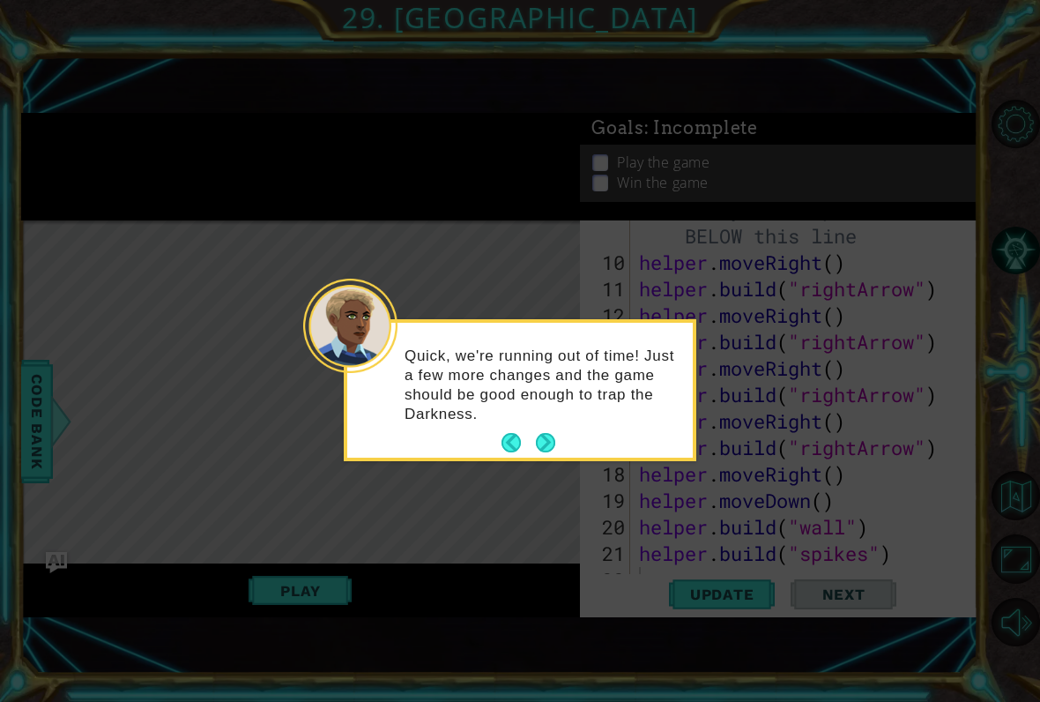
click at [573, 439] on div "Quick, we're running out of time! Just a few more changes and the game should b…" at bounding box center [519, 394] width 345 height 128
click at [546, 433] on button "Next" at bounding box center [545, 442] width 19 height 19
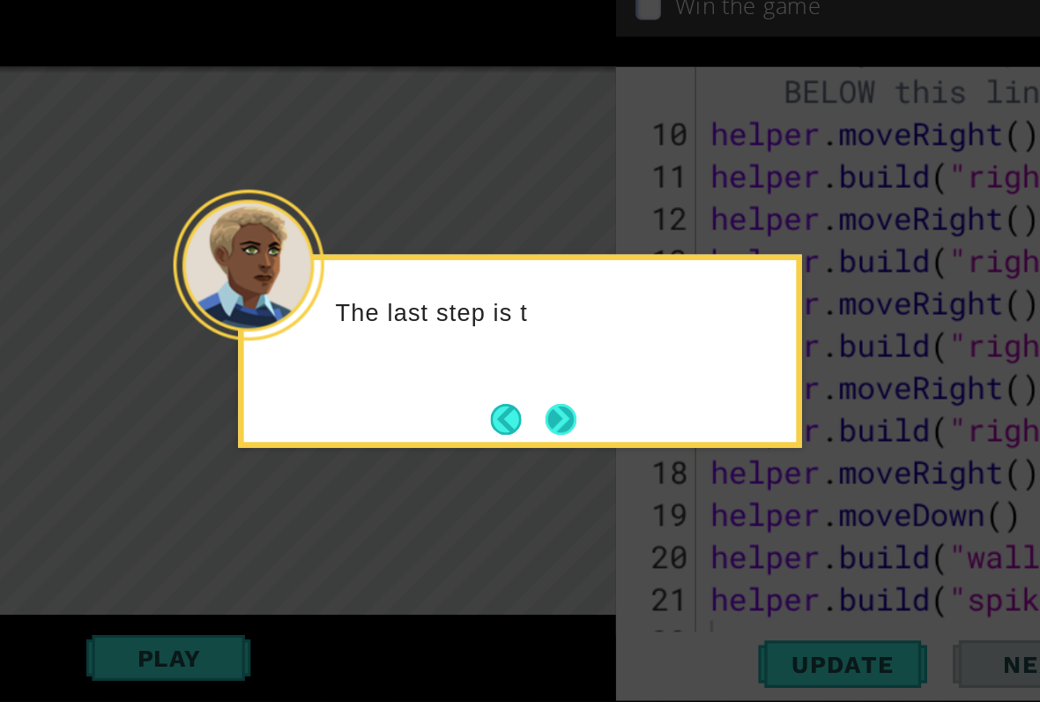
click at [536, 431] on button "Next" at bounding box center [545, 440] width 19 height 19
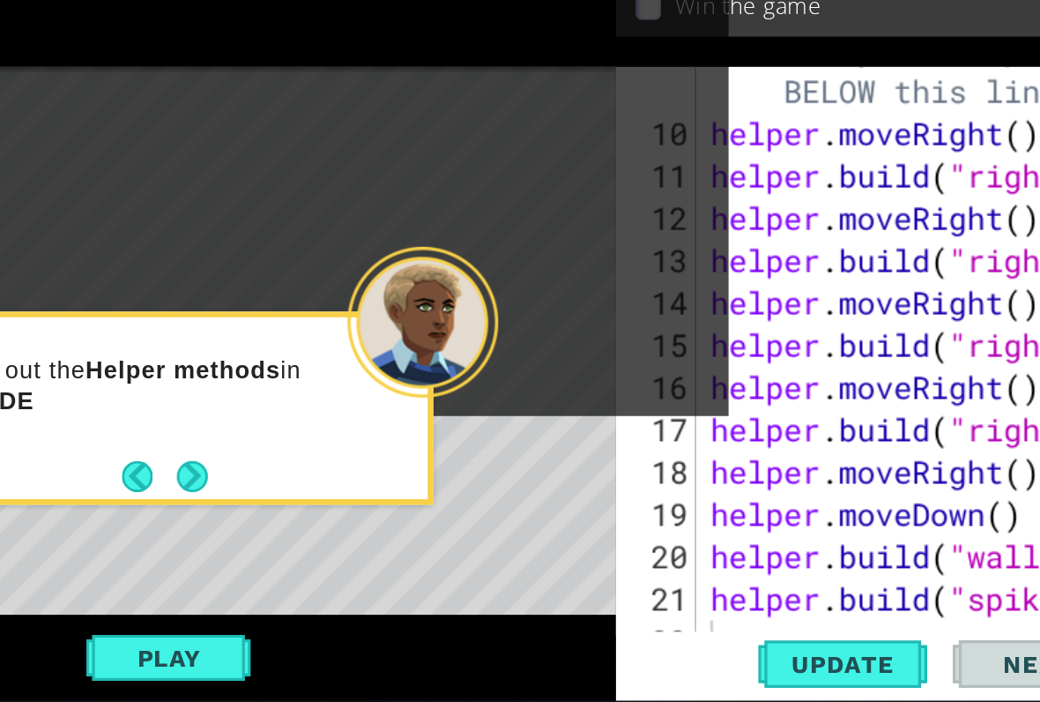
click at [151, 384] on div "Check out the Helper methods in the CODE" at bounding box center [289, 428] width 345 height 89
click at [306, 467] on button "Next" at bounding box center [315, 476] width 19 height 19
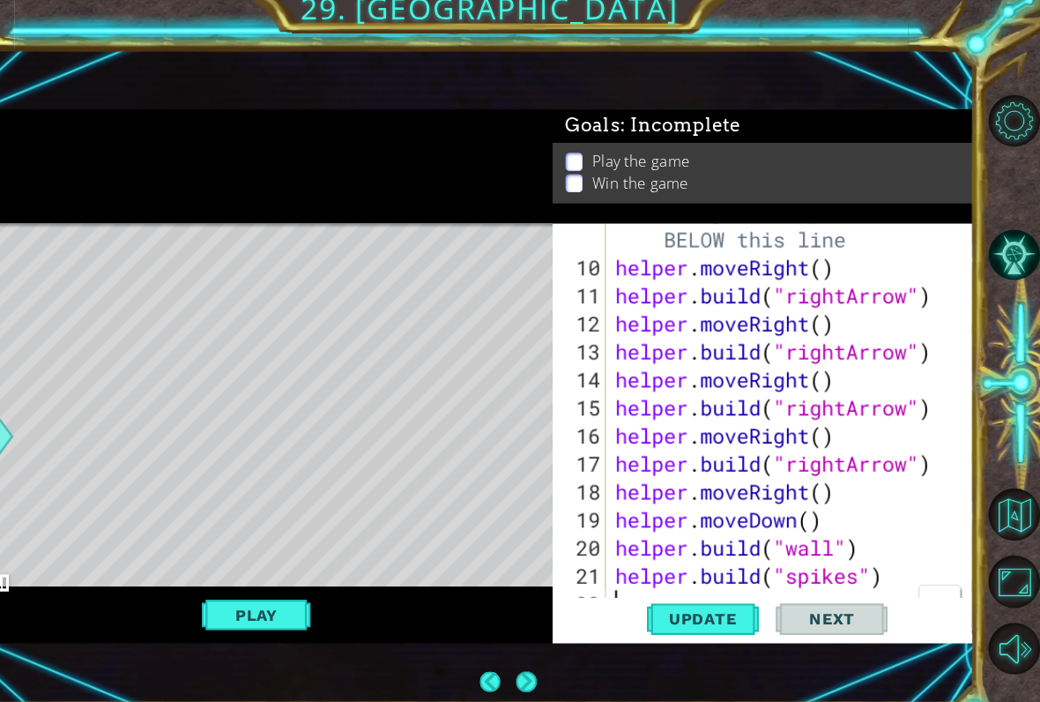
scroll to position [0, 0]
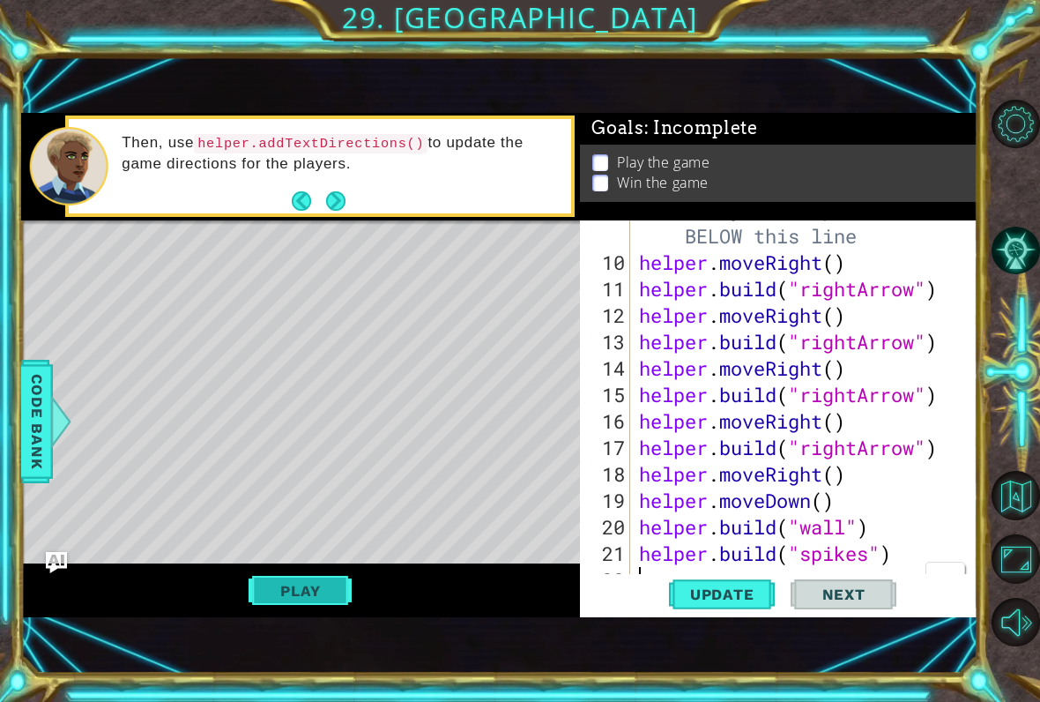
click at [305, 590] on button "Play" at bounding box center [300, 590] width 103 height 33
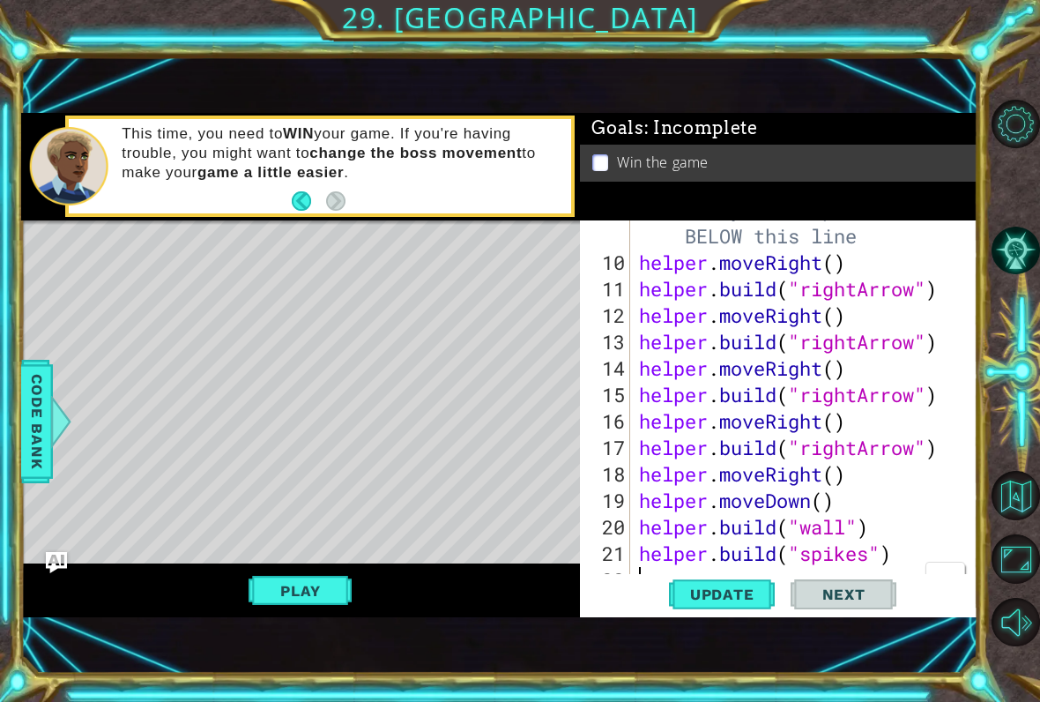
type textarea "[DOMAIN_NAME]("spikes")"
